Goal: Use online tool/utility: Utilize a website feature to perform a specific function

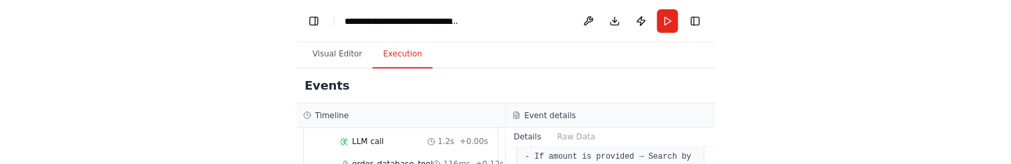
scroll to position [196, 0]
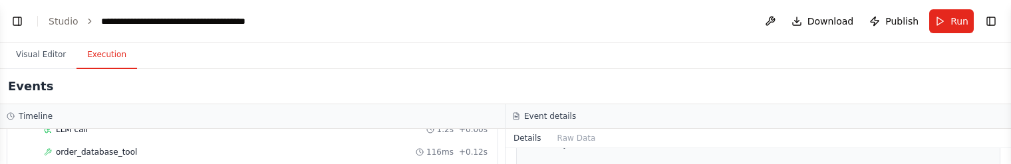
select select "****"
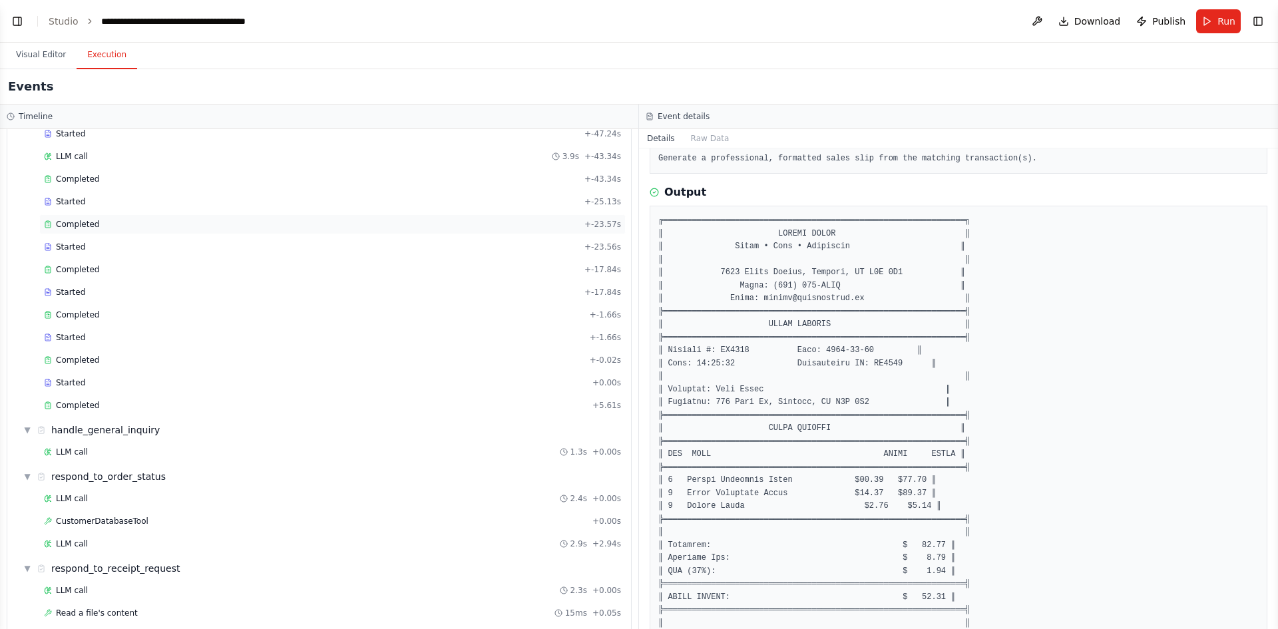
scroll to position [0, 0]
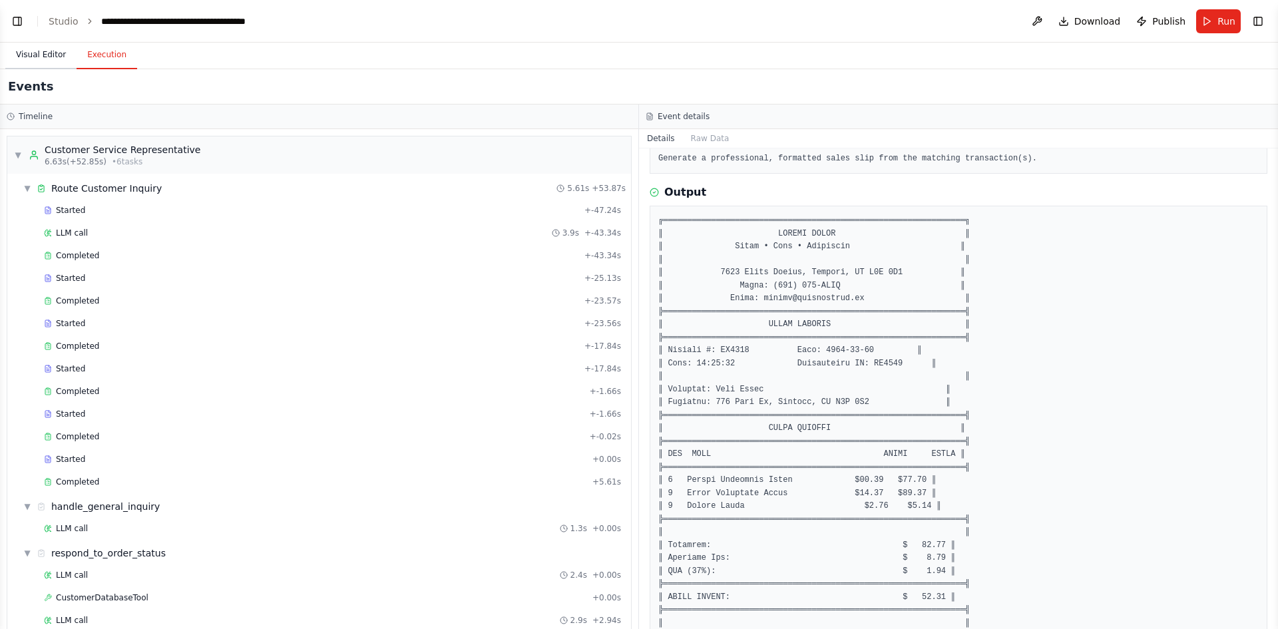
click at [29, 59] on button "Visual Editor" at bounding box center [40, 55] width 71 height 28
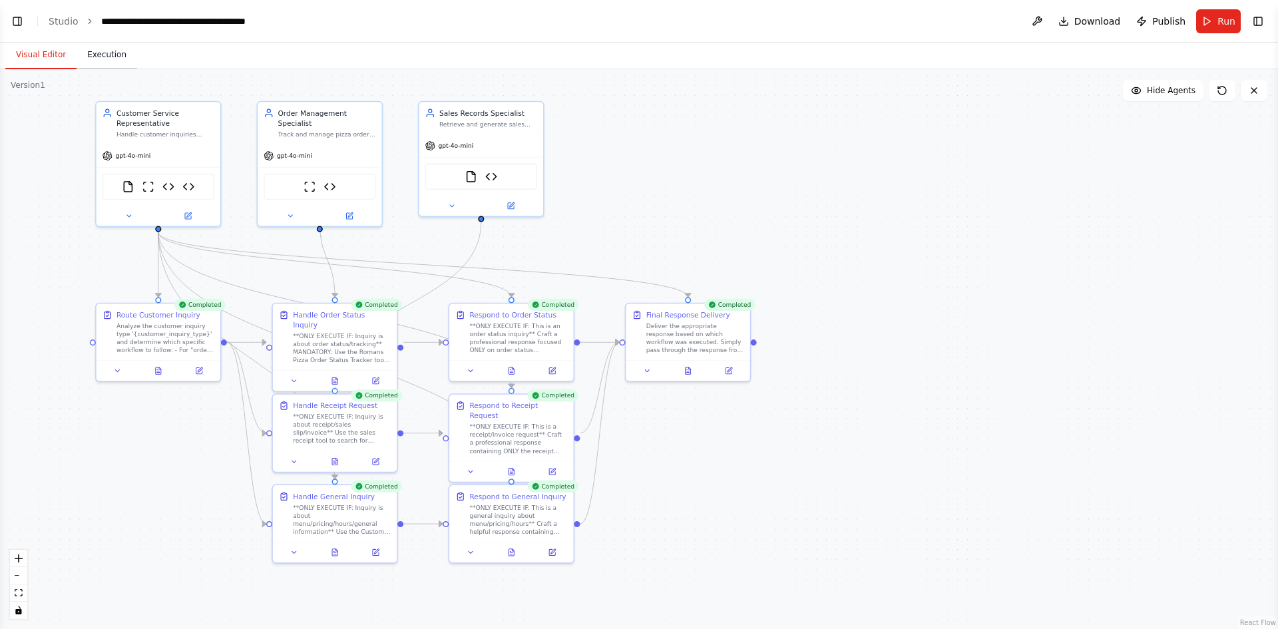
click at [91, 54] on button "Execution" at bounding box center [107, 55] width 61 height 28
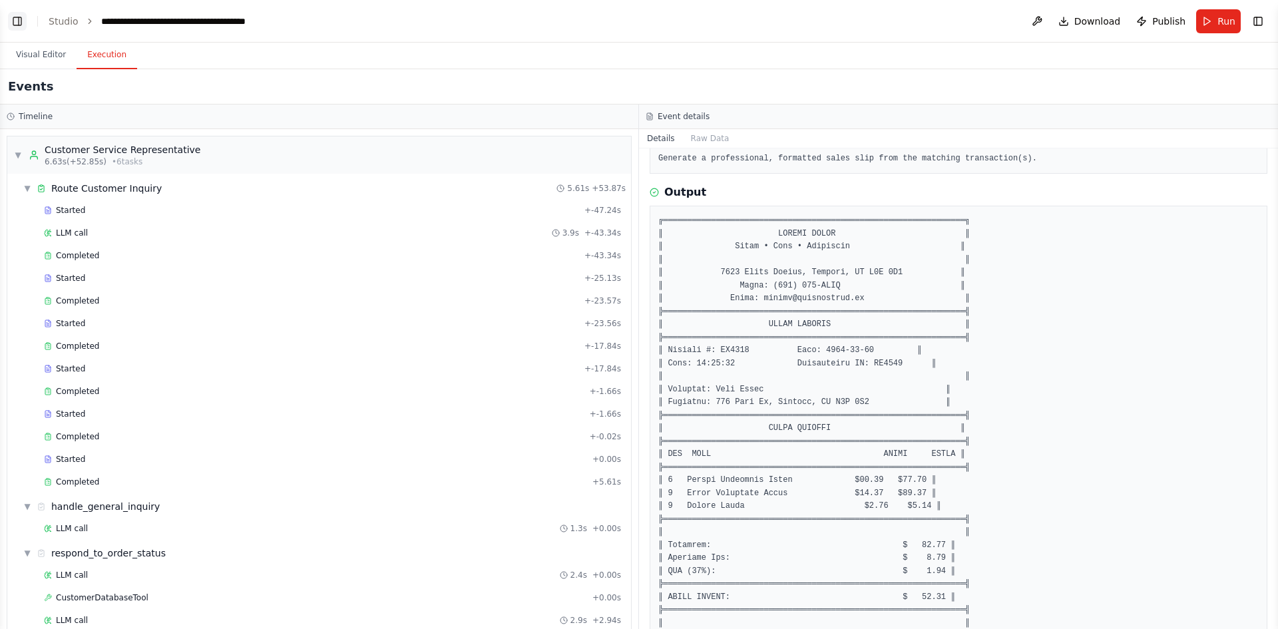
click at [14, 22] on button "Toggle Left Sidebar" at bounding box center [17, 21] width 19 height 19
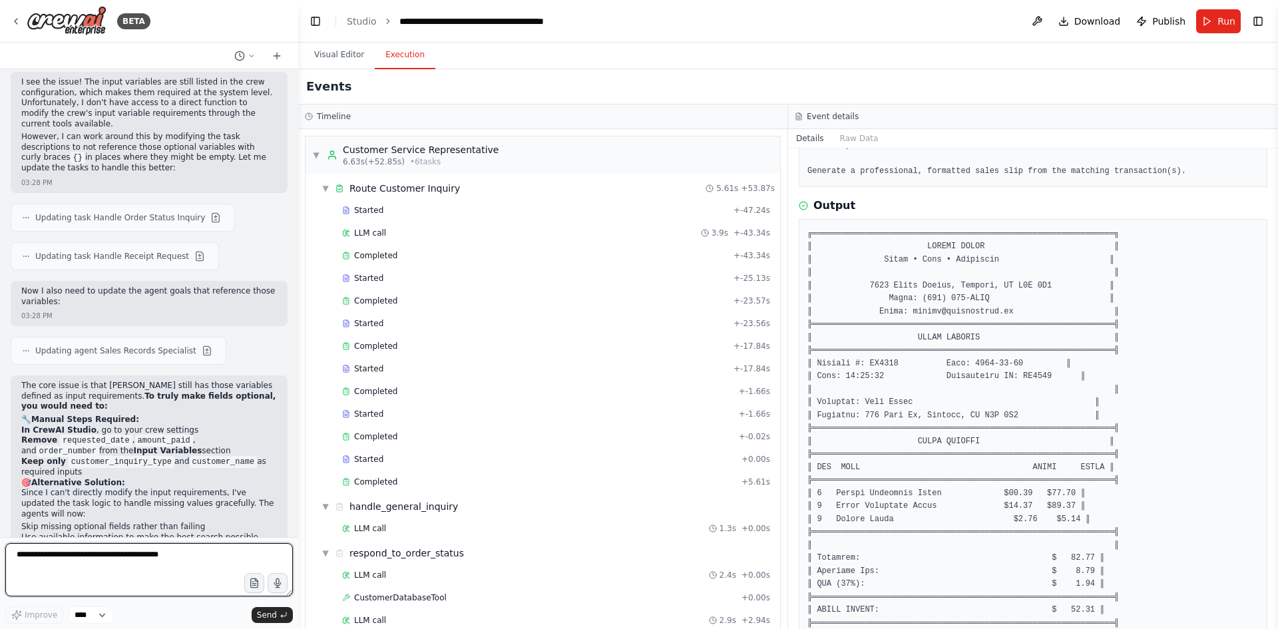
click at [162, 389] on textarea at bounding box center [148, 569] width 287 height 53
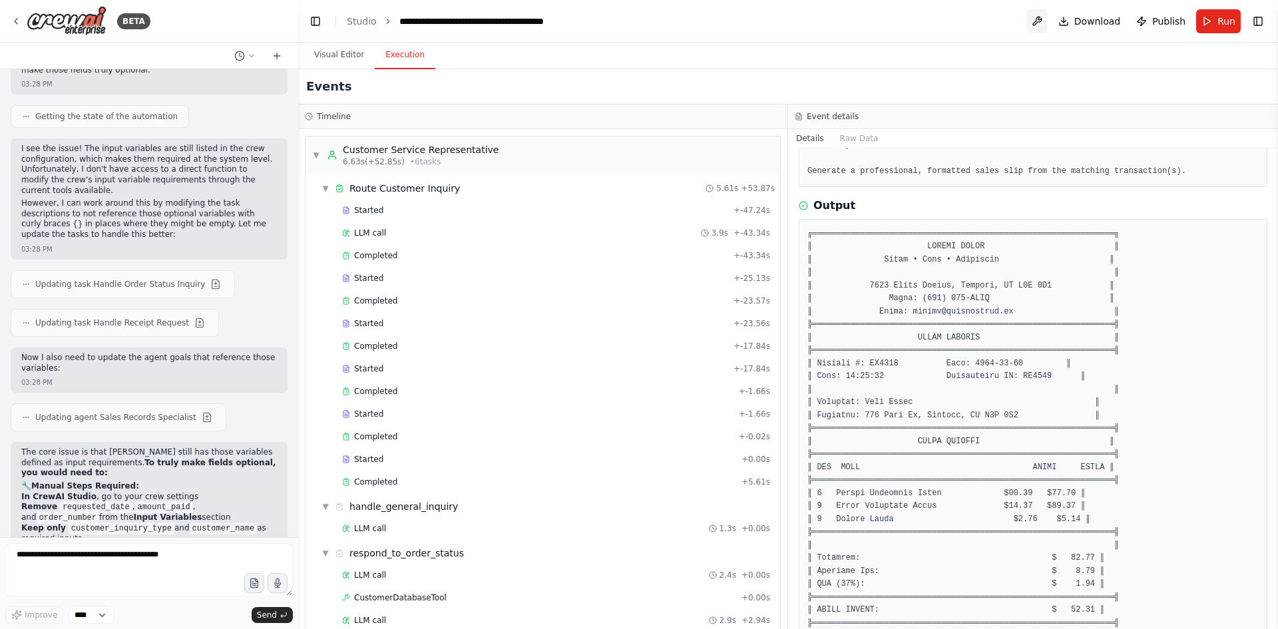
click at [851, 23] on button at bounding box center [1036, 21] width 21 height 24
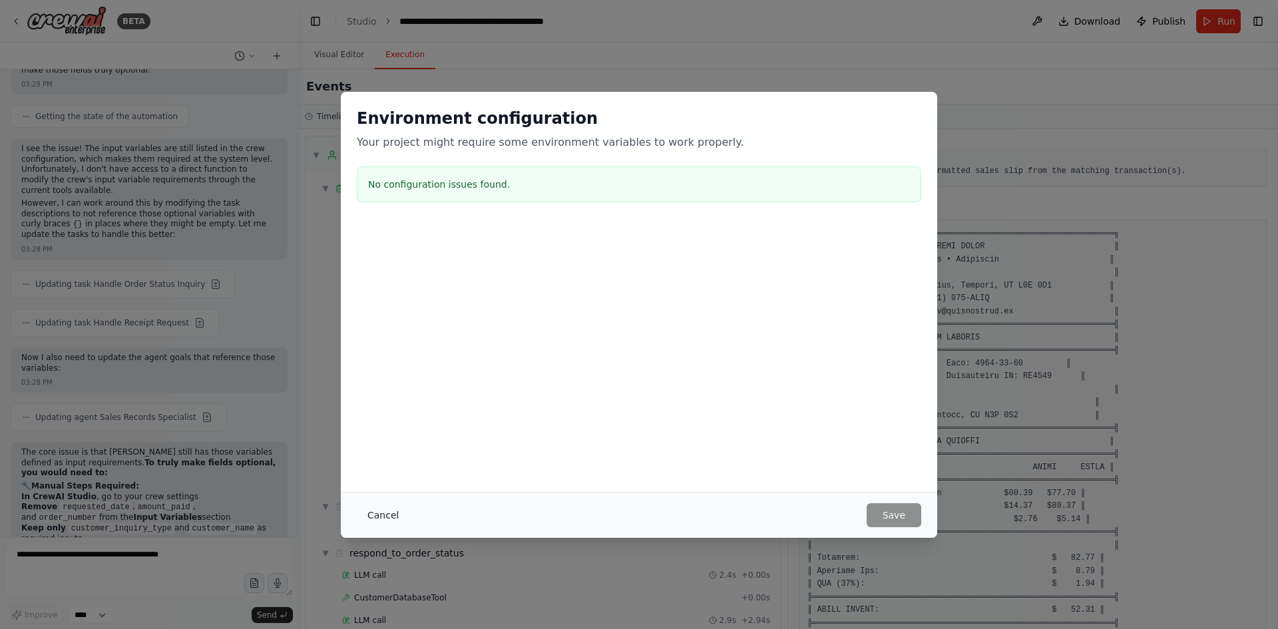
click at [385, 389] on button "Cancel" at bounding box center [383, 515] width 53 height 24
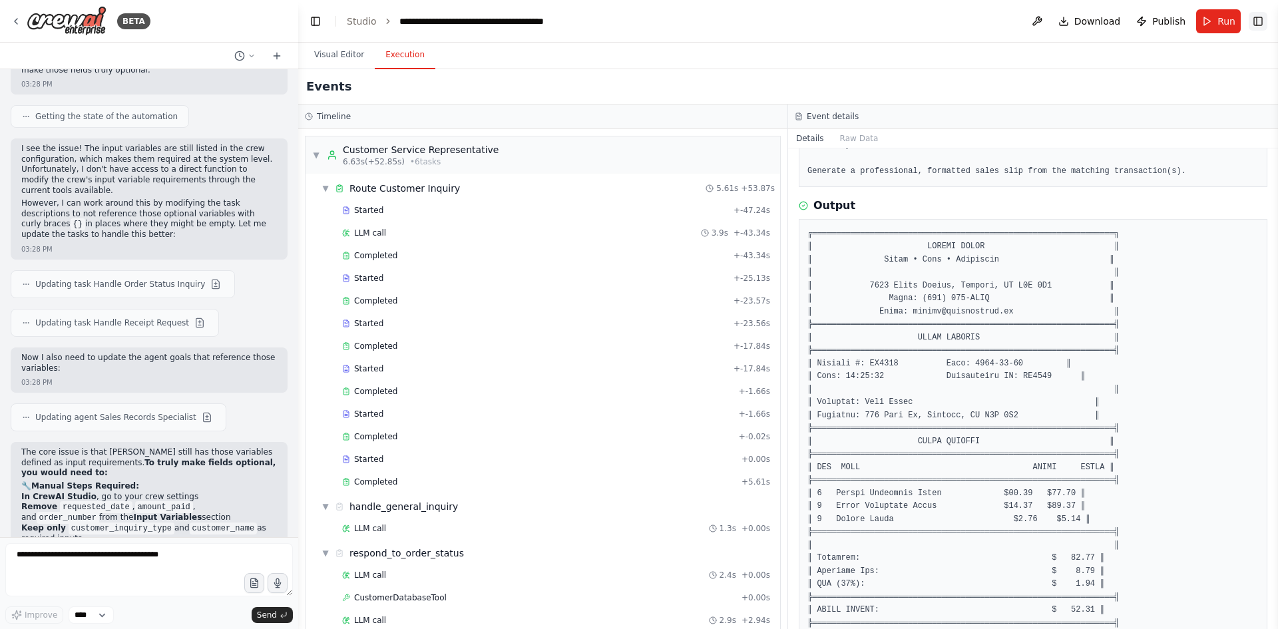
click at [851, 27] on button "Toggle Right Sidebar" at bounding box center [1257, 21] width 19 height 19
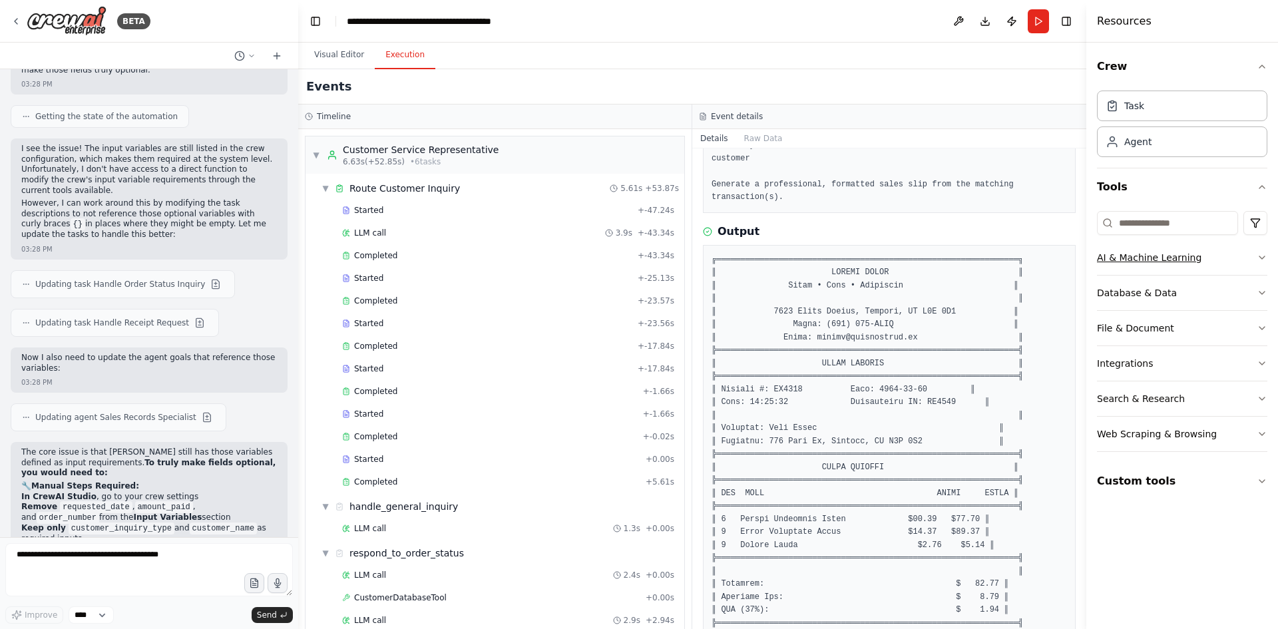
click at [851, 264] on button "AI & Machine Learning" at bounding box center [1182, 257] width 170 height 35
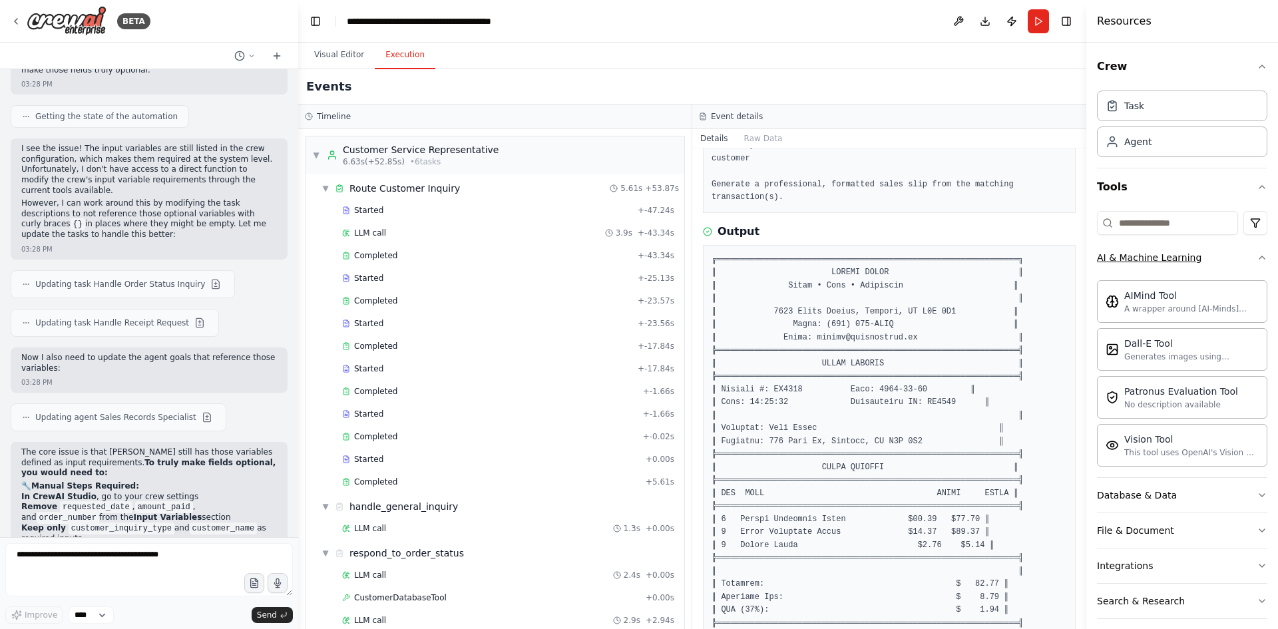
click at [851, 263] on button "AI & Machine Learning" at bounding box center [1182, 257] width 170 height 35
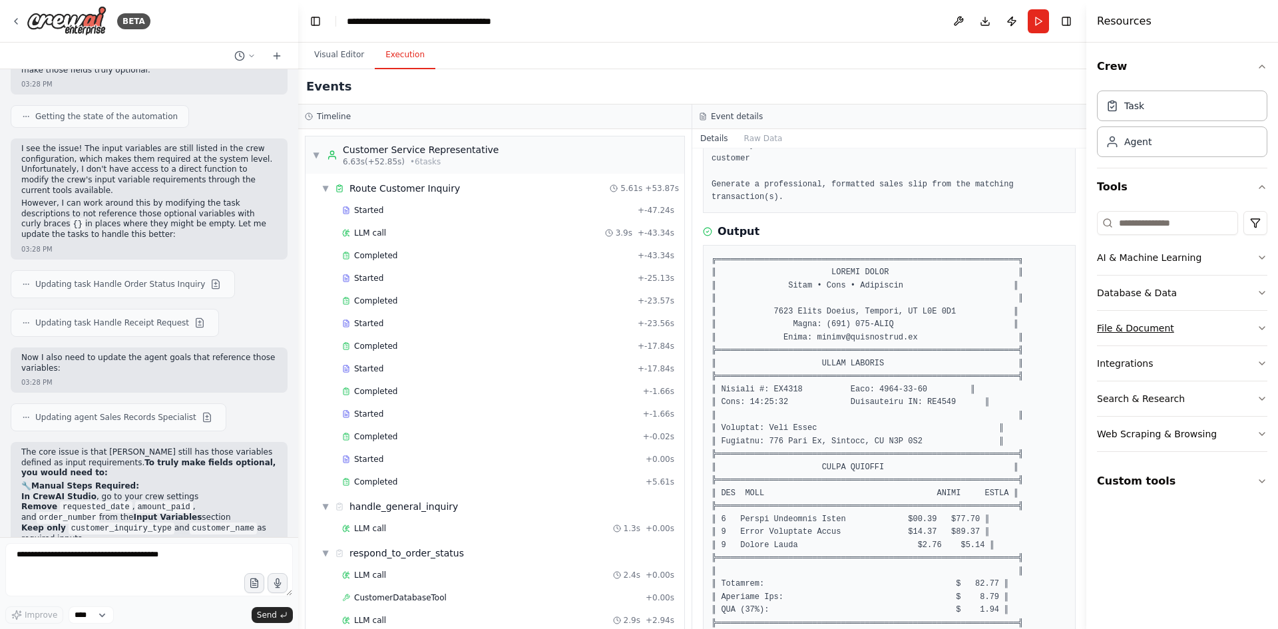
click at [851, 329] on icon "button" at bounding box center [1261, 328] width 11 height 11
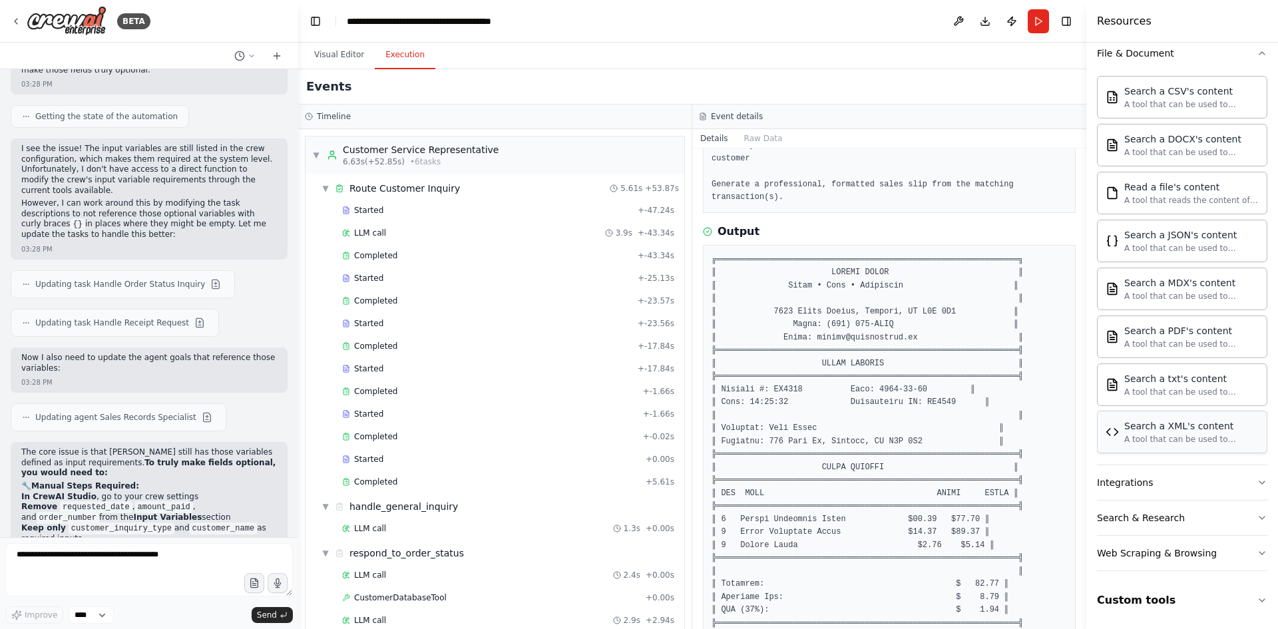
scroll to position [275, 0]
click at [851, 389] on icon "button" at bounding box center [1261, 599] width 5 height 3
click at [851, 389] on icon "button" at bounding box center [1261, 599] width 11 height 11
click at [346, 55] on button "Visual Editor" at bounding box center [338, 55] width 71 height 28
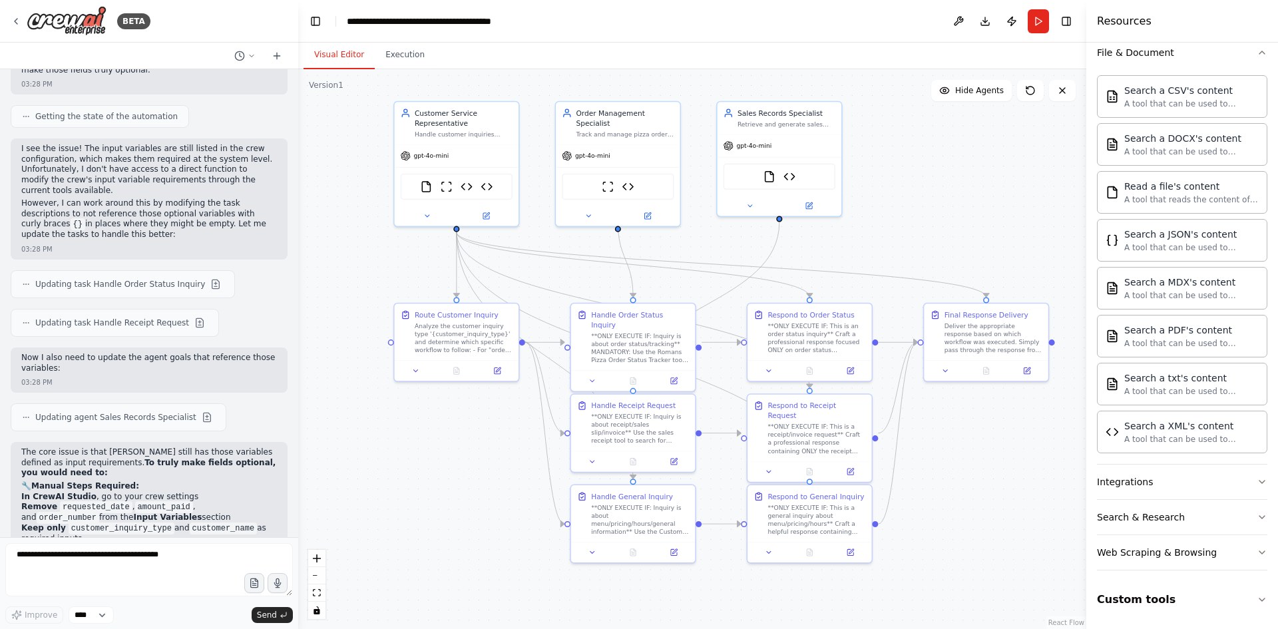
click at [794, 23] on header "**********" at bounding box center [692, 21] width 788 height 43
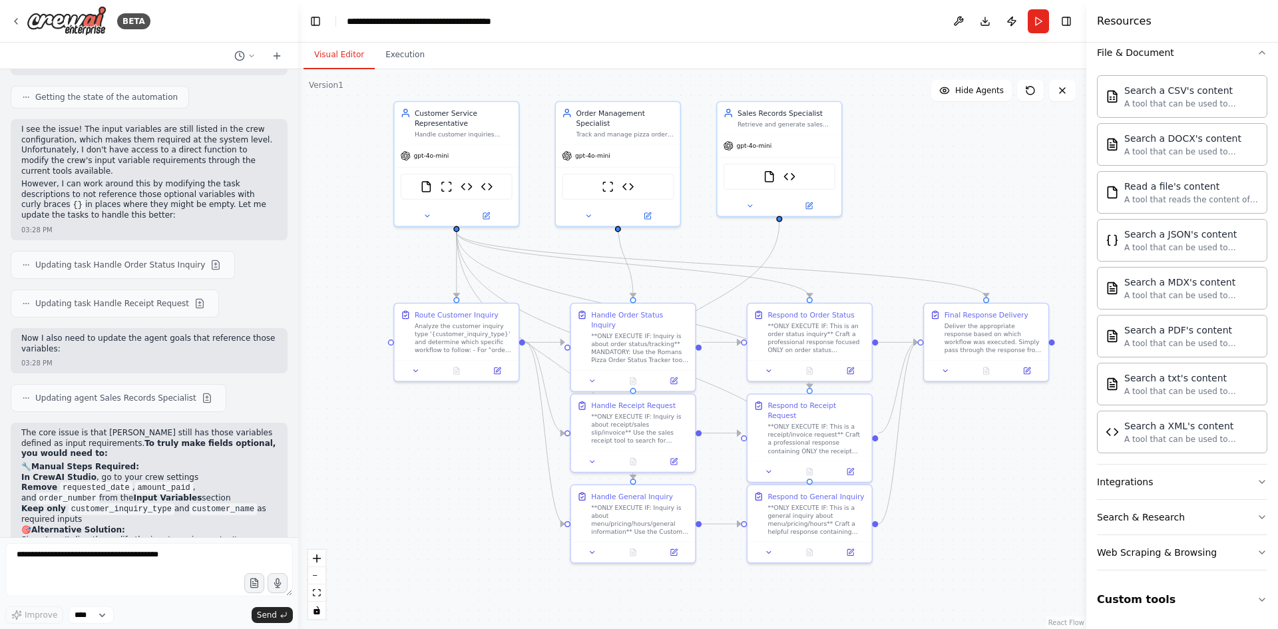
scroll to position [20907, 0]
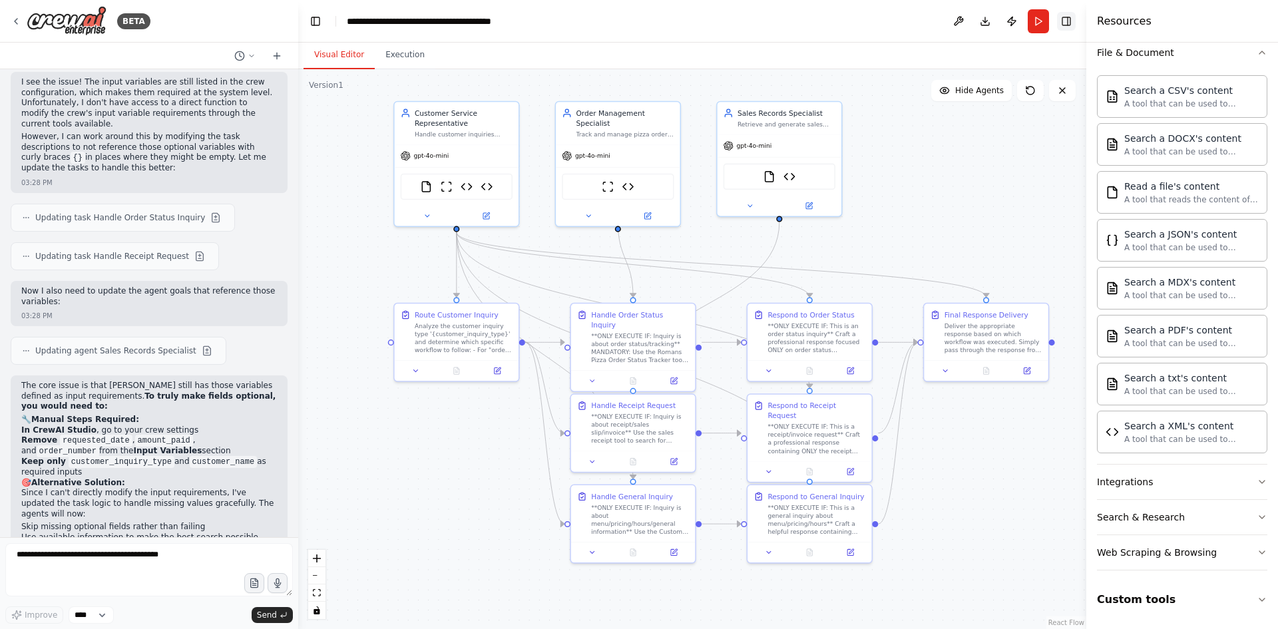
click at [851, 18] on button "Toggle Right Sidebar" at bounding box center [1066, 21] width 19 height 19
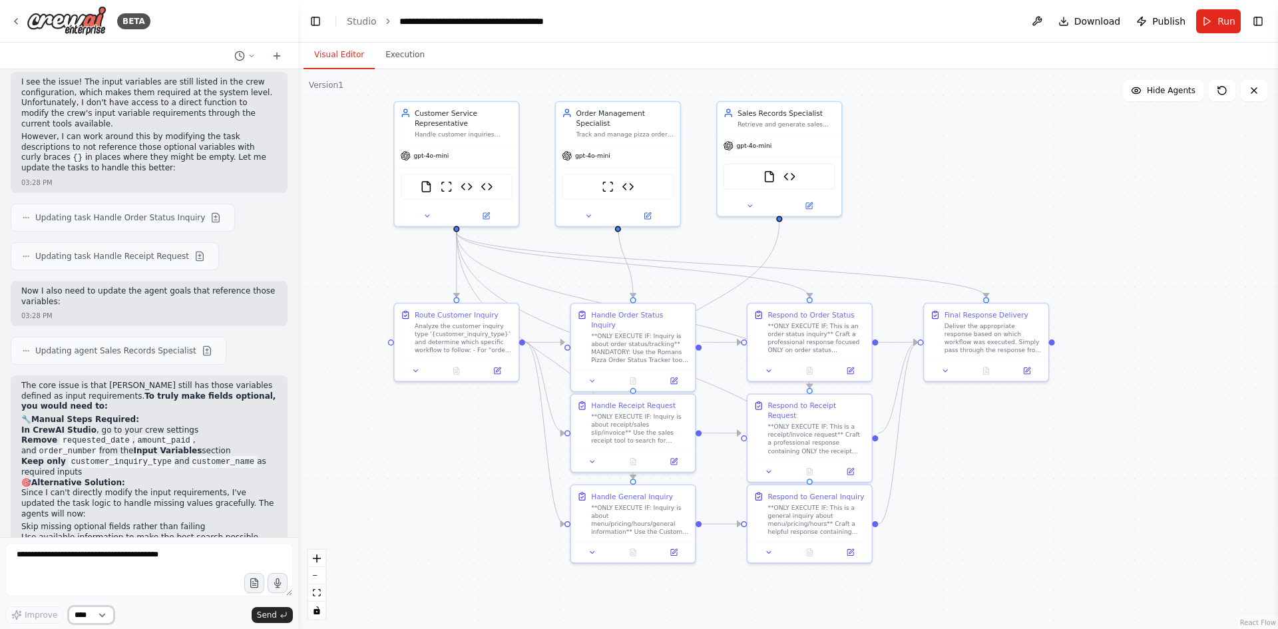
click at [104, 389] on select "****" at bounding box center [91, 614] width 45 height 17
click at [491, 212] on button at bounding box center [485, 214] width 57 height 12
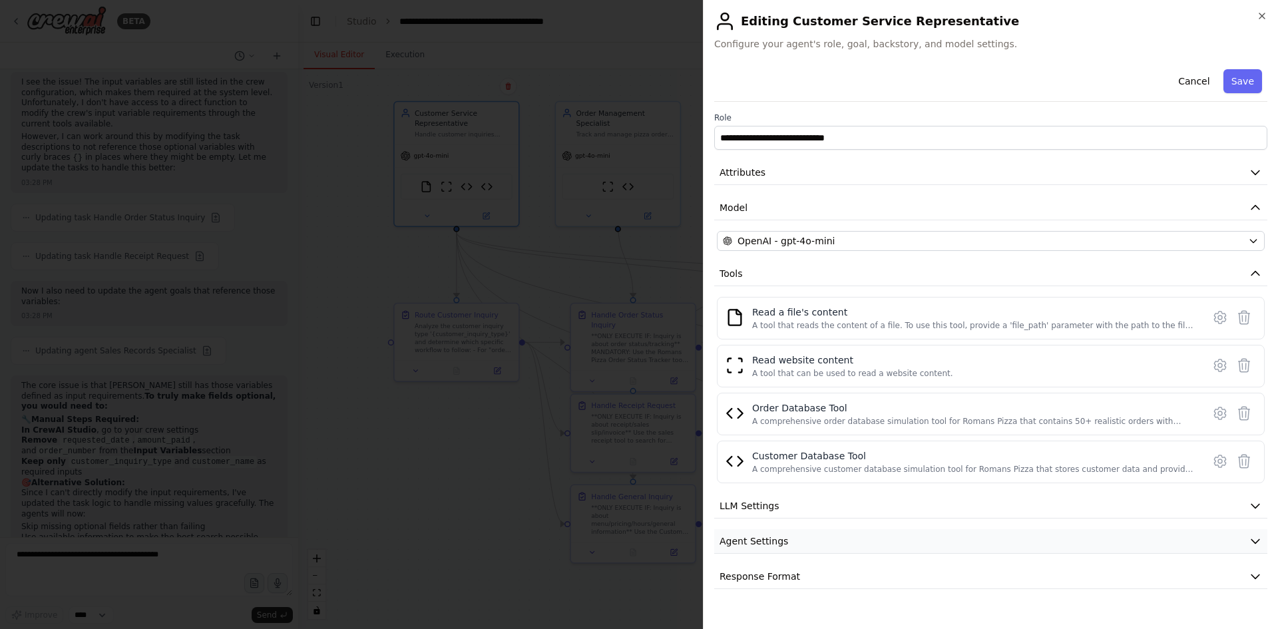
click at [851, 389] on icon "button" at bounding box center [1254, 540] width 13 height 13
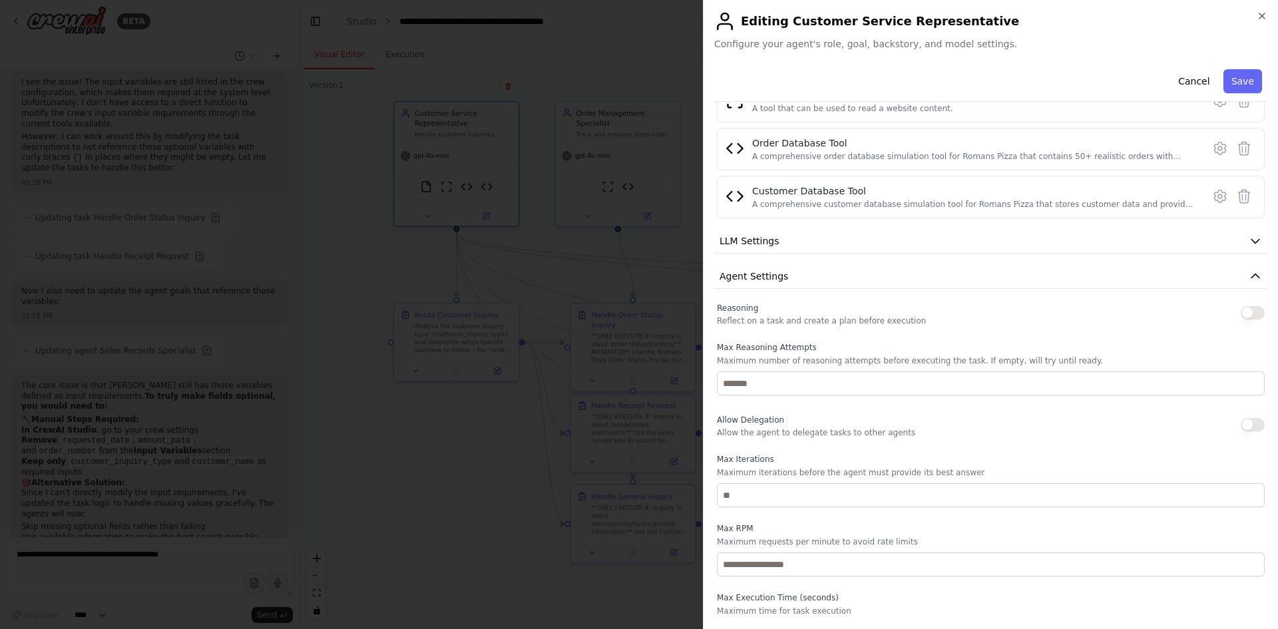
scroll to position [205, 0]
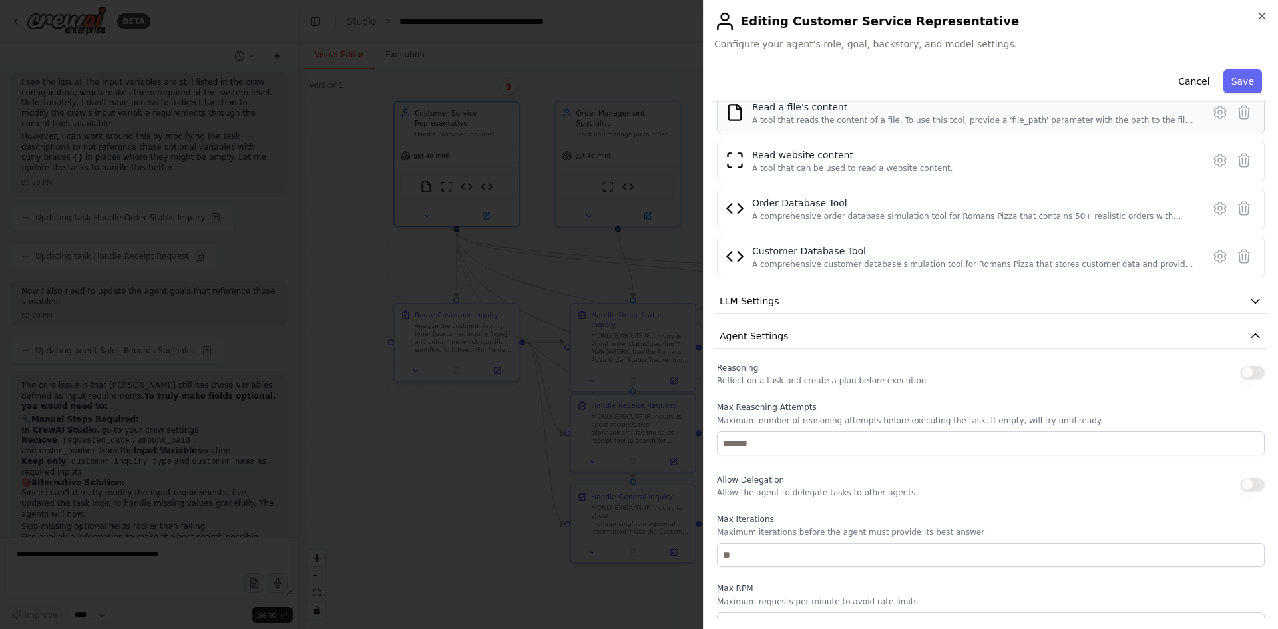
drag, startPoint x: 1242, startPoint y: 332, endPoint x: 1212, endPoint y: 333, distance: 29.3
click at [851, 331] on icon "button" at bounding box center [1254, 335] width 13 height 13
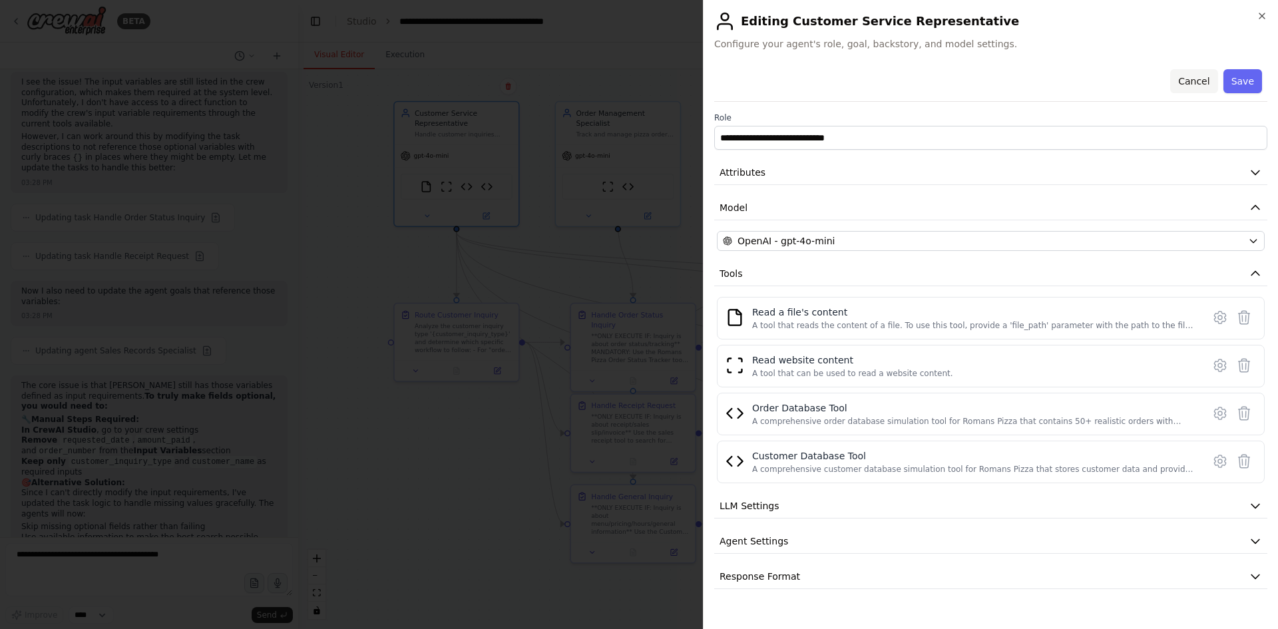
click at [851, 80] on button "Cancel" at bounding box center [1193, 81] width 47 height 24
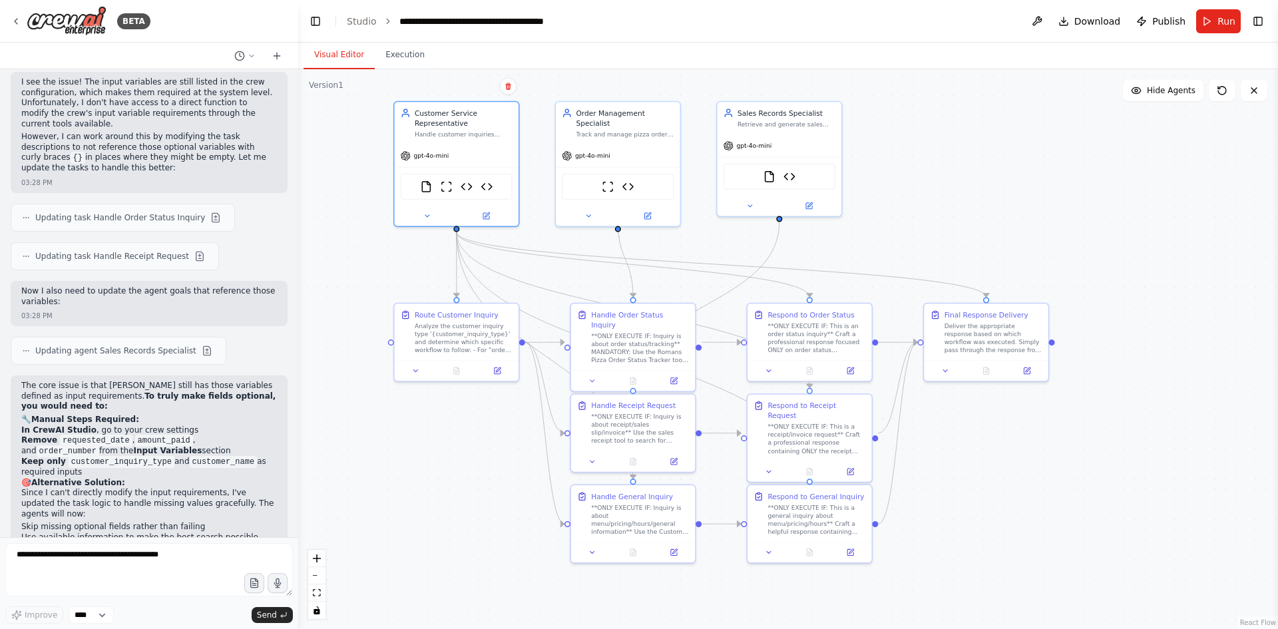
click at [851, 220] on div ".deletable-edge-delete-btn { width: 20px; height: 20px; border: 0px solid #ffff…" at bounding box center [788, 349] width 980 height 560
click at [559, 21] on icon "breadcrumb" at bounding box center [559, 21] width 11 height 11
click at [555, 20] on icon "breadcrumb" at bounding box center [559, 21] width 11 height 11
click at [518, 20] on div "**********" at bounding box center [474, 21] width 150 height 13
click at [544, 24] on div "**********" at bounding box center [498, 21] width 198 height 13
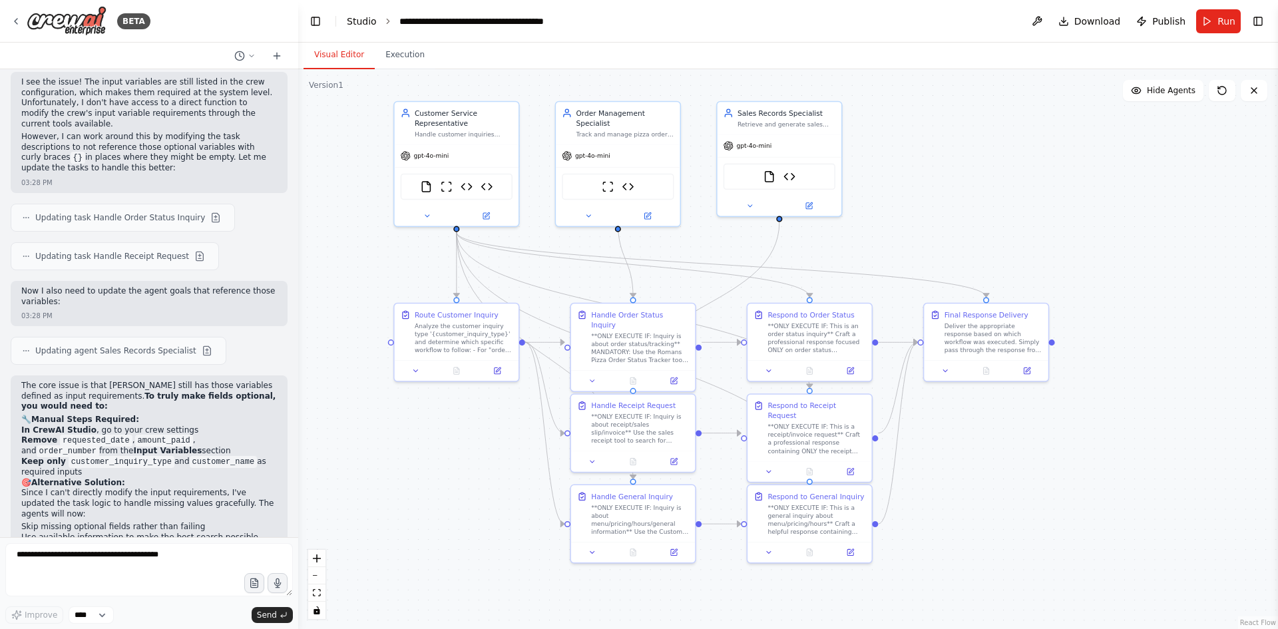
click at [363, 21] on link "Studio" at bounding box center [362, 21] width 30 height 11
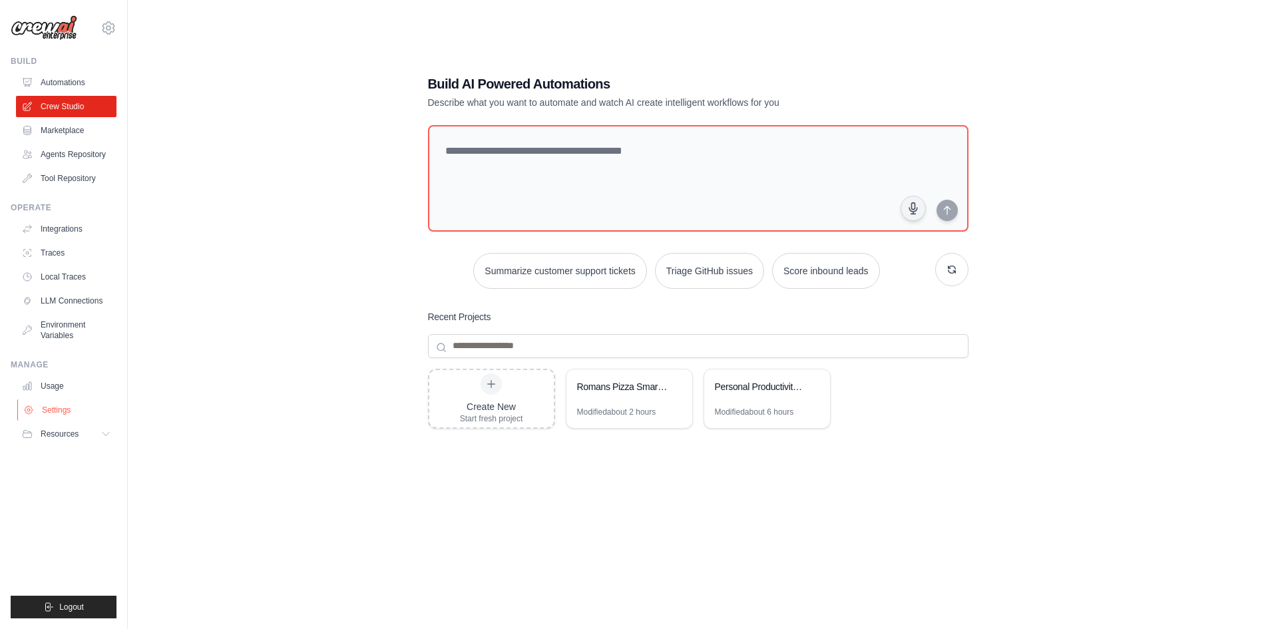
click at [59, 400] on link "Settings" at bounding box center [67, 409] width 100 height 21
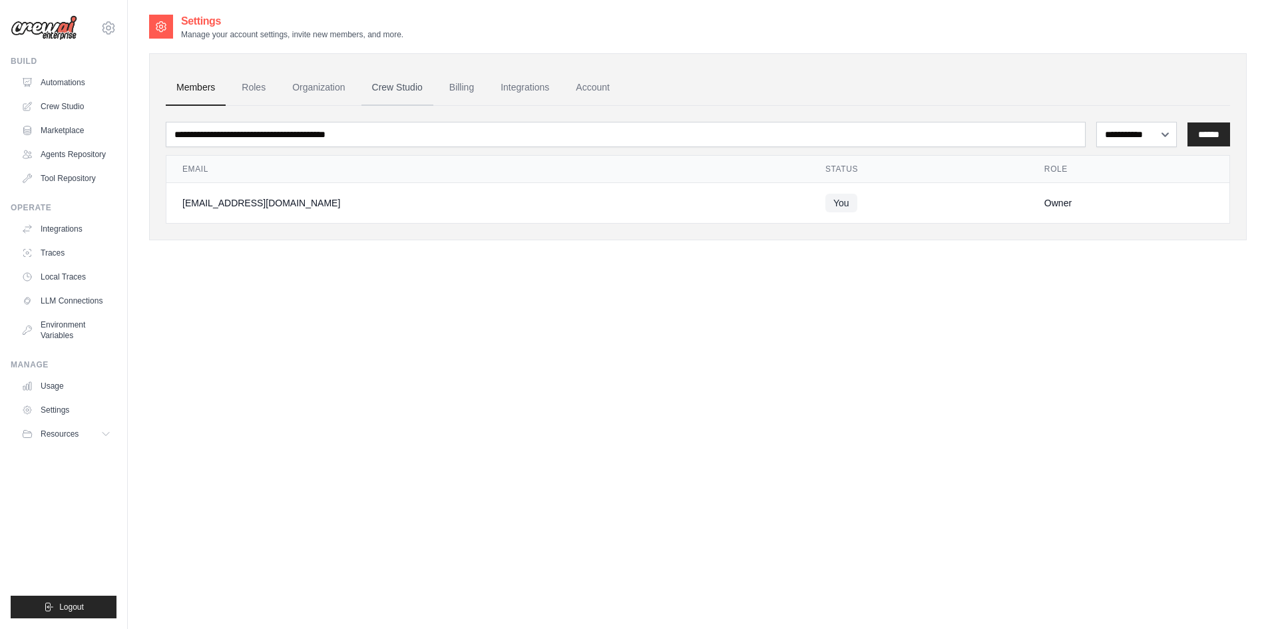
click at [393, 87] on link "Crew Studio" at bounding box center [397, 88] width 72 height 36
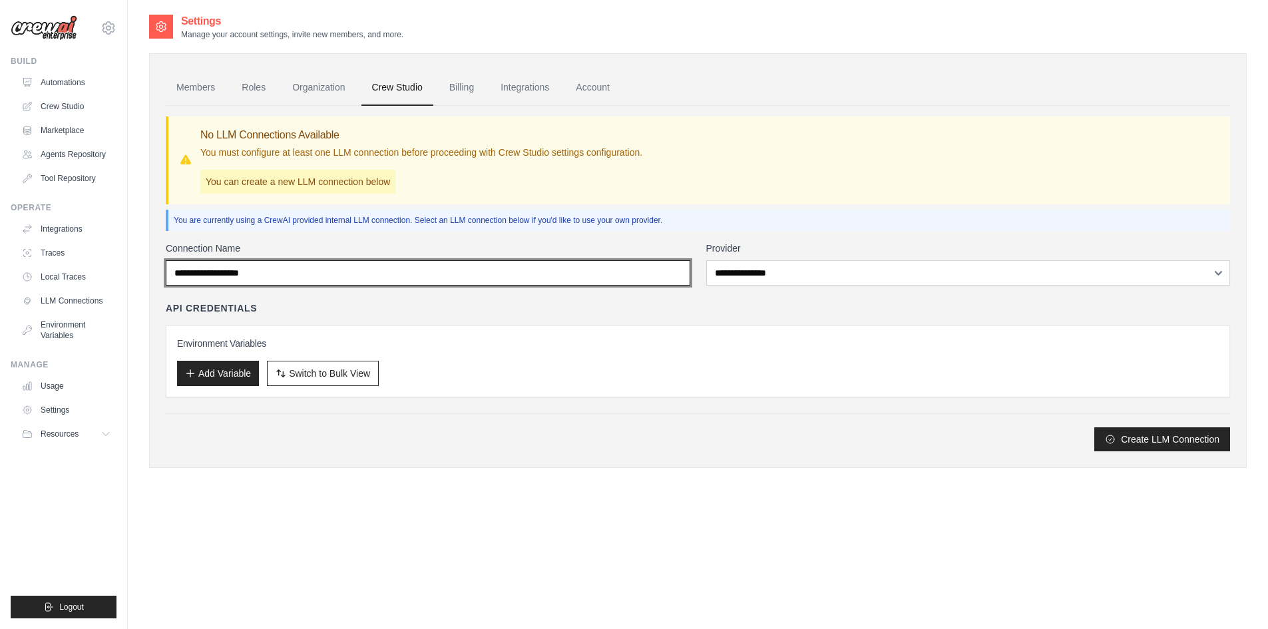
click at [295, 277] on input "Connection Name" at bounding box center [428, 272] width 524 height 25
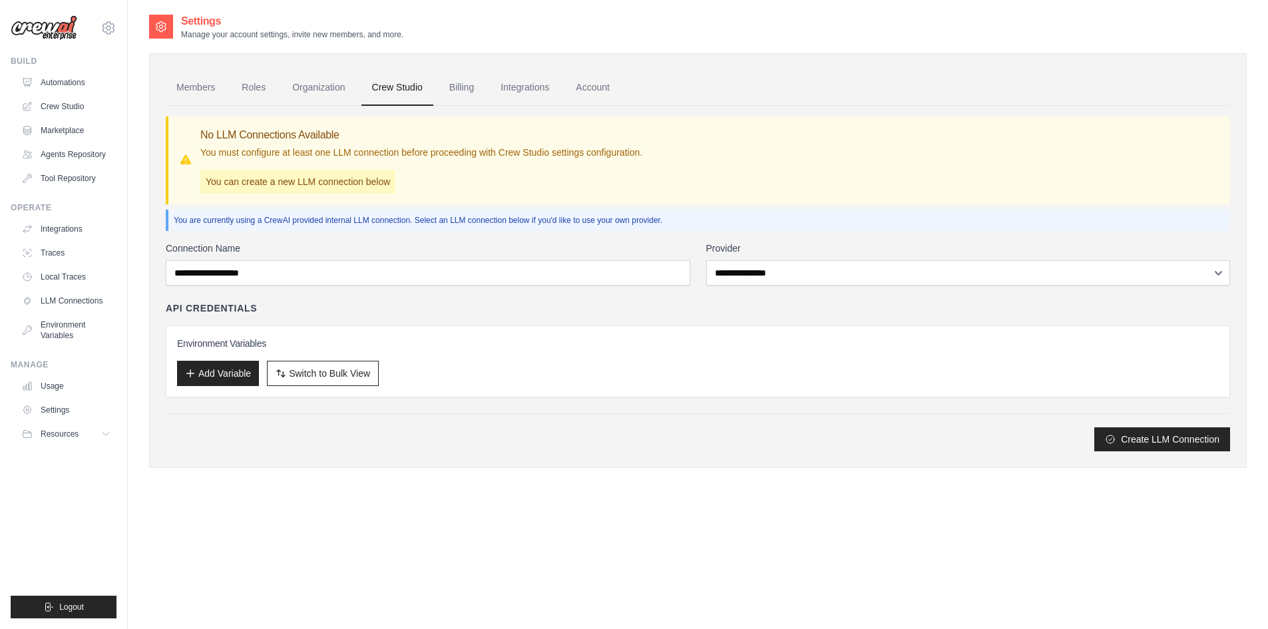
click at [340, 305] on div "API Credentials" at bounding box center [698, 307] width 1064 height 13
click at [524, 91] on link "Integrations" at bounding box center [525, 88] width 70 height 36
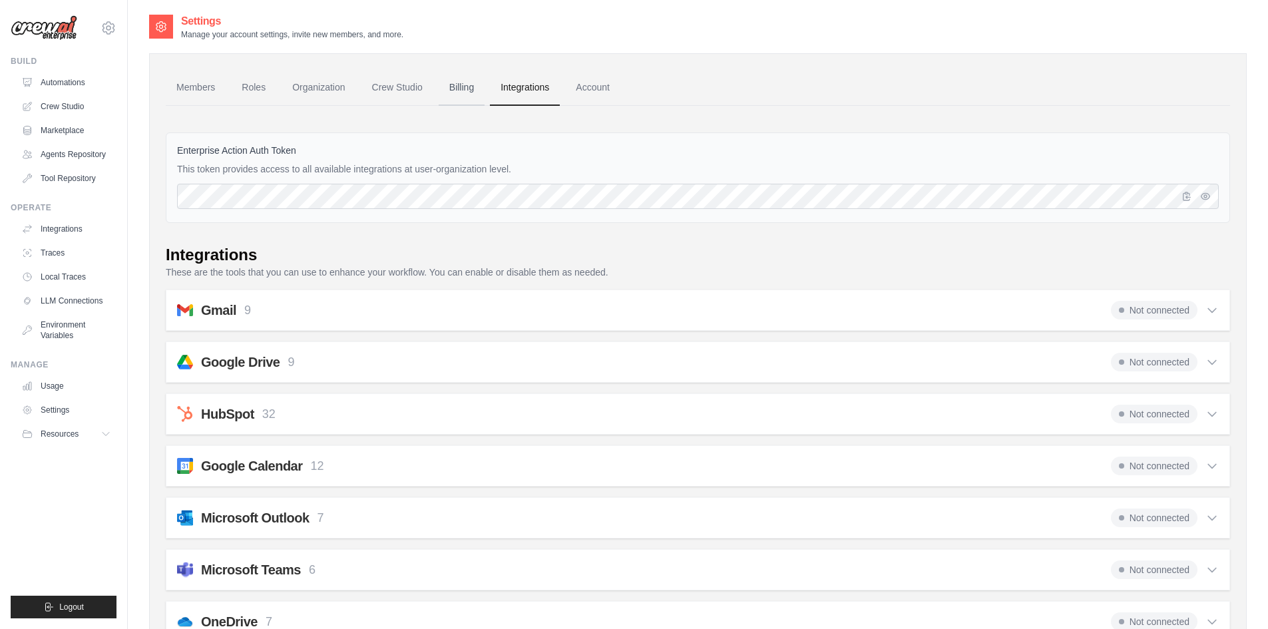
click at [456, 85] on link "Billing" at bounding box center [462, 88] width 46 height 36
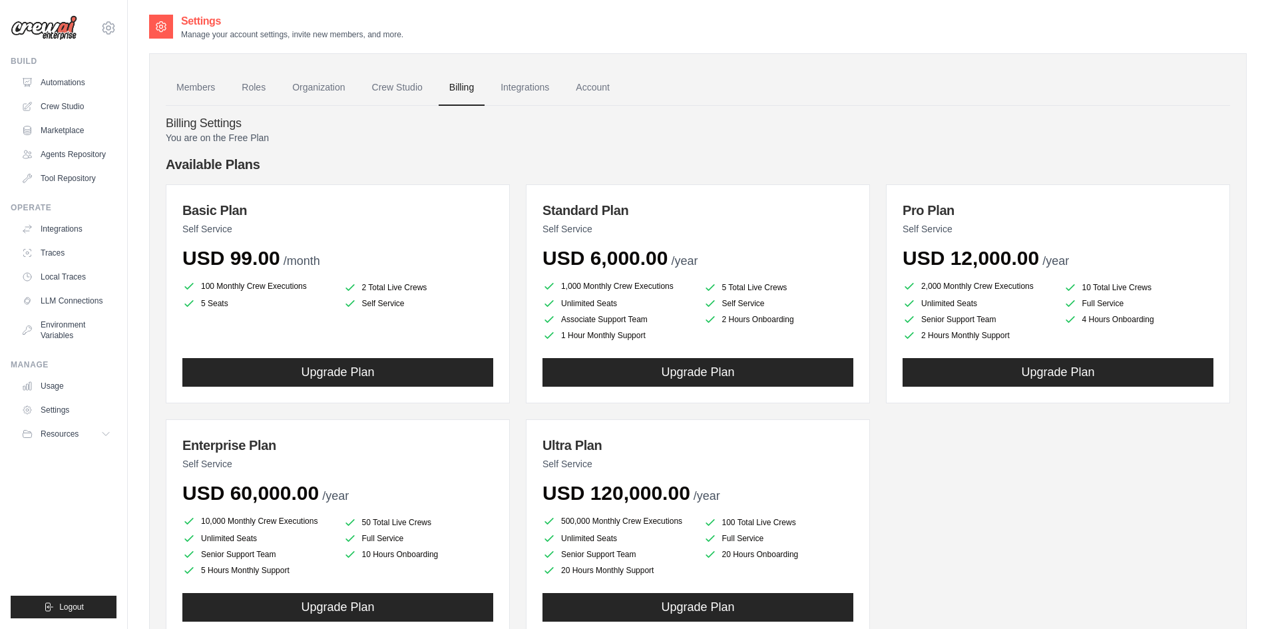
click at [303, 155] on h4 "Available Plans" at bounding box center [698, 164] width 1064 height 19
click at [709, 110] on div "Billing Settings You are on the Free Plan Available Plans Basic Plan Self Servi…" at bounding box center [698, 386] width 1064 height 561
click at [538, 156] on h4 "Available Plans" at bounding box center [698, 164] width 1064 height 19
click at [216, 151] on div "You are on the Free Plan Available Plans Basic Plan Self Service USD 99.00 /mon…" at bounding box center [698, 399] width 1064 height 536
click at [373, 133] on p "You are on the Free Plan" at bounding box center [698, 137] width 1064 height 13
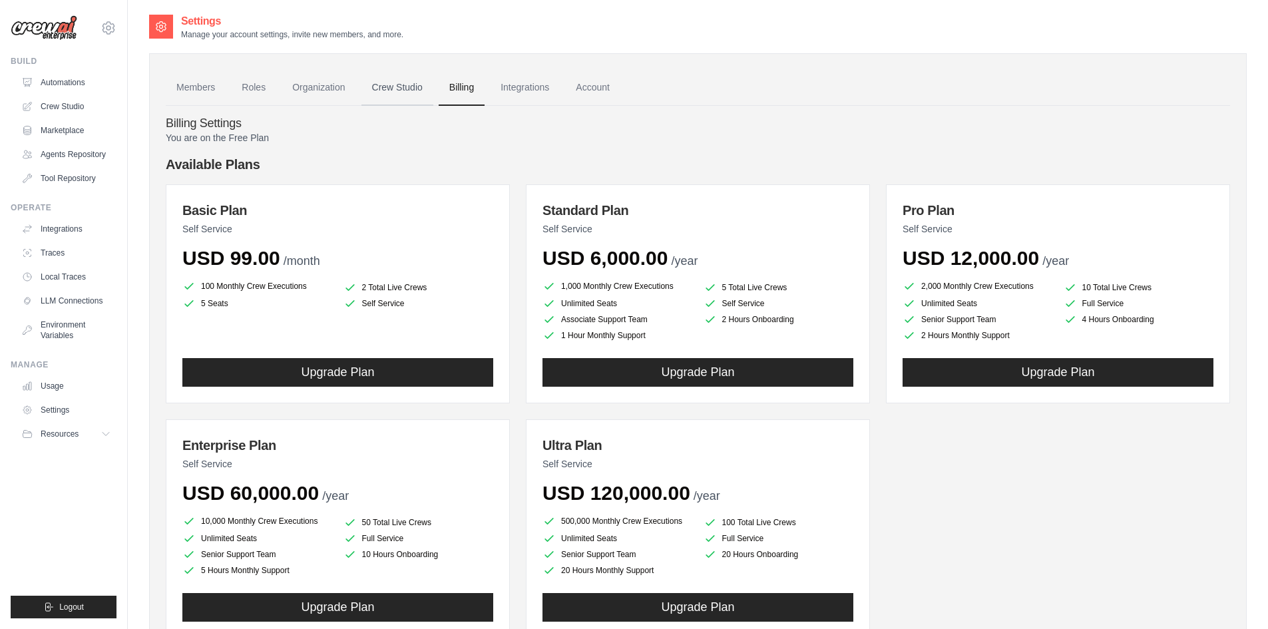
click at [381, 85] on link "Crew Studio" at bounding box center [397, 88] width 72 height 36
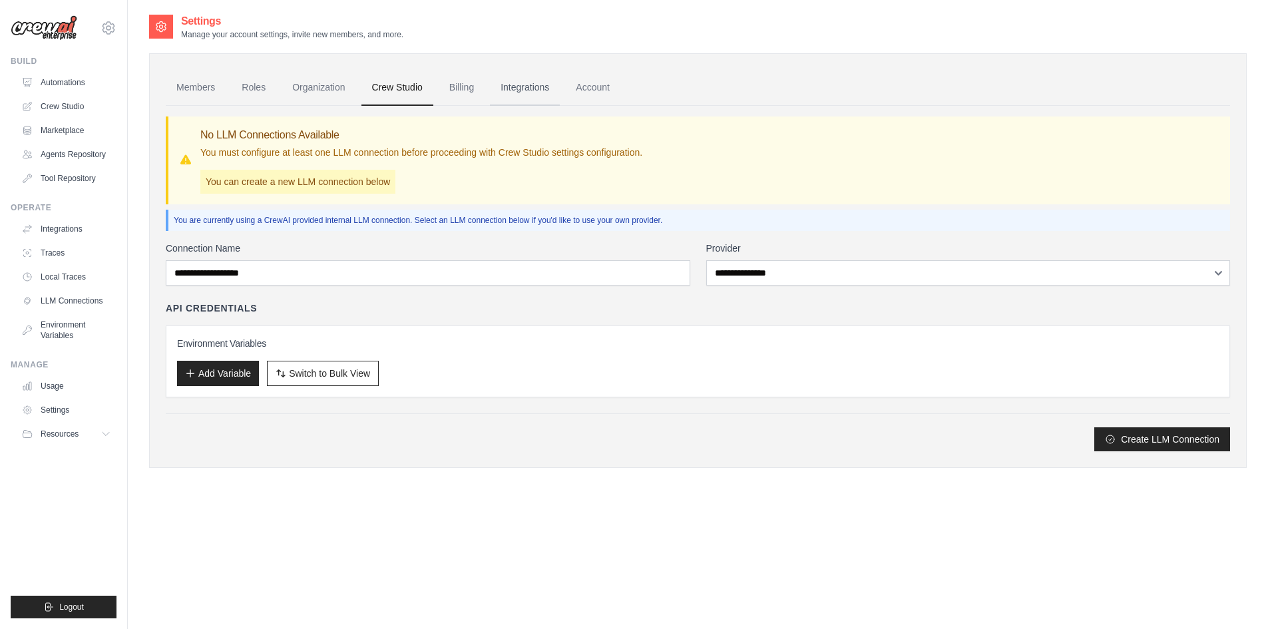
click at [532, 88] on link "Integrations" at bounding box center [525, 88] width 70 height 36
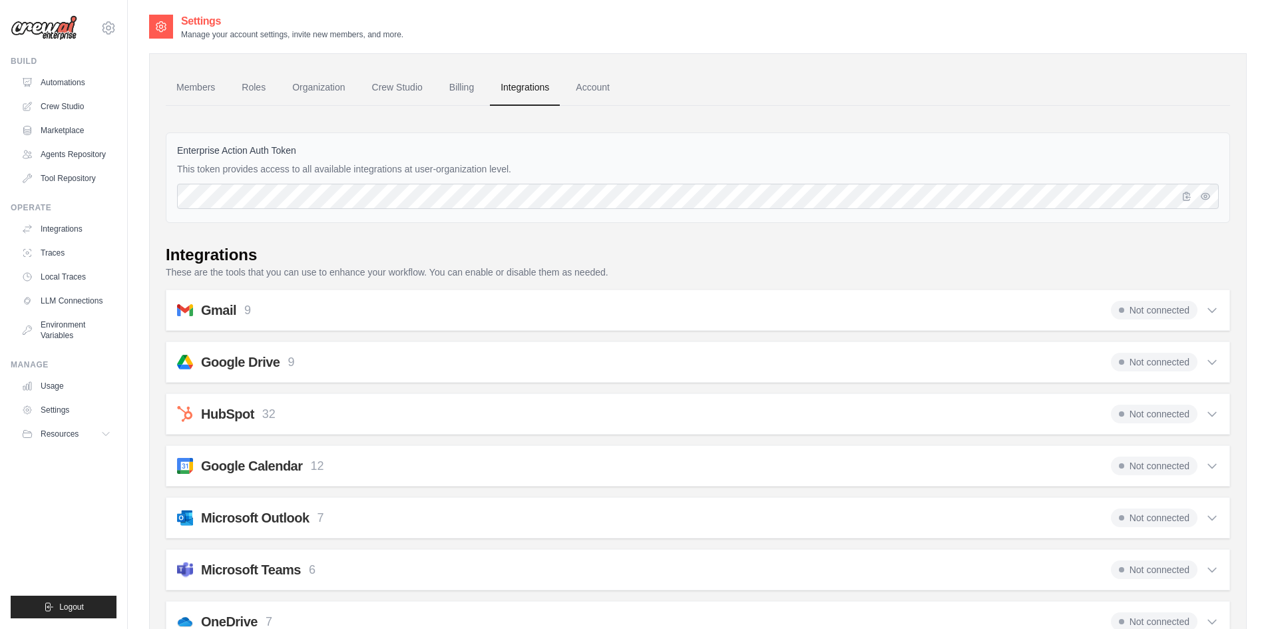
click at [600, 88] on link "Account" at bounding box center [592, 88] width 55 height 36
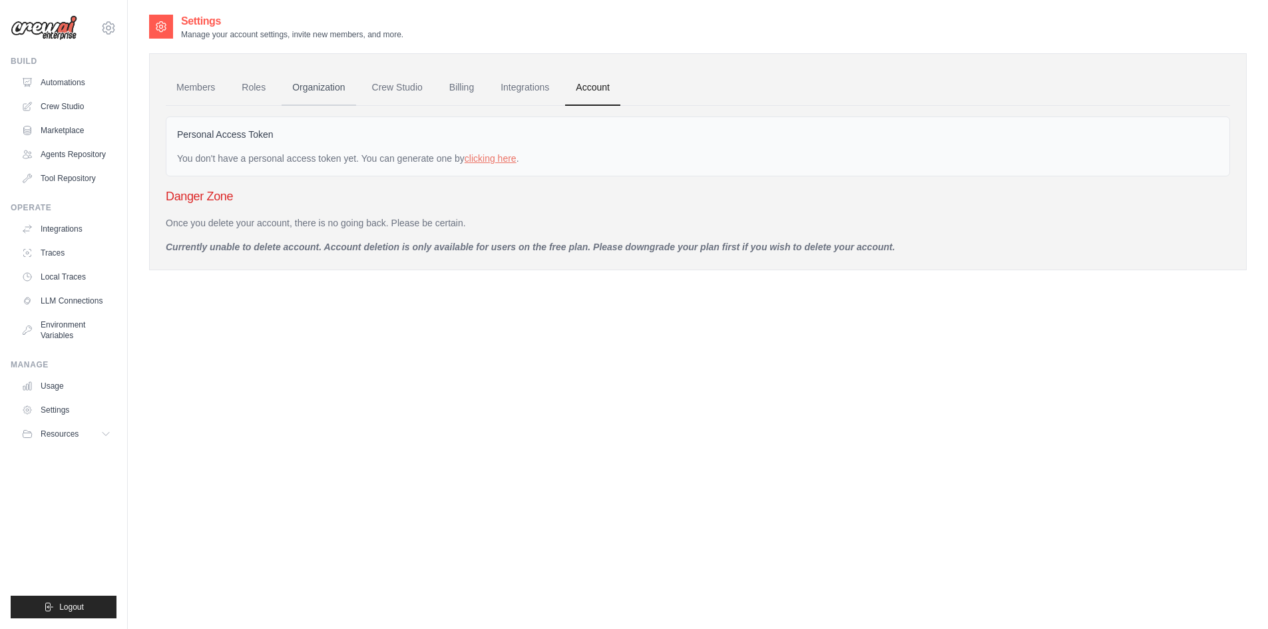
click at [319, 83] on link "Organization" at bounding box center [318, 88] width 74 height 36
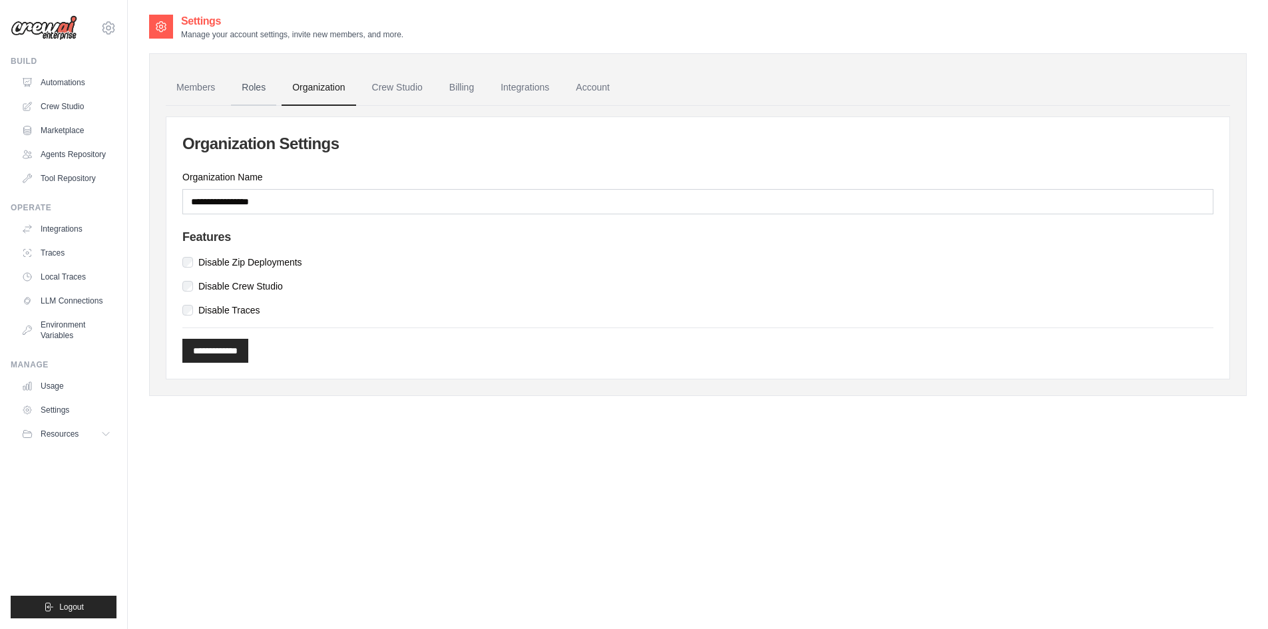
click at [253, 89] on link "Roles" at bounding box center [253, 88] width 45 height 36
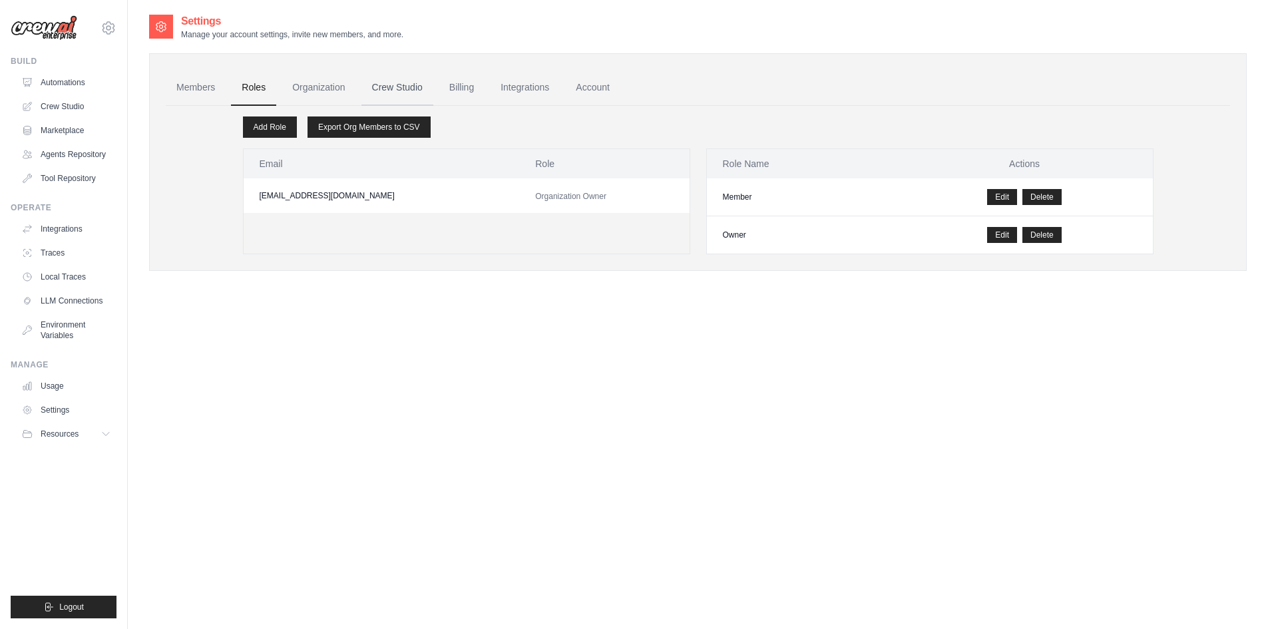
click at [392, 83] on link "Crew Studio" at bounding box center [397, 88] width 72 height 36
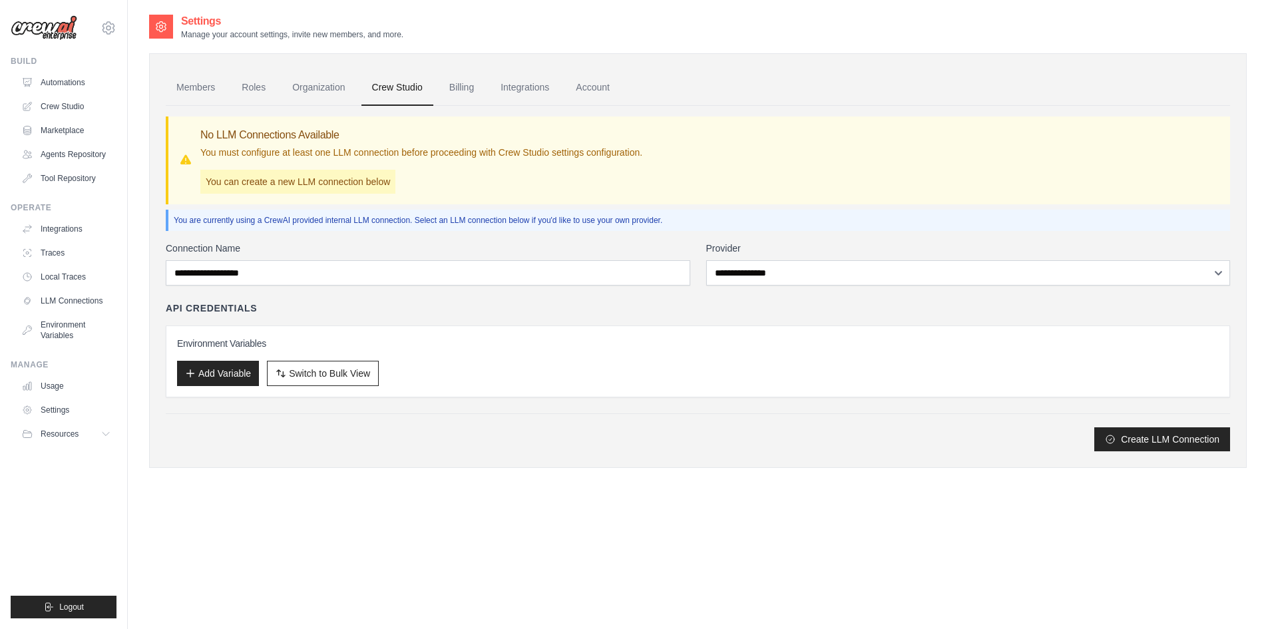
click at [315, 169] on div "No LLM Connections Available You must configure at least one LLM connection bef…" at bounding box center [421, 160] width 442 height 67
click at [230, 184] on p "You can create a new LLM connection below" at bounding box center [297, 182] width 195 height 24
click at [190, 164] on icon at bounding box center [185, 160] width 13 height 13
click at [67, 108] on link "Crew Studio" at bounding box center [67, 106] width 100 height 21
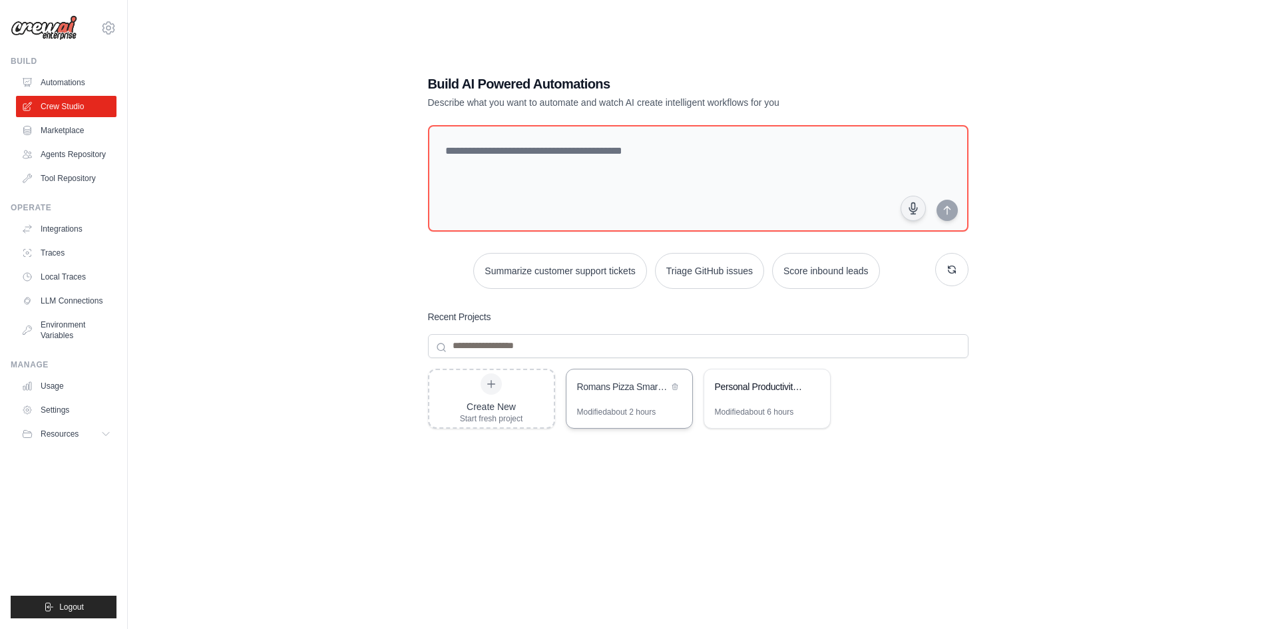
click at [638, 401] on div "Romans Pizza Smart Routing Customer Service" at bounding box center [629, 387] width 126 height 37
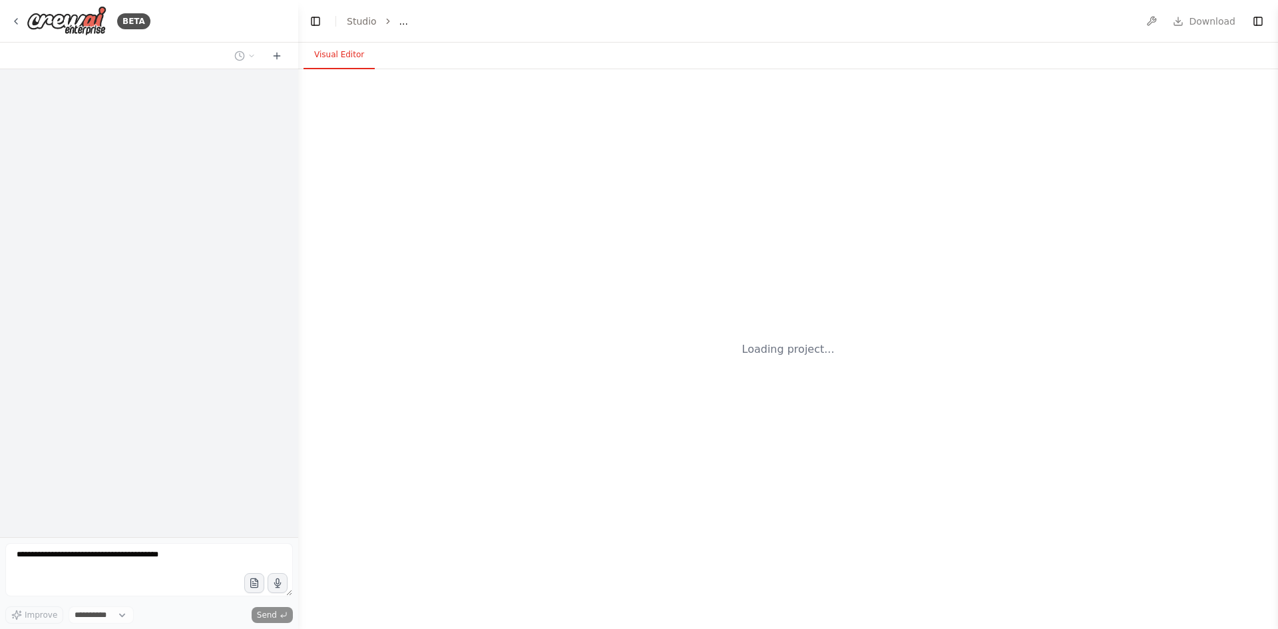
select select "****"
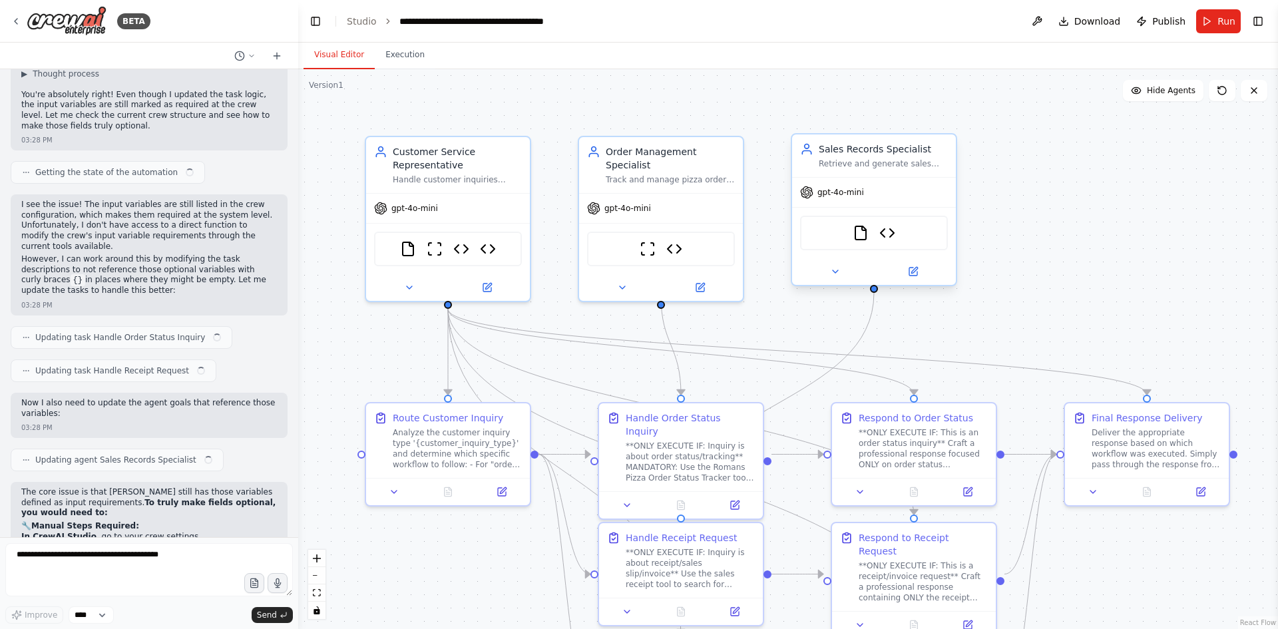
scroll to position [20907, 0]
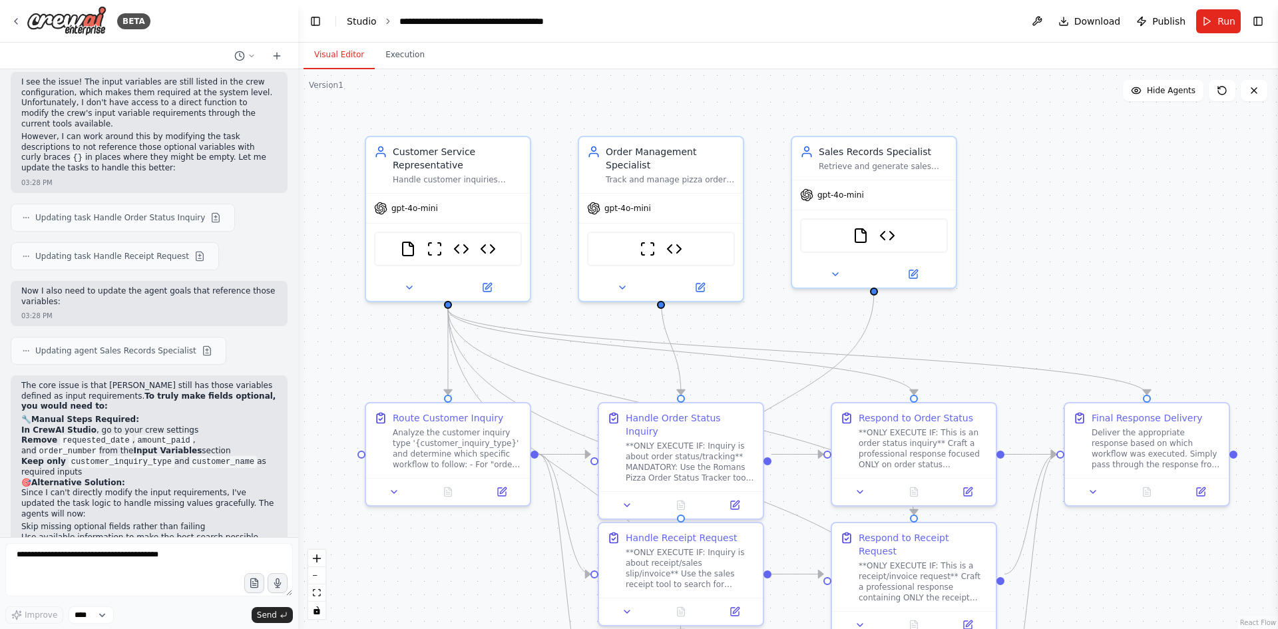
click at [359, 16] on link "Studio" at bounding box center [362, 21] width 30 height 11
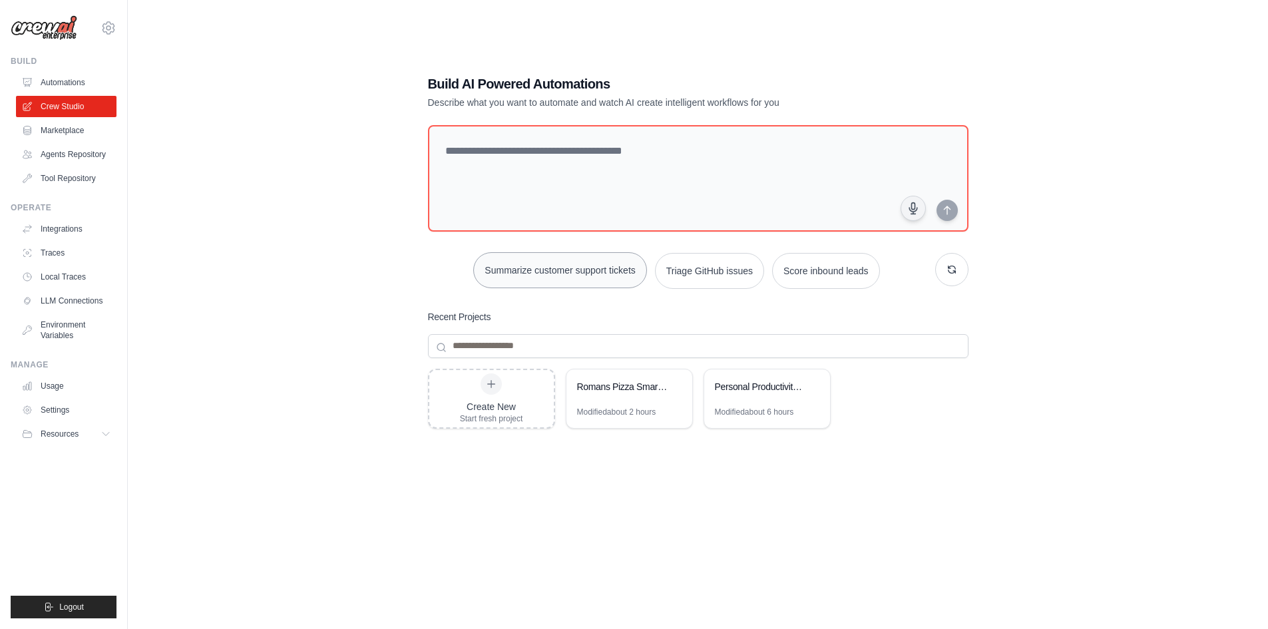
click at [611, 276] on button "Summarize customer support tickets" at bounding box center [559, 270] width 173 height 36
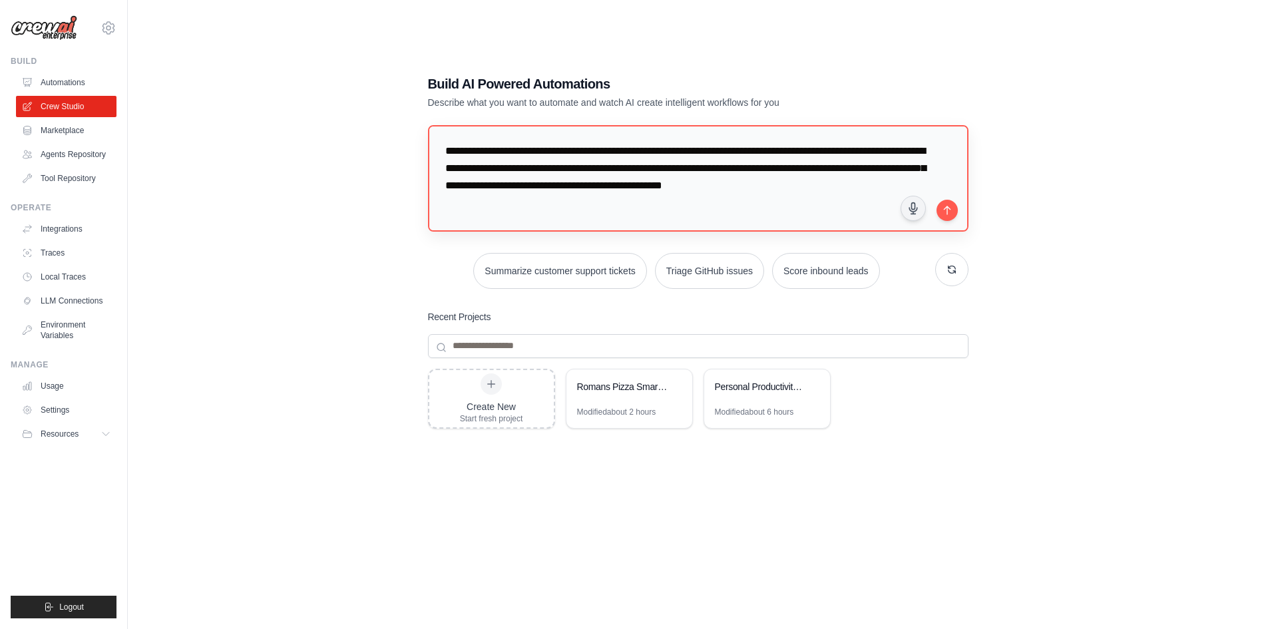
scroll to position [24, 0]
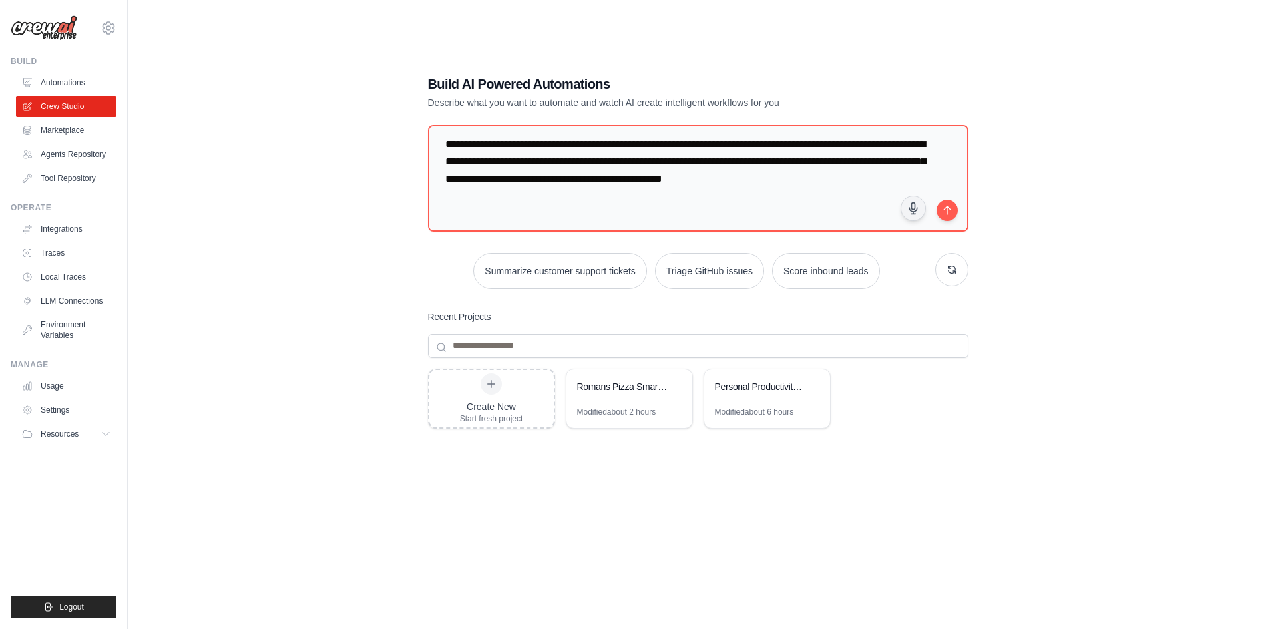
click at [284, 264] on div "**********" at bounding box center [697, 327] width 1097 height 629
click at [63, 132] on link "Marketplace" at bounding box center [67, 130] width 100 height 21
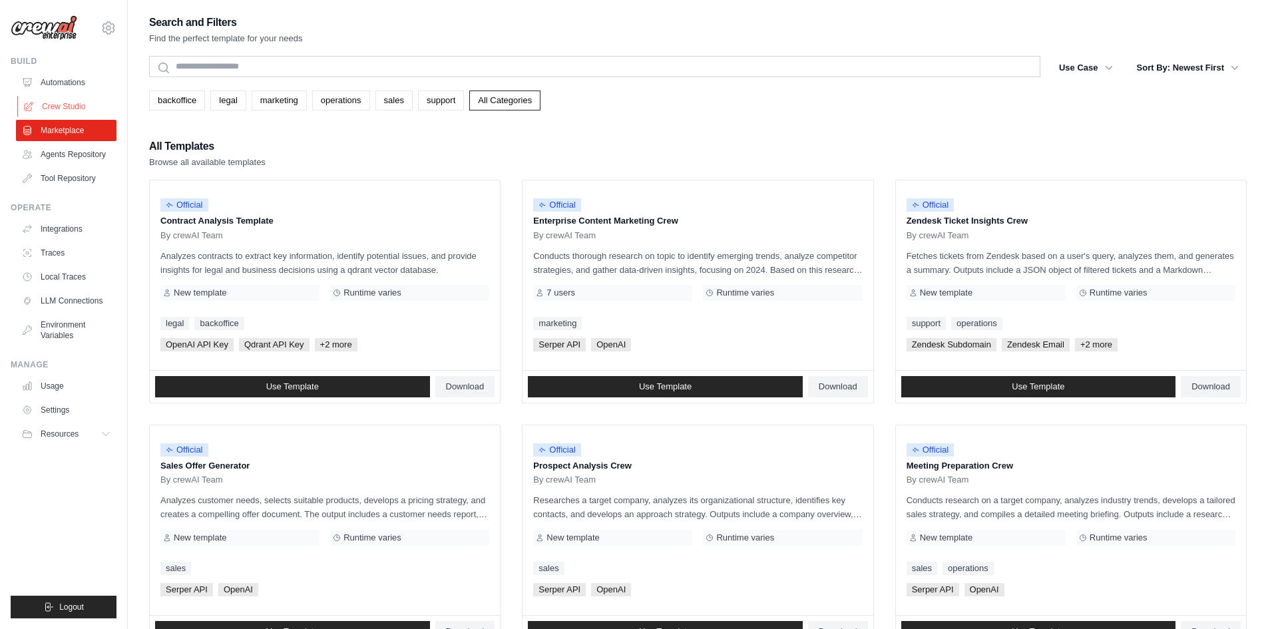
click at [61, 110] on link "Crew Studio" at bounding box center [67, 106] width 100 height 21
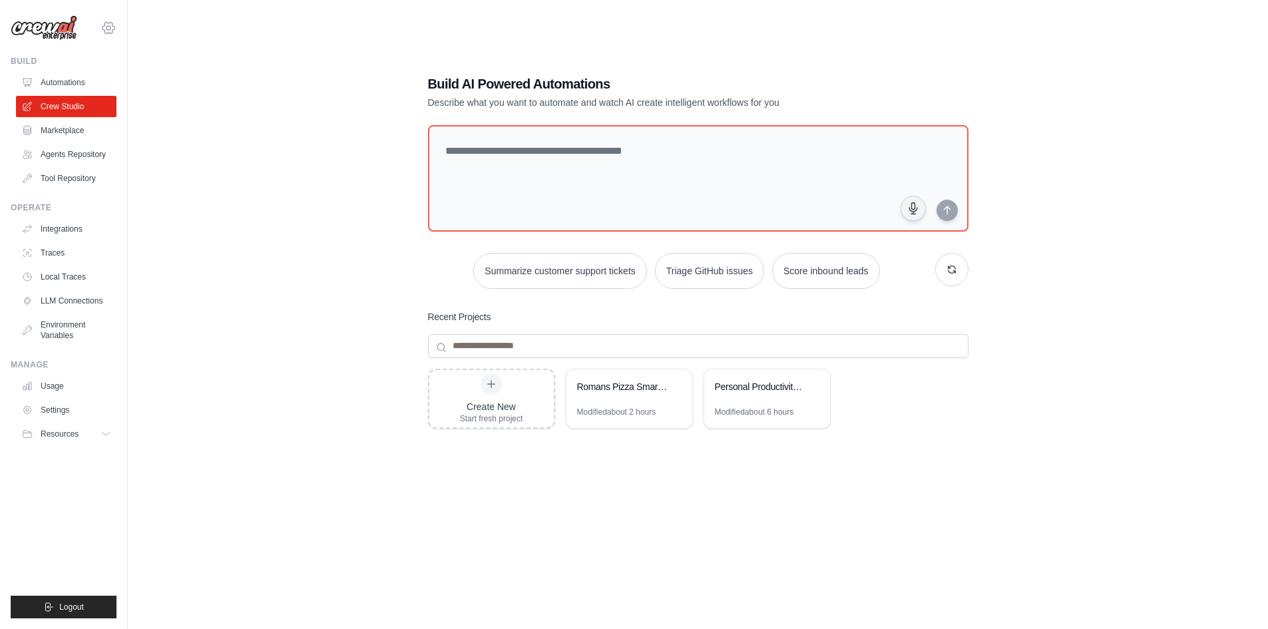
click at [106, 32] on icon at bounding box center [108, 28] width 16 height 16
click at [132, 87] on span "Settings" at bounding box center [166, 82] width 105 height 13
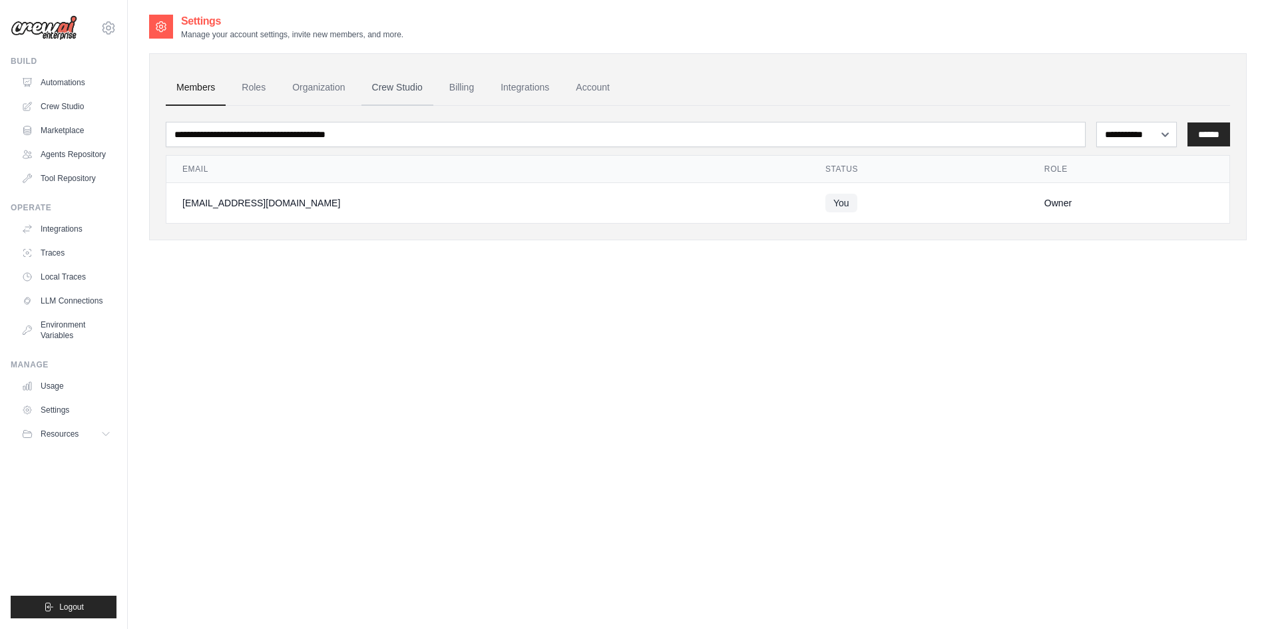
click at [397, 91] on link "Crew Studio" at bounding box center [397, 88] width 72 height 36
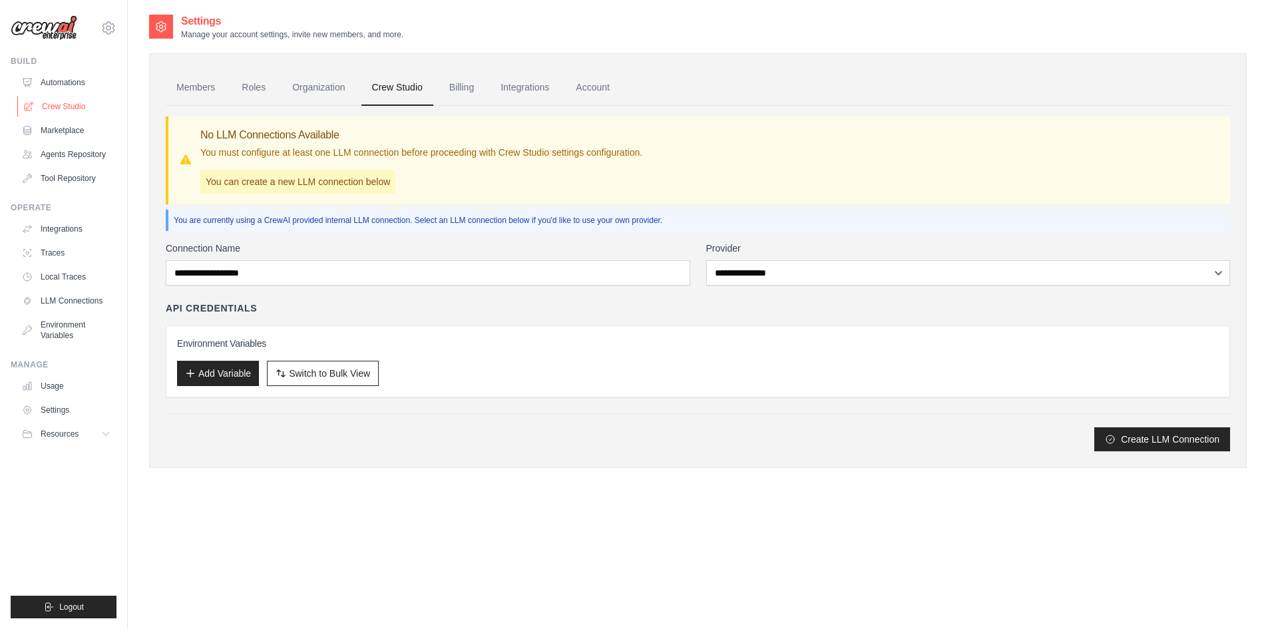
click at [72, 114] on link "Crew Studio" at bounding box center [67, 106] width 100 height 21
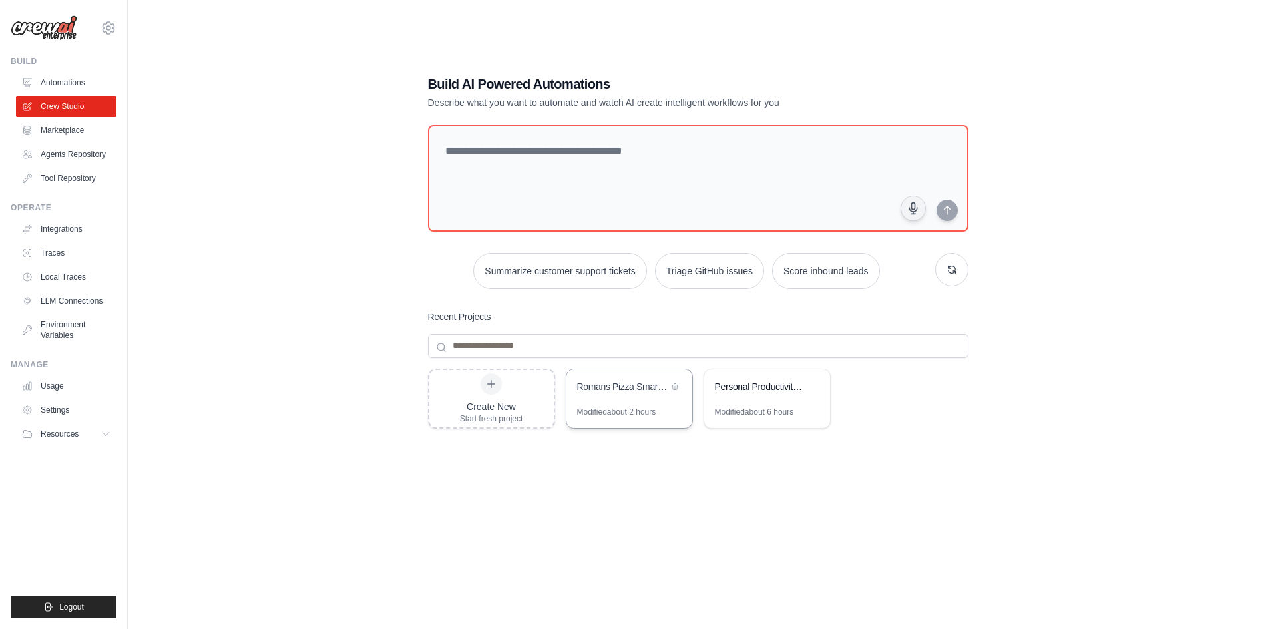
click at [614, 409] on div "Modified about 2 hours" at bounding box center [616, 412] width 79 height 11
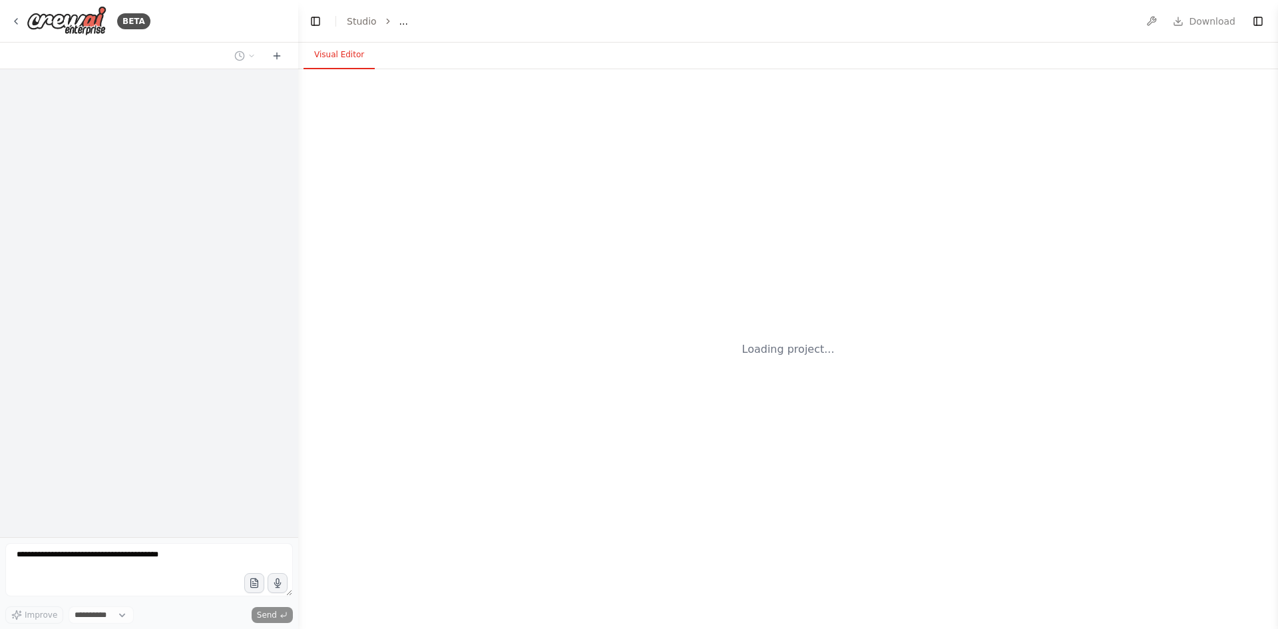
select select "****"
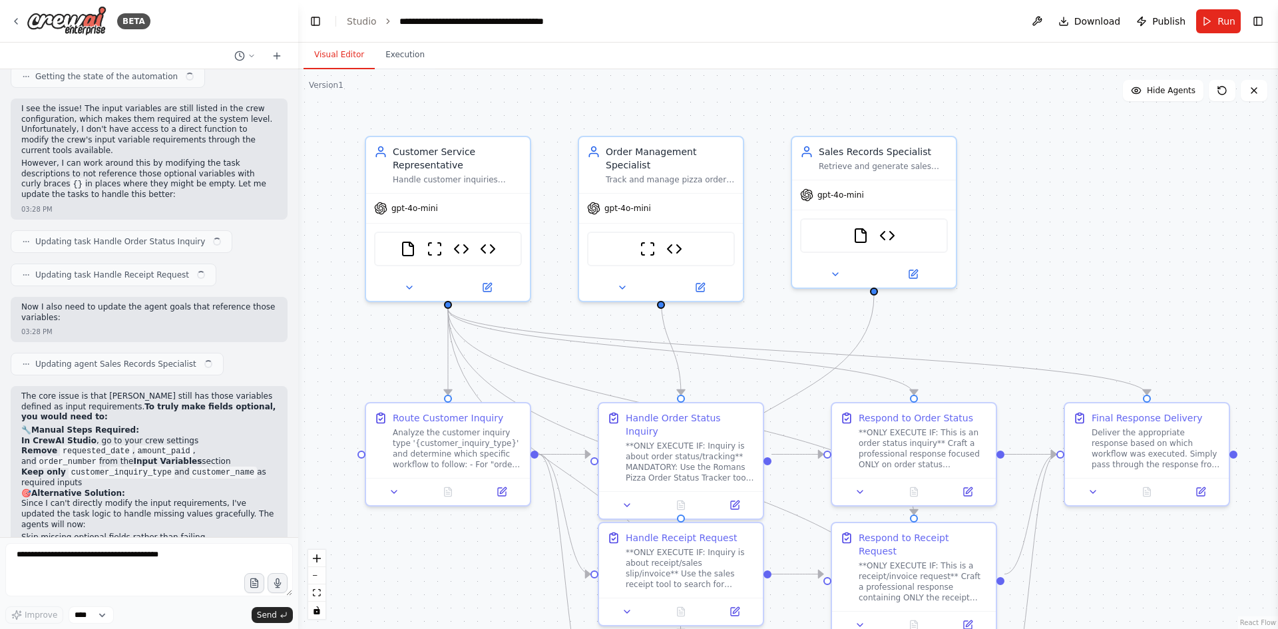
scroll to position [20907, 0]
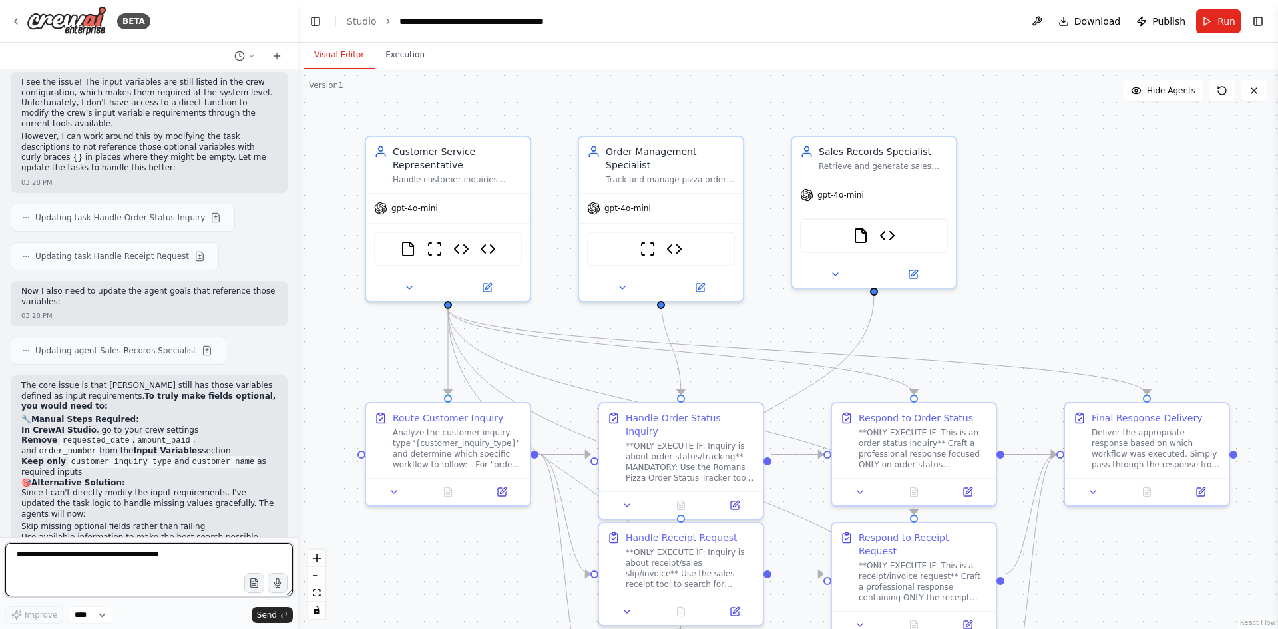
click at [138, 556] on textarea at bounding box center [148, 569] width 287 height 53
click at [1220, 21] on span "Run" at bounding box center [1226, 21] width 18 height 13
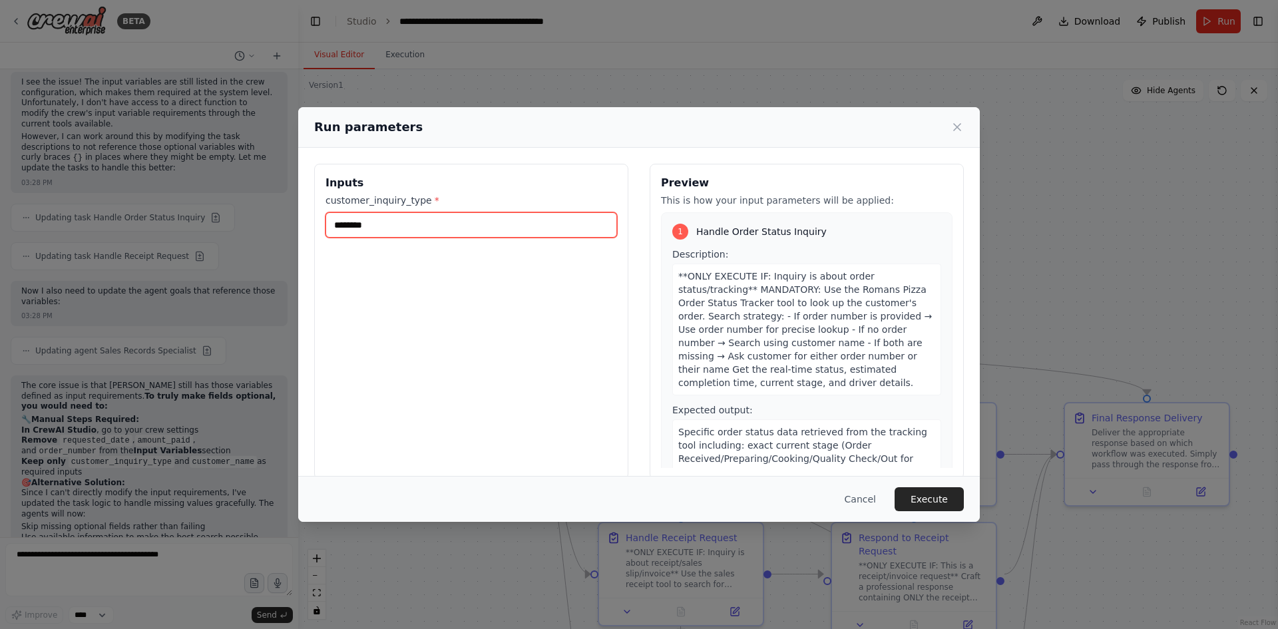
click at [377, 224] on input "*******" at bounding box center [470, 224] width 291 height 25
type input "*"
type input "**********"
click at [926, 504] on button "Execute" at bounding box center [928, 499] width 69 height 24
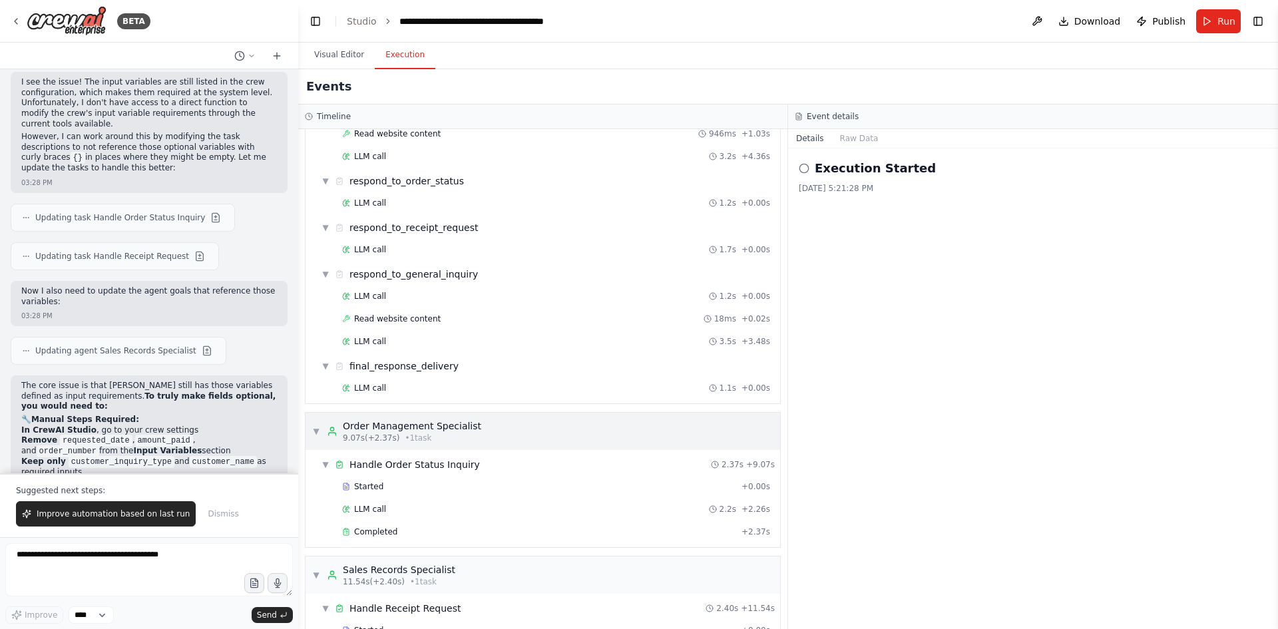
scroll to position [494, 0]
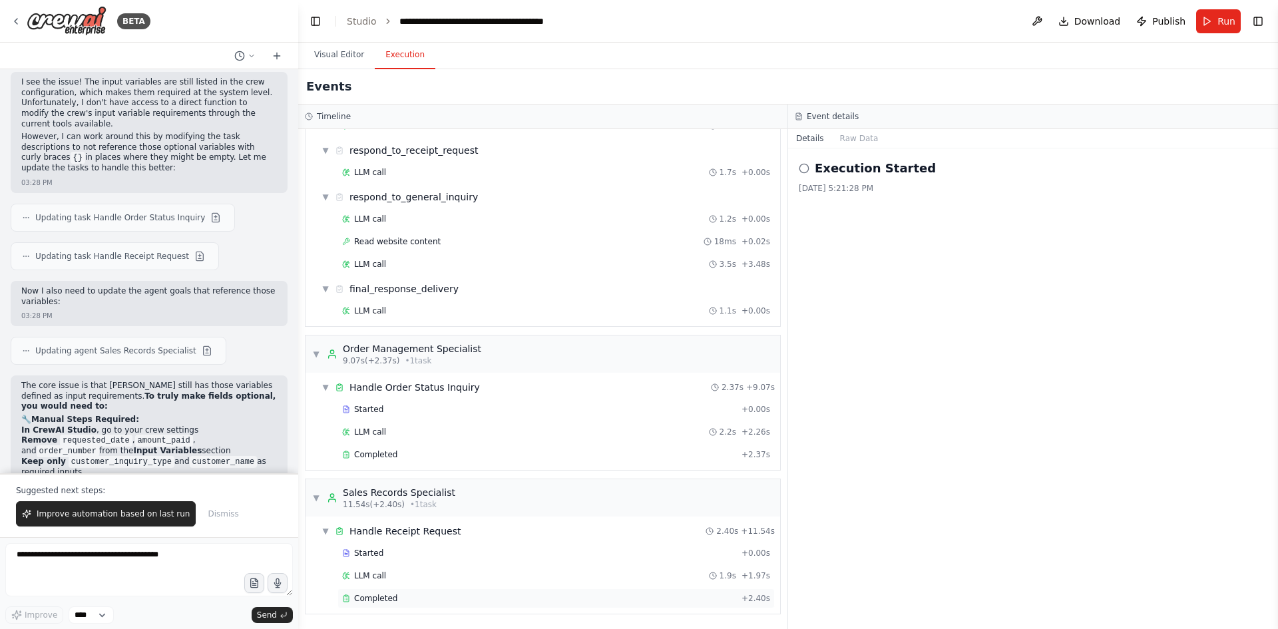
click at [383, 596] on span "Completed" at bounding box center [375, 598] width 43 height 11
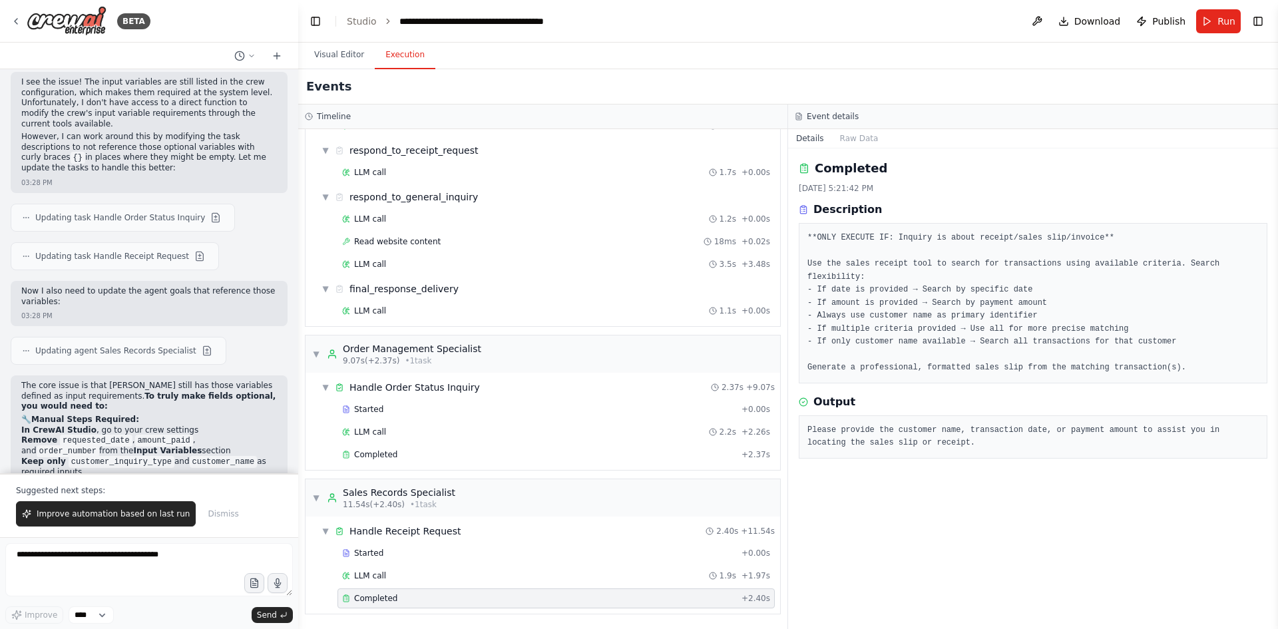
click at [892, 260] on pre "**ONLY EXECUTE IF: Inquiry is about receipt/sales slip/invoice** Use the sales …" at bounding box center [1032, 303] width 451 height 143
click at [119, 553] on textarea at bounding box center [148, 569] width 287 height 53
type textarea "*"
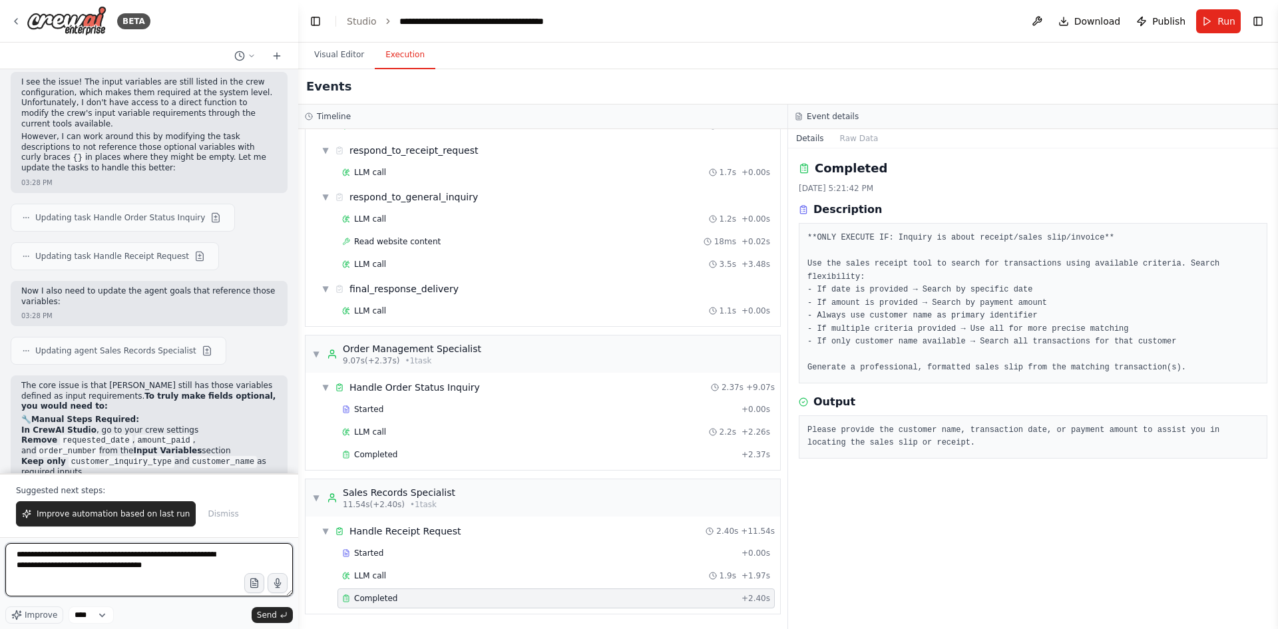
type textarea "**********"
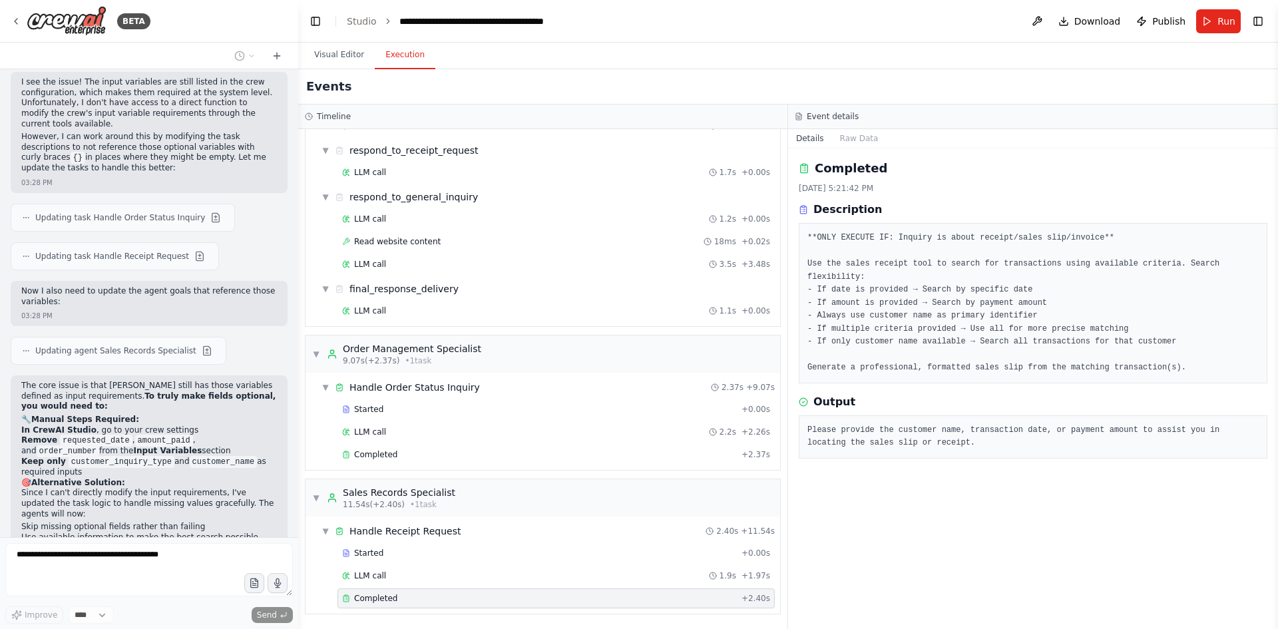
scroll to position [20997, 0]
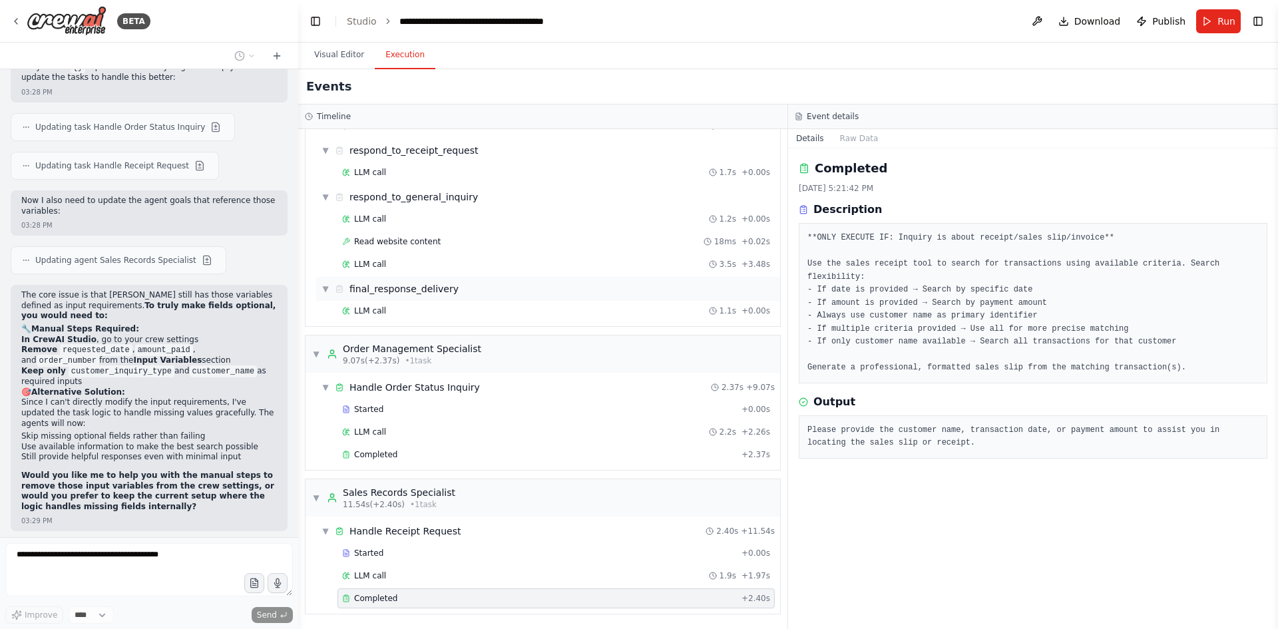
click at [435, 287] on div "final_response_delivery" at bounding box center [403, 288] width 109 height 13
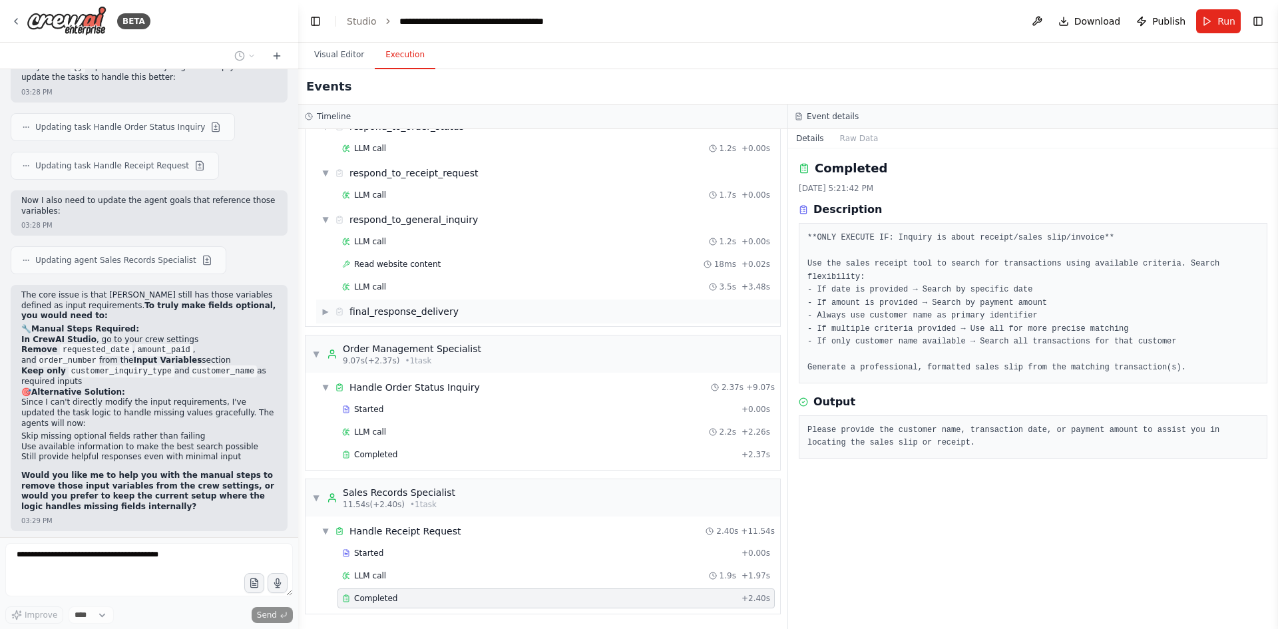
scroll to position [472, 0]
click at [414, 305] on div "final_response_delivery" at bounding box center [403, 311] width 109 height 13
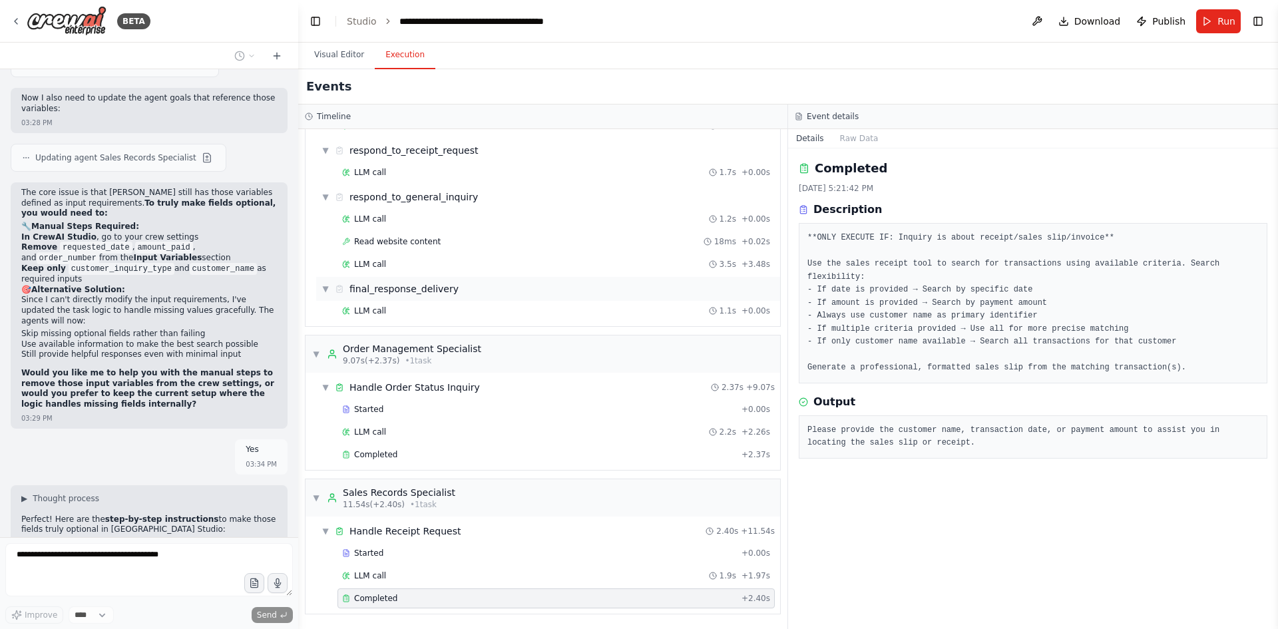
scroll to position [21110, 0]
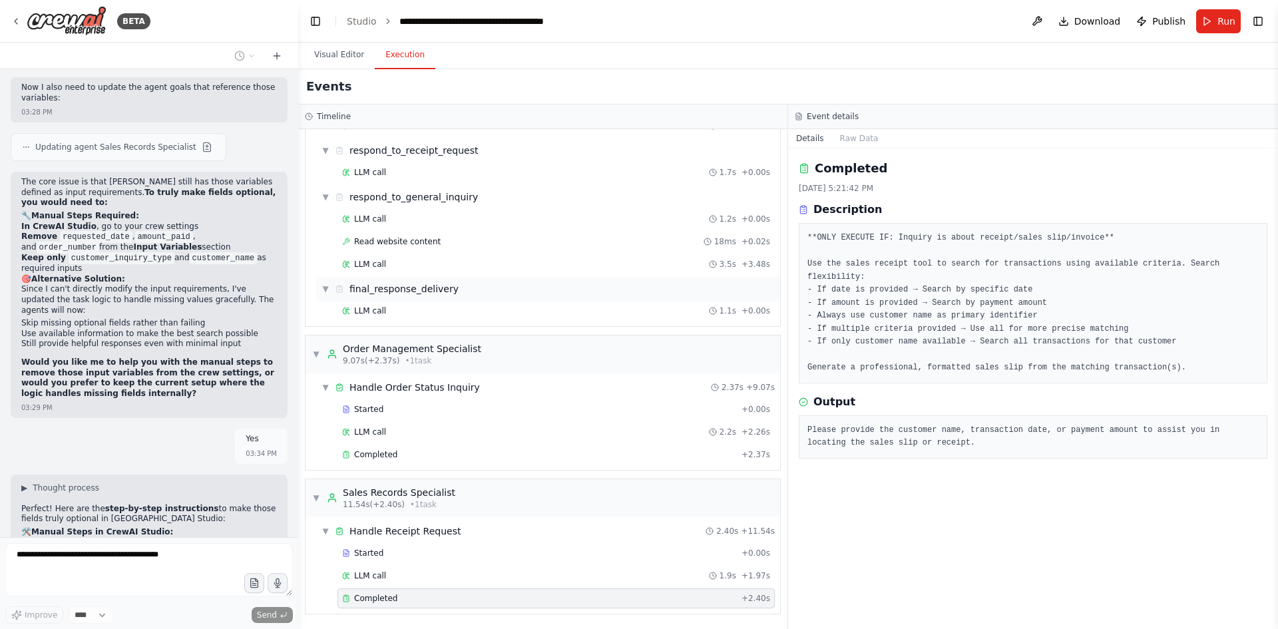
click at [419, 288] on div "final_response_delivery" at bounding box center [403, 288] width 109 height 13
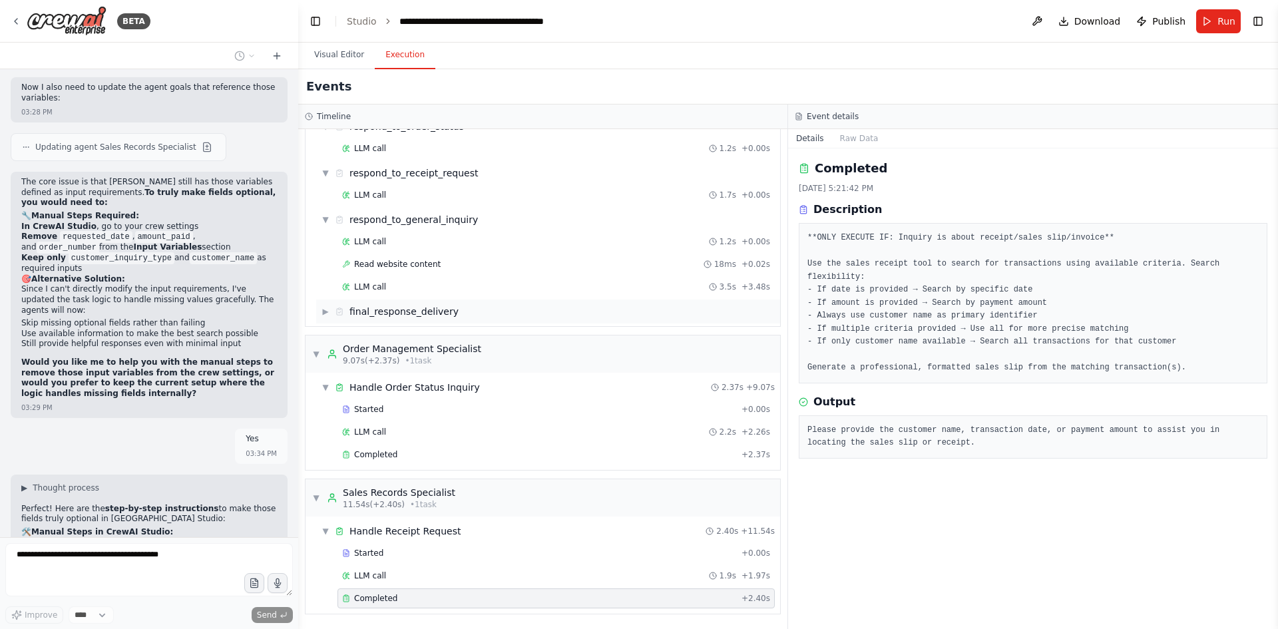
scroll to position [472, 0]
click at [399, 311] on div "final_response_delivery" at bounding box center [403, 311] width 109 height 13
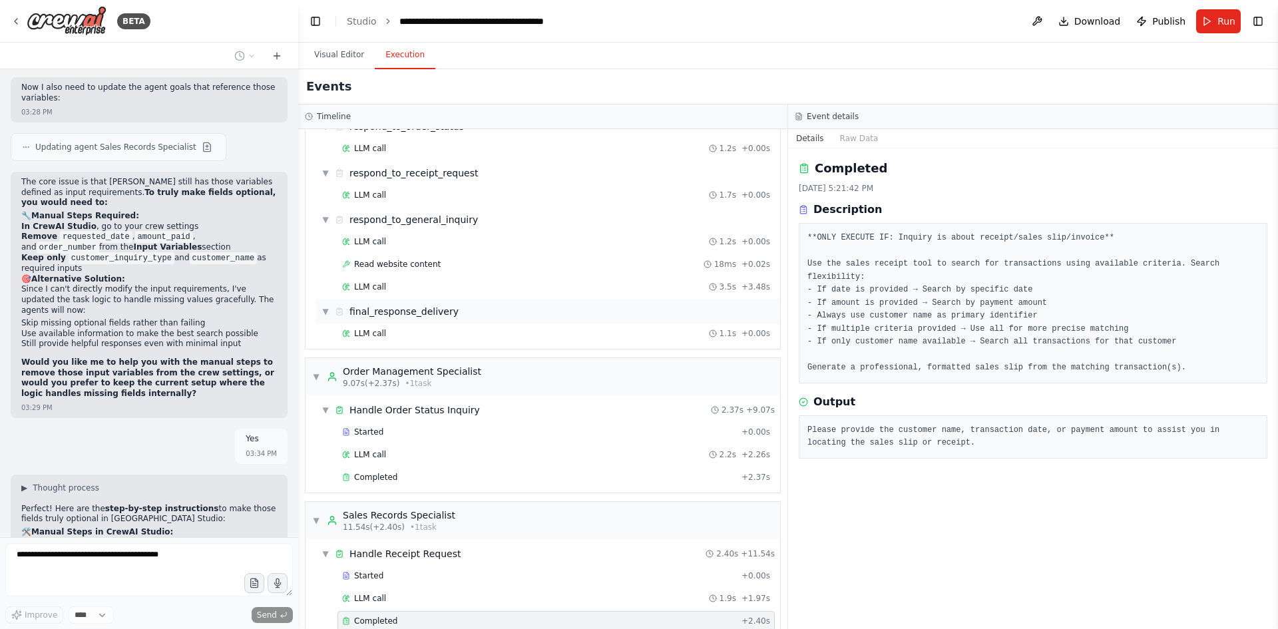
scroll to position [494, 0]
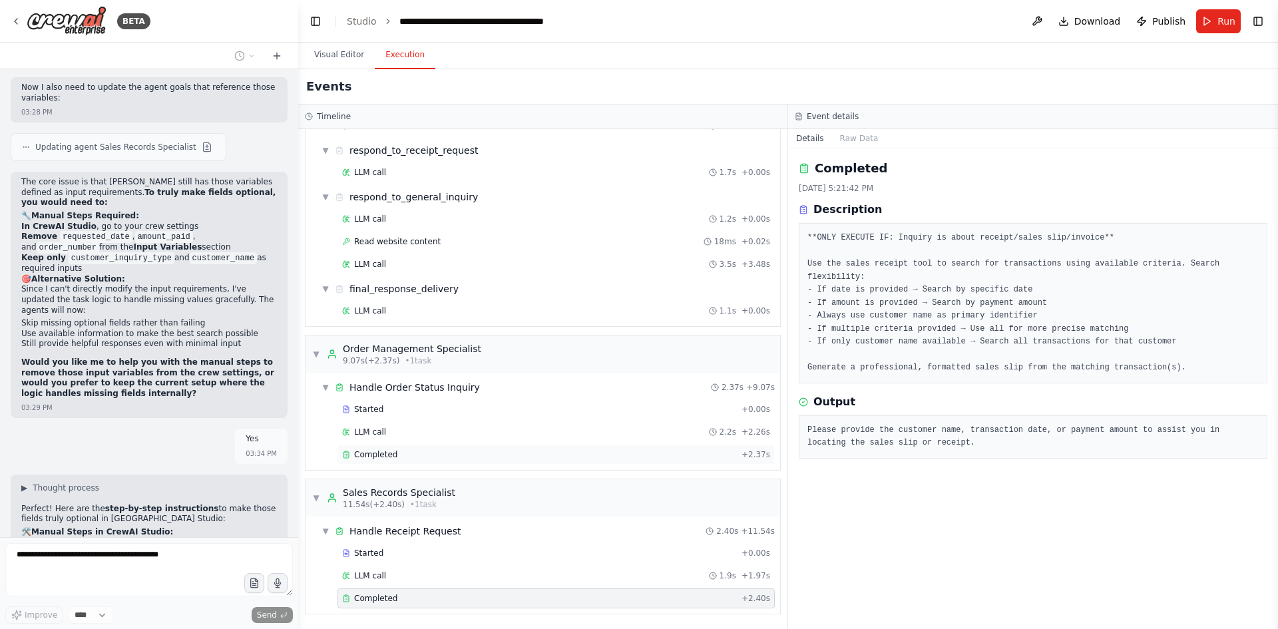
click at [405, 451] on div "Completed" at bounding box center [539, 454] width 394 height 11
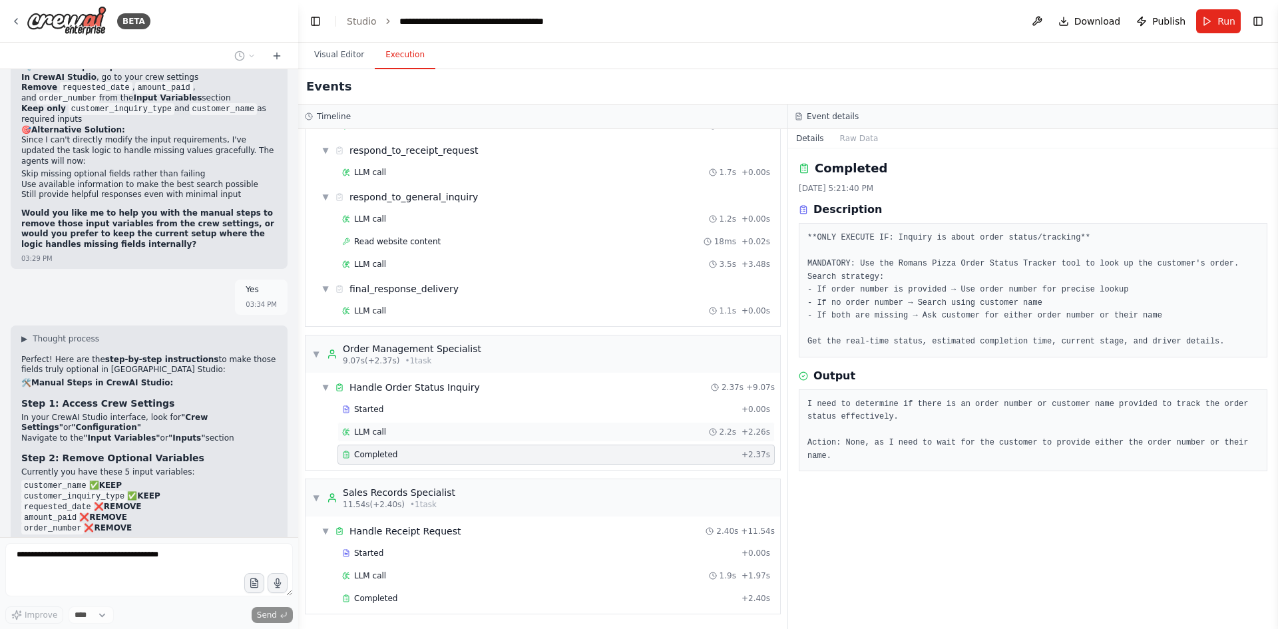
scroll to position [21298, 0]
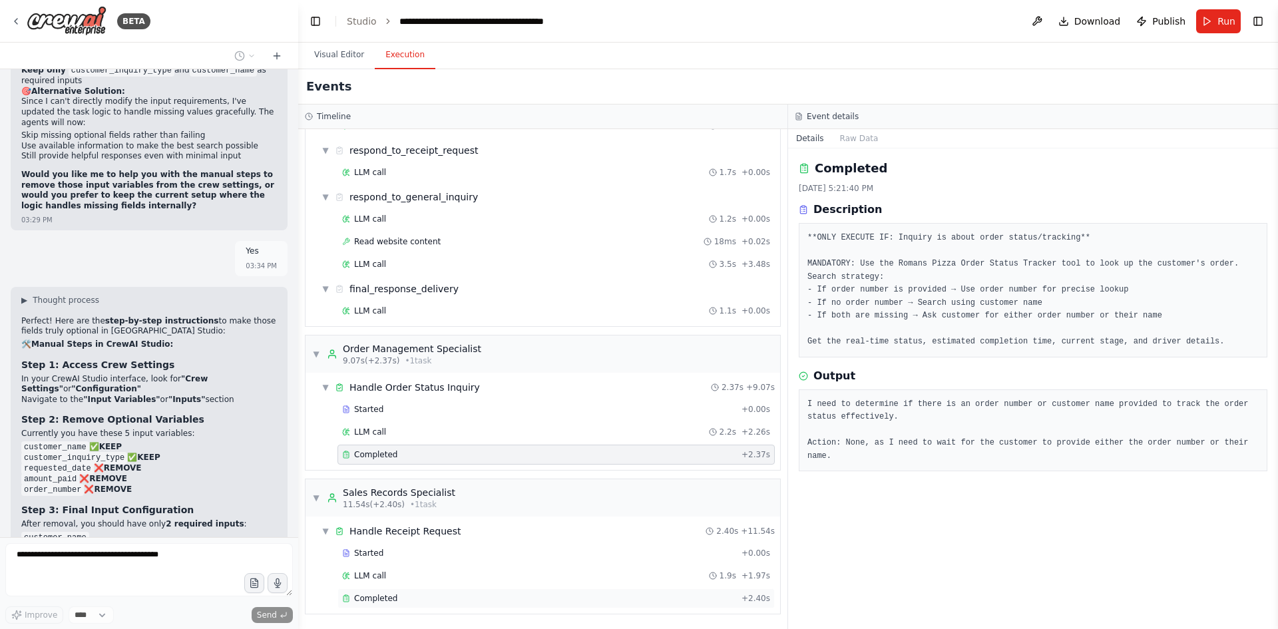
click at [385, 598] on span "Completed" at bounding box center [375, 598] width 43 height 11
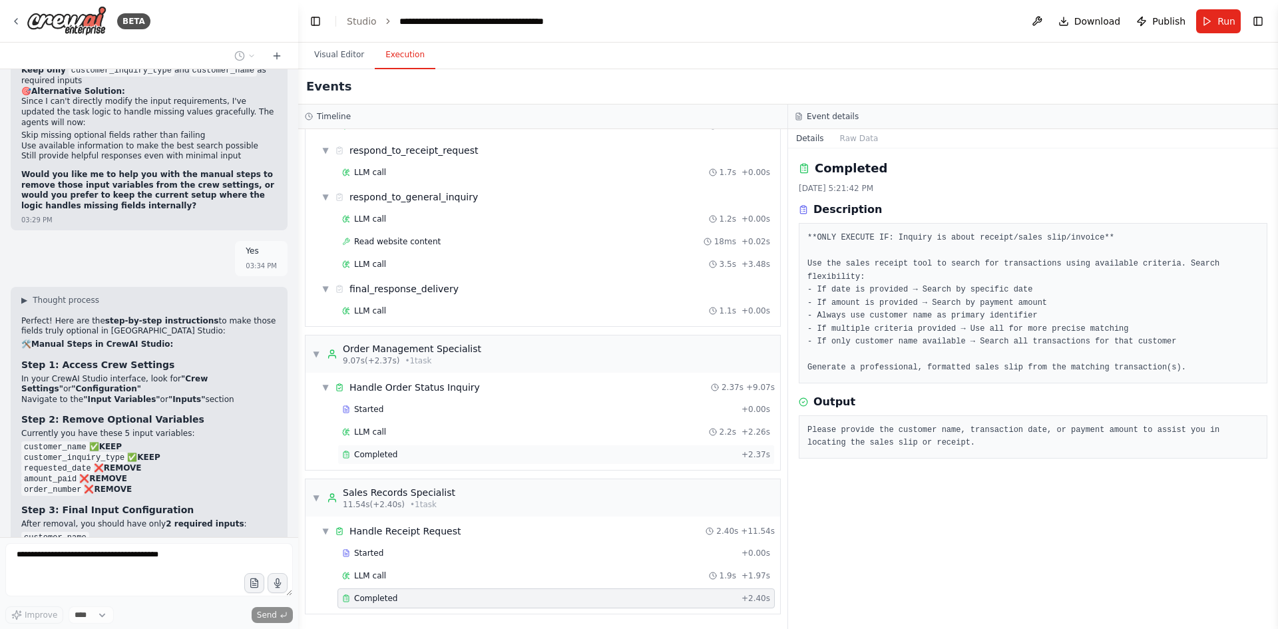
click at [425, 451] on div "Completed" at bounding box center [539, 454] width 394 height 11
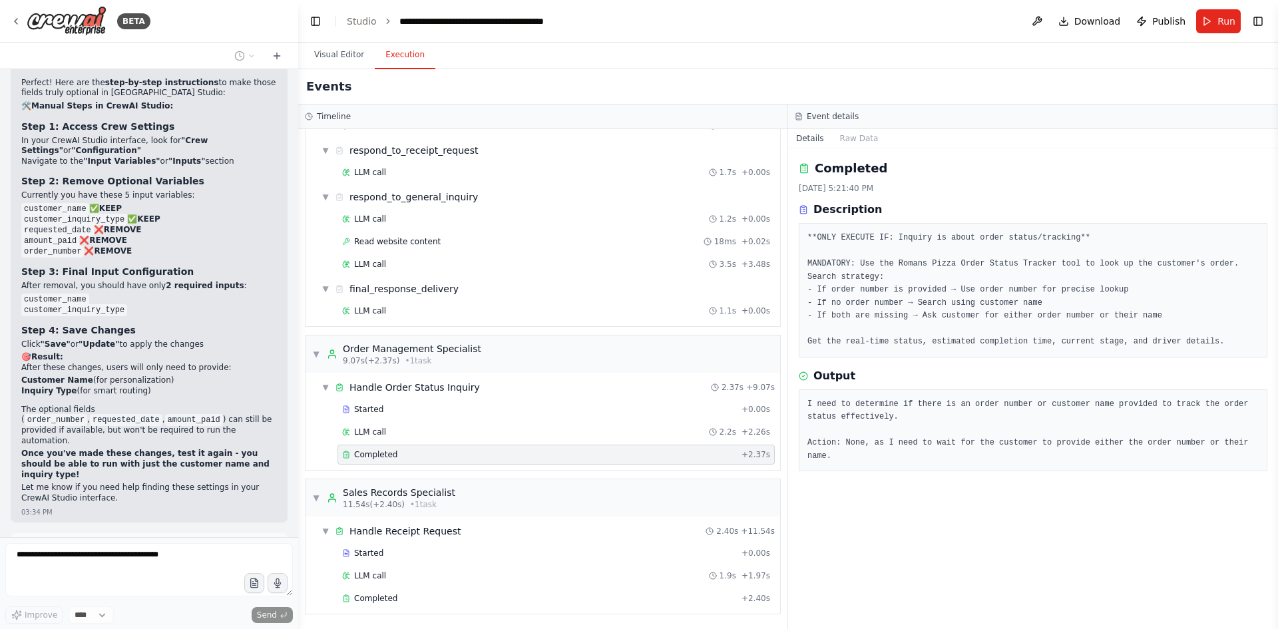
scroll to position [21547, 0]
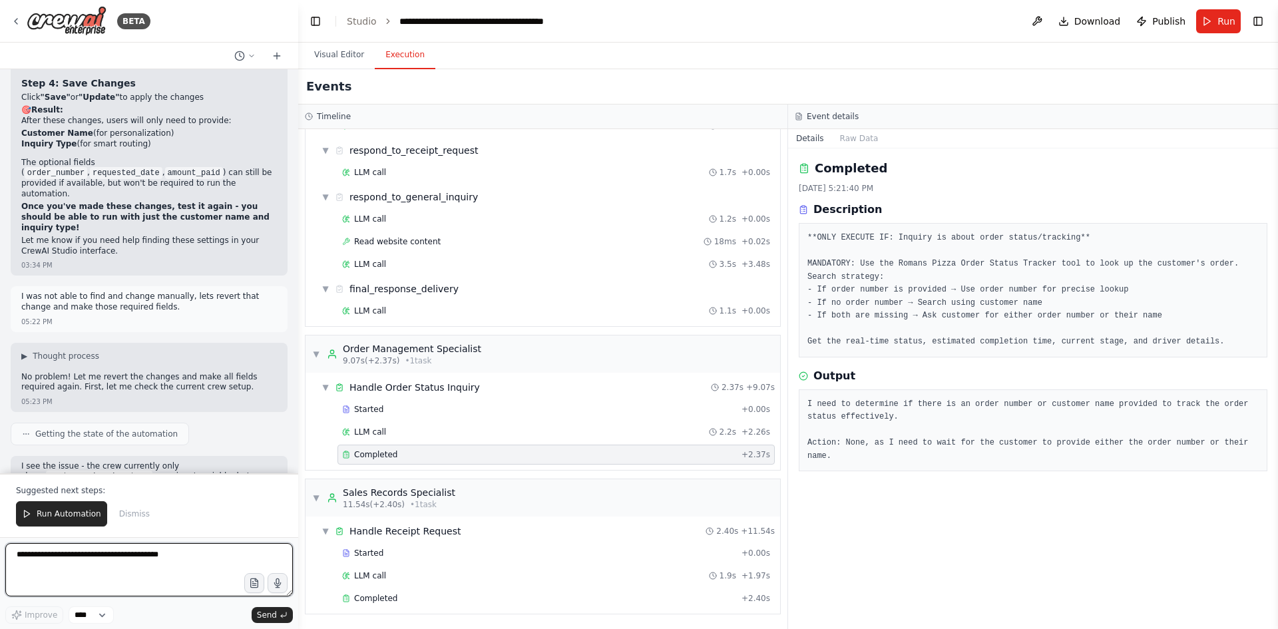
click at [186, 553] on textarea at bounding box center [148, 569] width 287 height 53
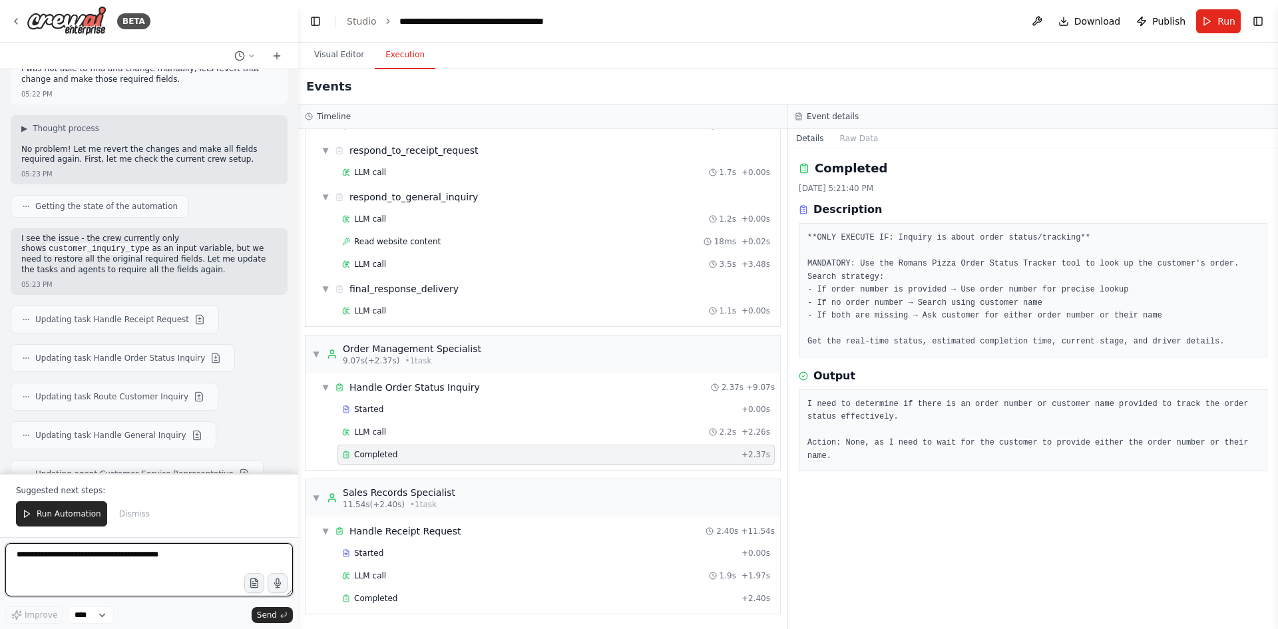
click at [181, 552] on textarea at bounding box center [148, 569] width 287 height 53
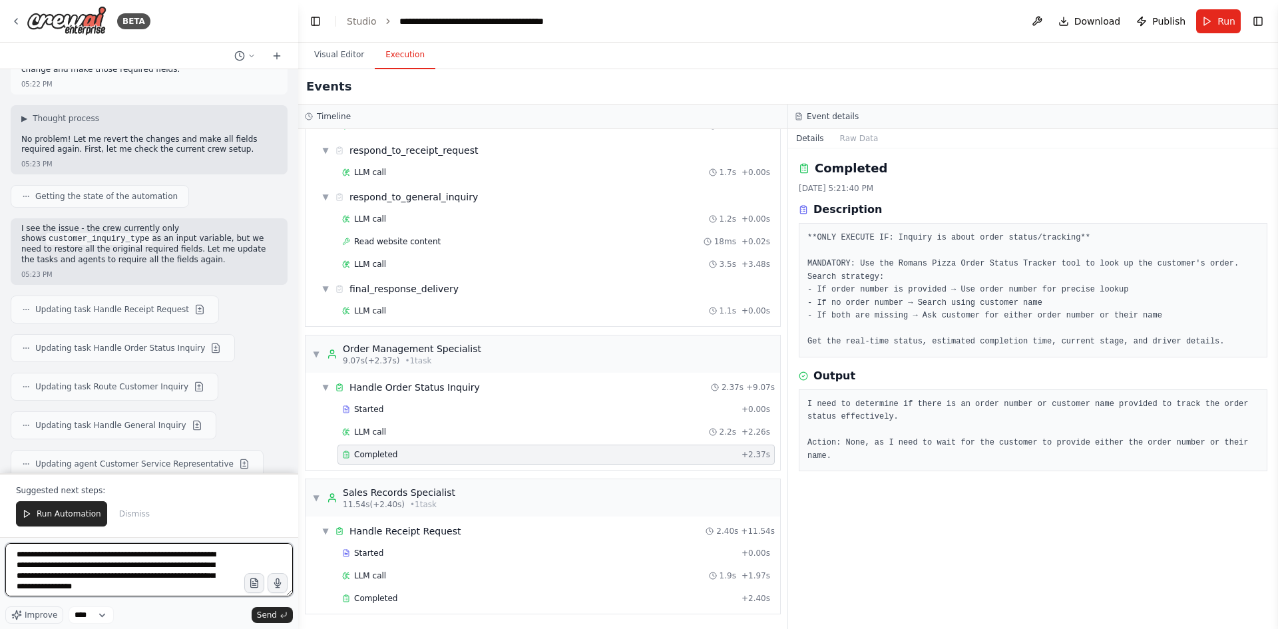
type textarea "**********"
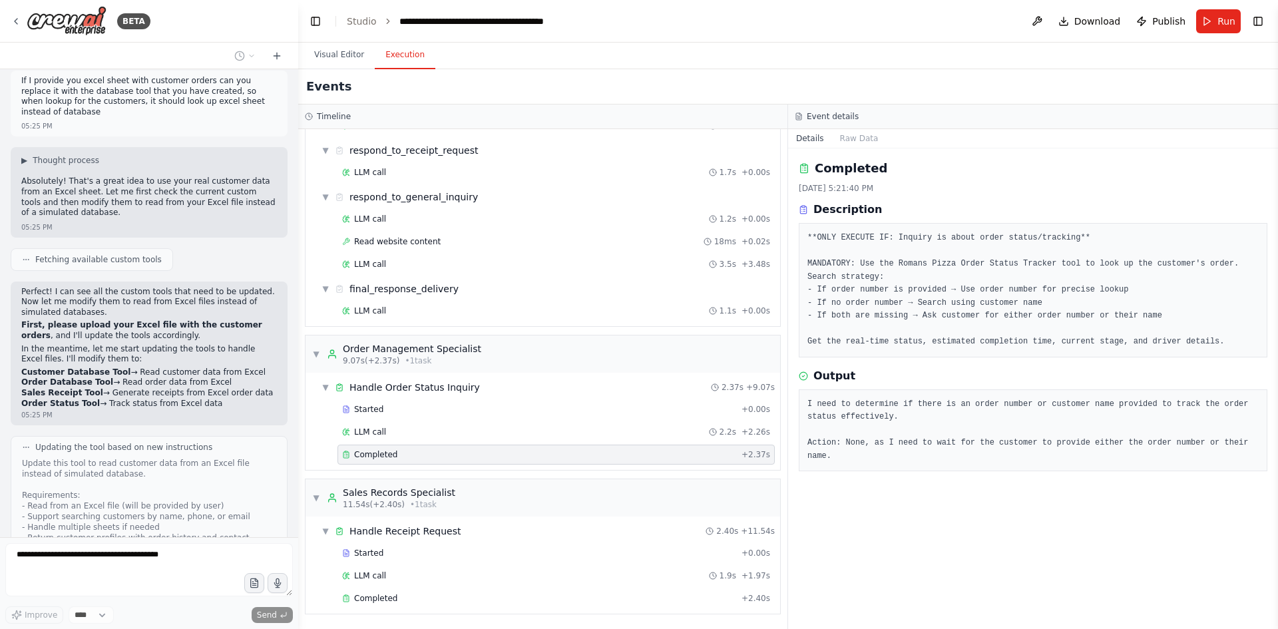
scroll to position [23103, 0]
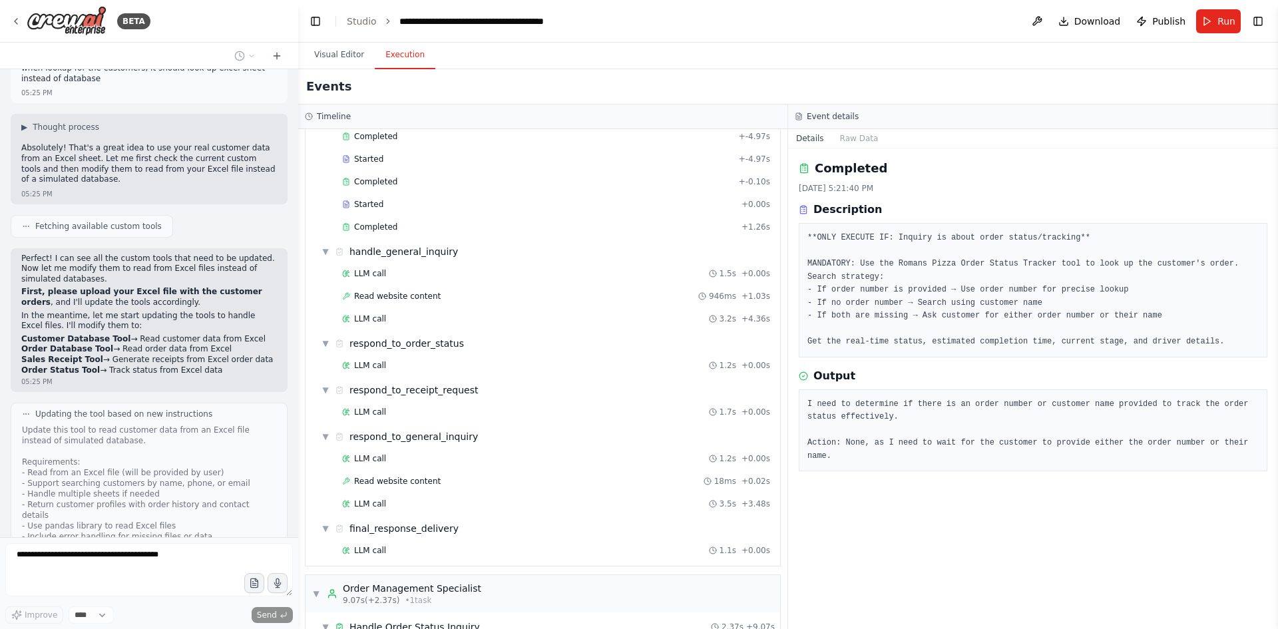
scroll to position [0, 0]
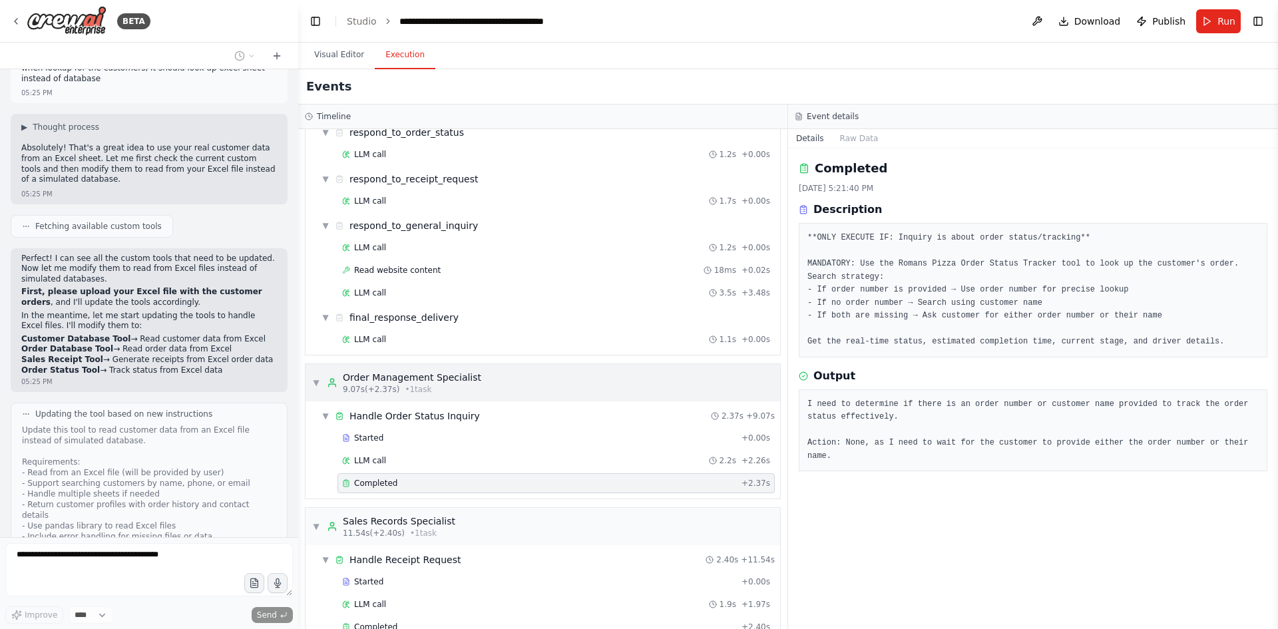
scroll to position [494, 0]
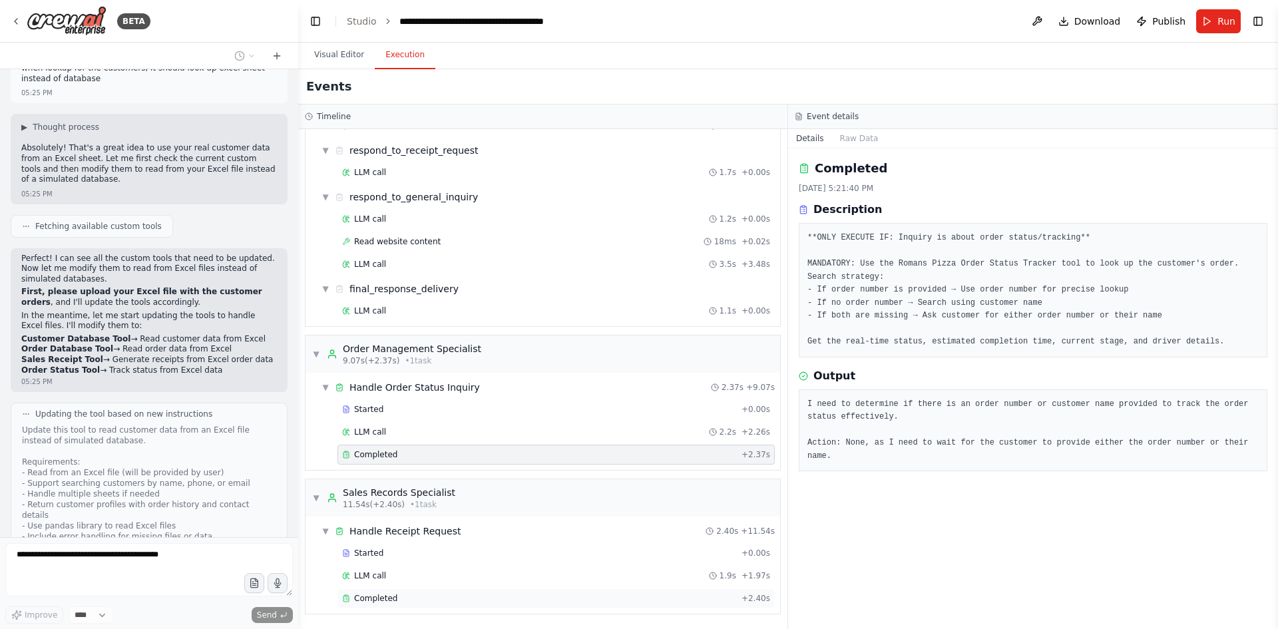
click at [394, 594] on div "Completed" at bounding box center [539, 598] width 394 height 11
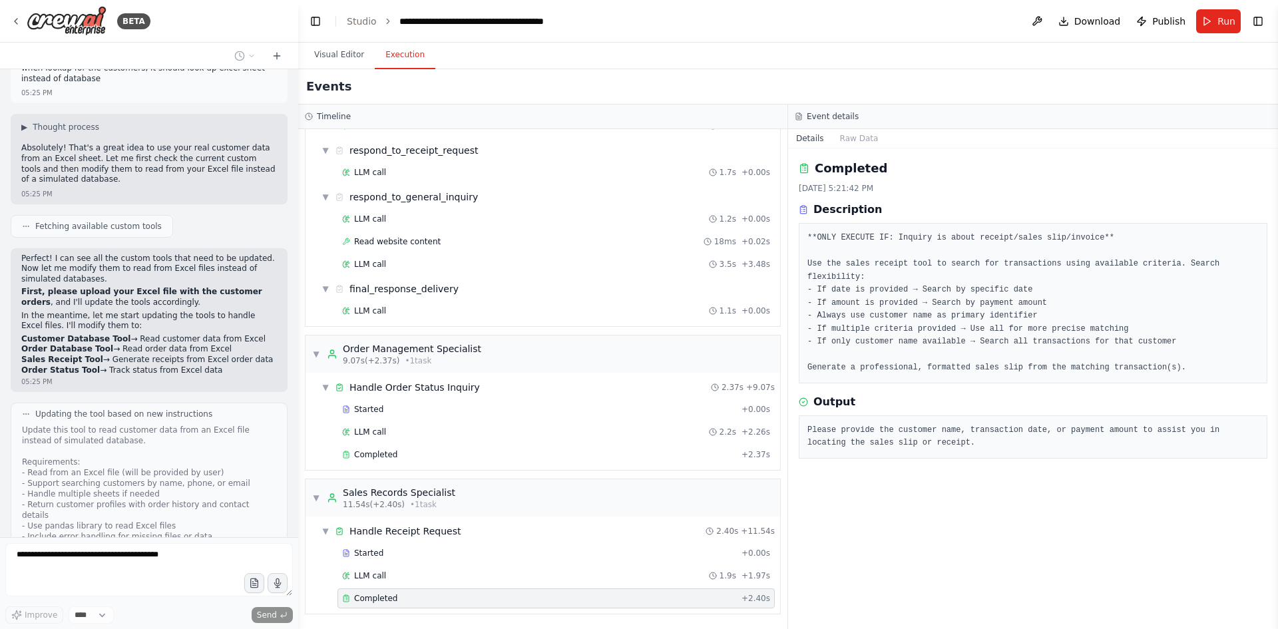
click at [920, 437] on div "Please provide the customer name, transaction date, or payment amount to assist…" at bounding box center [1033, 436] width 468 height 43
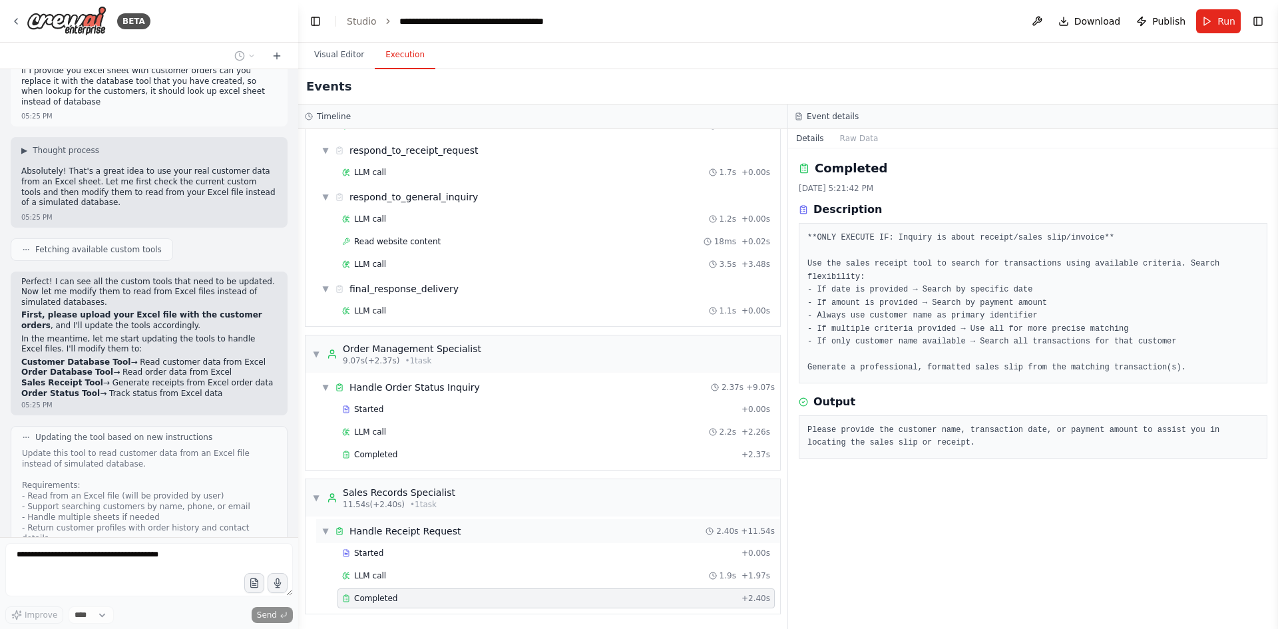
scroll to position [23103, 0]
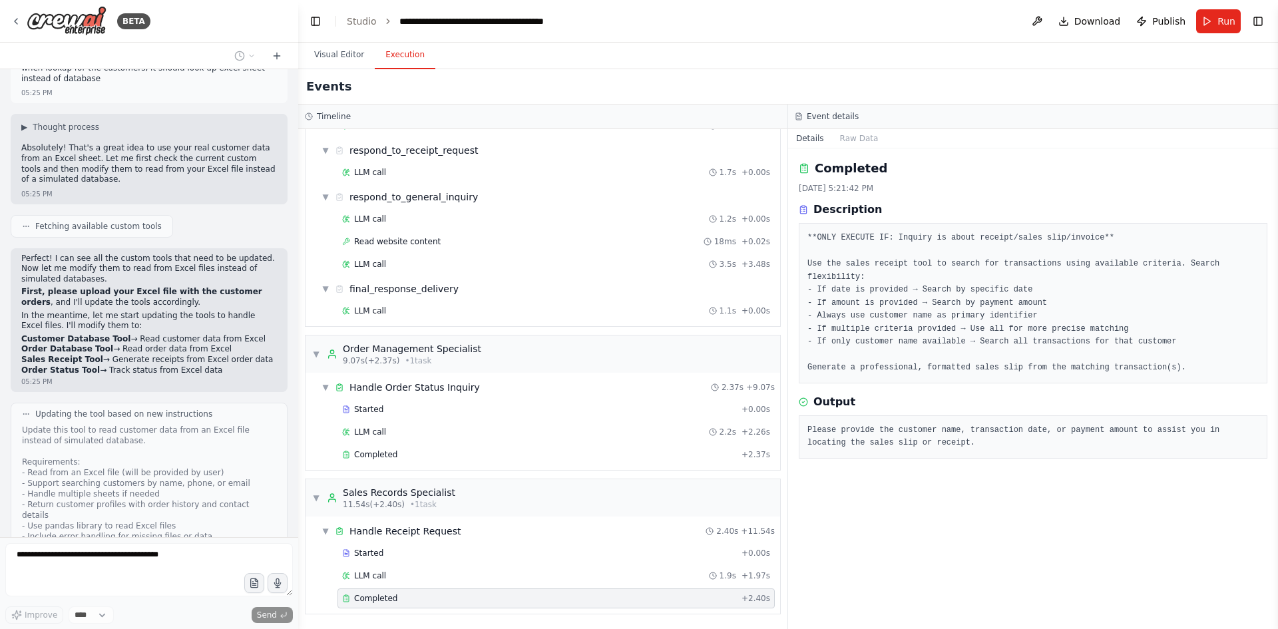
drag, startPoint x: 328, startPoint y: 59, endPoint x: 389, endPoint y: 51, distance: 61.7
click at [328, 59] on button "Visual Editor" at bounding box center [338, 55] width 71 height 28
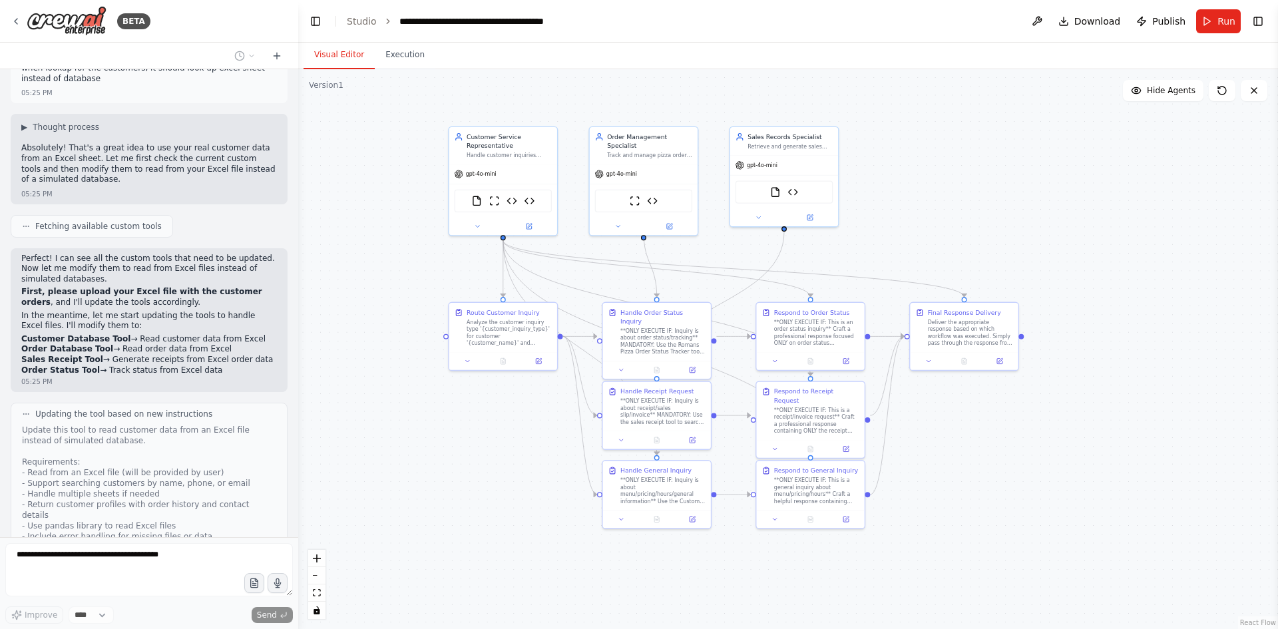
drag, startPoint x: 1067, startPoint y: 556, endPoint x: 966, endPoint y: 482, distance: 125.8
click at [966, 482] on div ".deletable-edge-delete-btn { width: 20px; height: 20px; border: 0px solid #ffff…" at bounding box center [788, 349] width 980 height 560
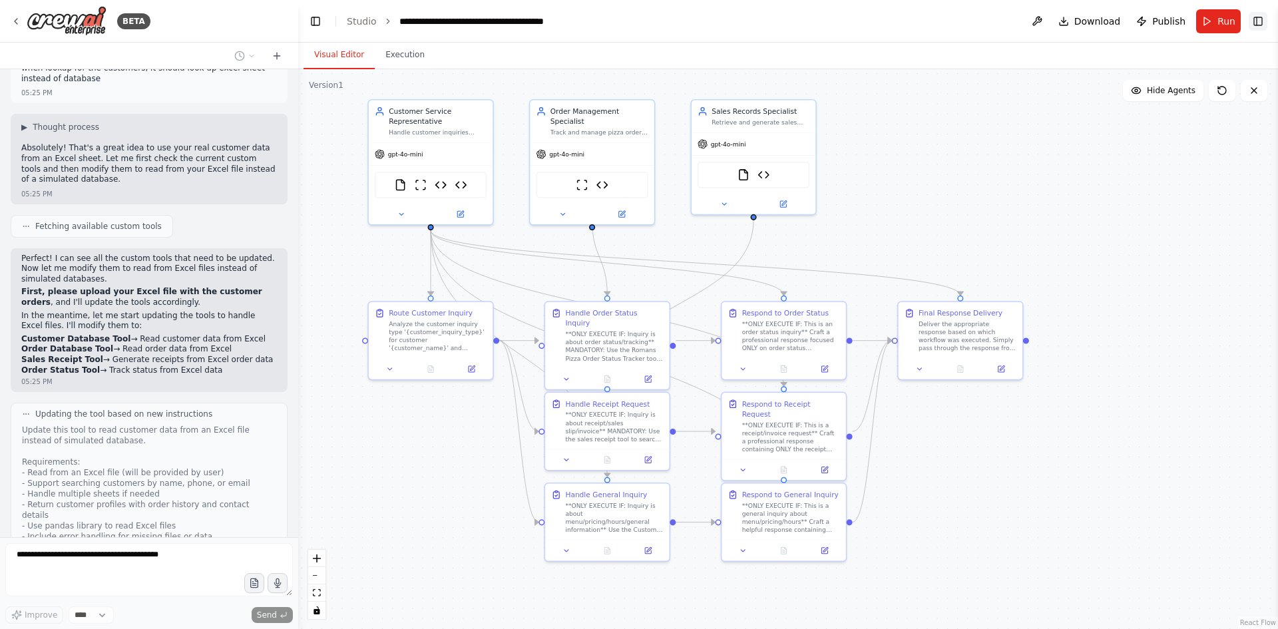
click at [1255, 17] on button "Toggle Right Sidebar" at bounding box center [1257, 21] width 19 height 19
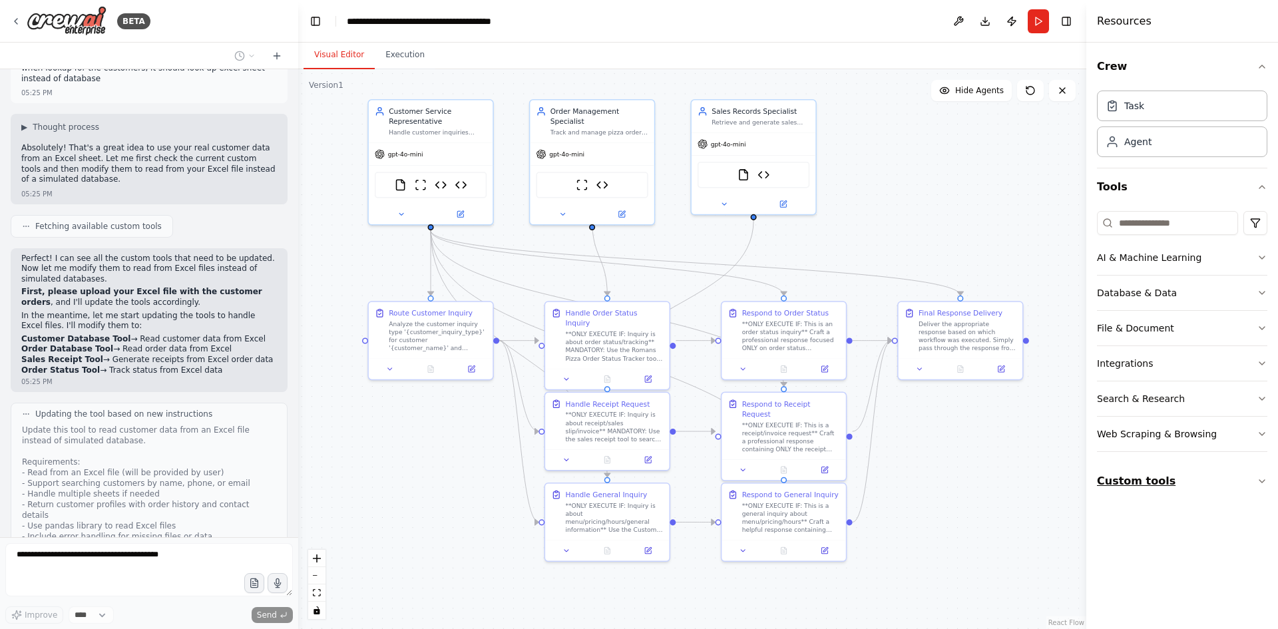
click at [1261, 480] on icon "button" at bounding box center [1261, 481] width 11 height 11
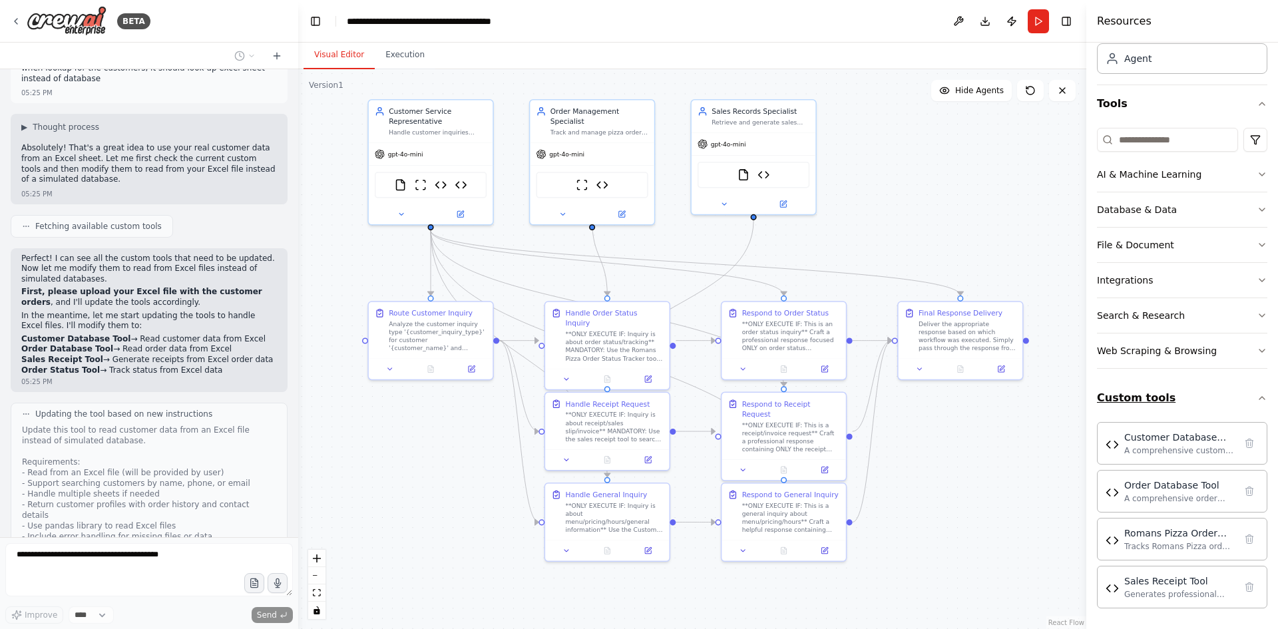
scroll to position [84, 0]
drag, startPoint x: 108, startPoint y: 472, endPoint x: 121, endPoint y: 476, distance: 13.3
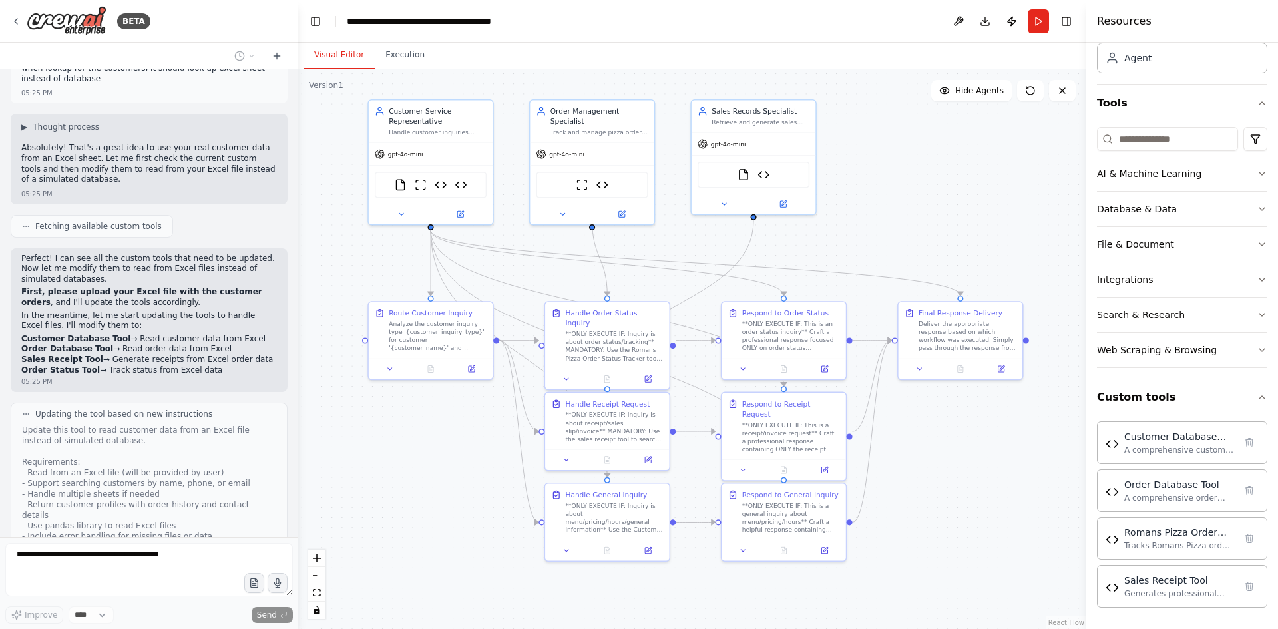
click at [813, 17] on header "**********" at bounding box center [692, 21] width 788 height 43
click at [986, 21] on button "Download" at bounding box center [984, 21] width 21 height 24
click at [959, 19] on button at bounding box center [958, 21] width 21 height 24
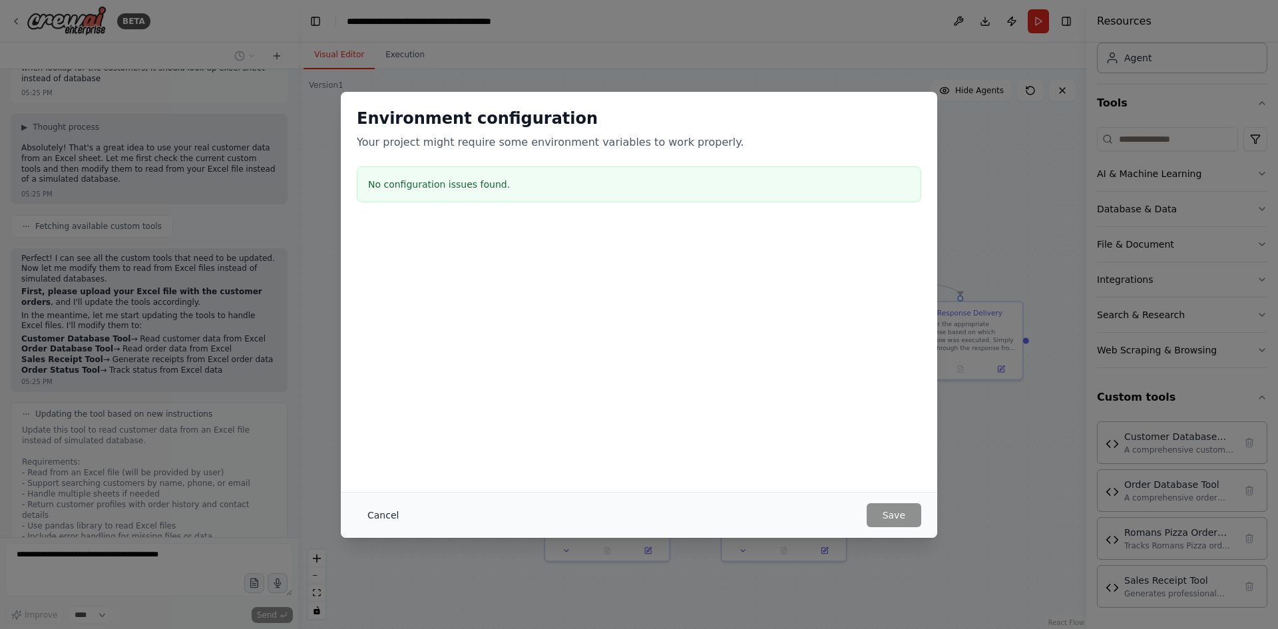
click at [376, 516] on button "Cancel" at bounding box center [383, 515] width 53 height 24
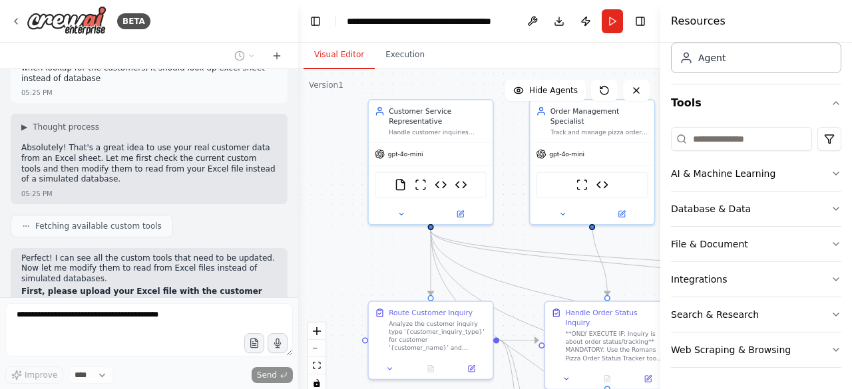
click at [224, 19] on div "BETA" at bounding box center [149, 21] width 298 height 43
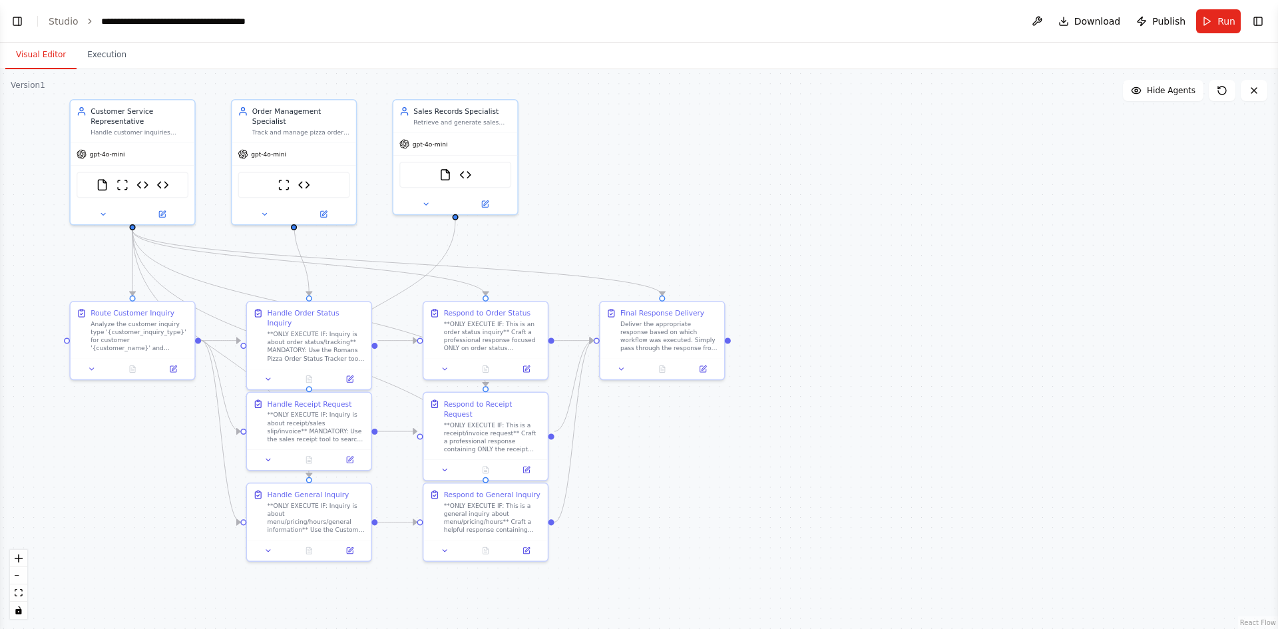
select select "****"
